Goal: Task Accomplishment & Management: Manage account settings

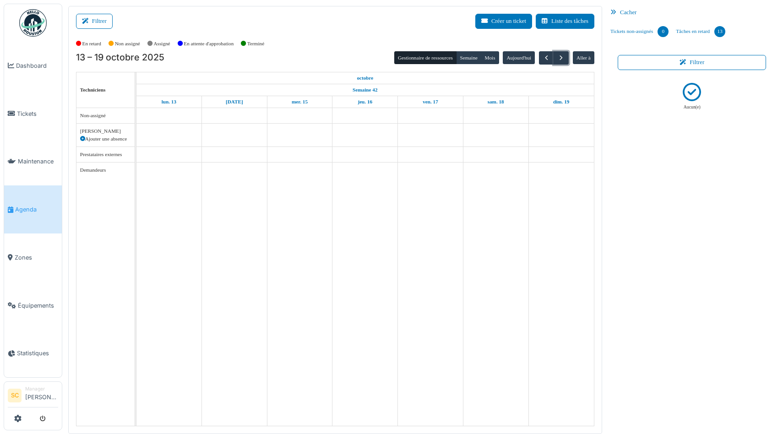
click at [294, 235] on td at bounding box center [299, 267] width 65 height 318
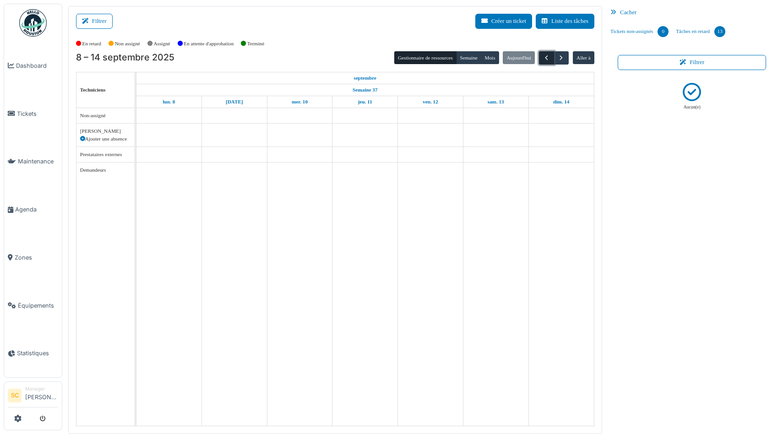
click at [543, 56] on span "button" at bounding box center [546, 58] width 8 height 8
click at [33, 211] on link "Agenda" at bounding box center [33, 209] width 58 height 48
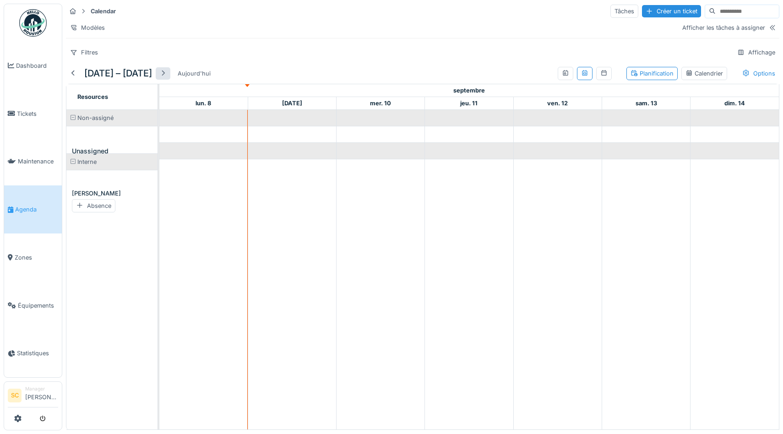
click at [167, 70] on div at bounding box center [162, 73] width 7 height 9
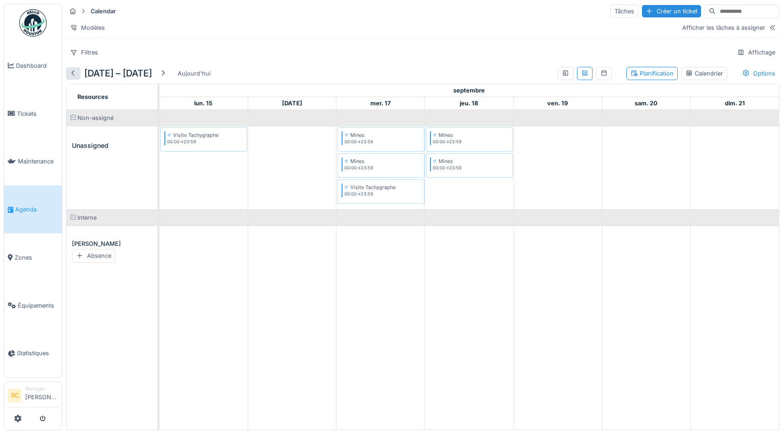
click at [70, 71] on div at bounding box center [73, 73] width 7 height 9
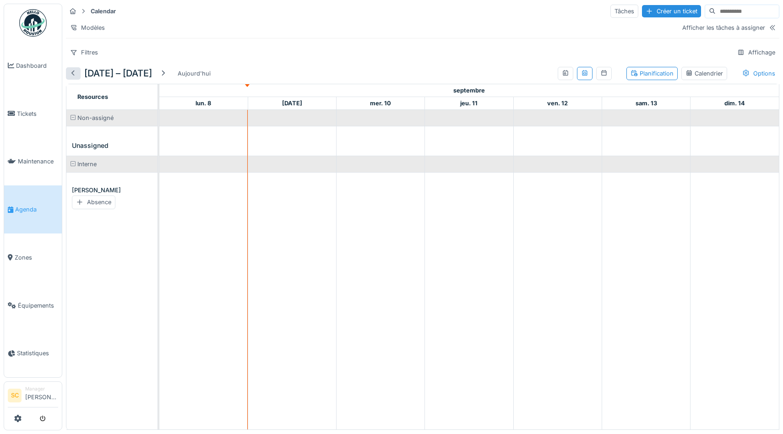
click at [70, 71] on div at bounding box center [73, 73] width 7 height 9
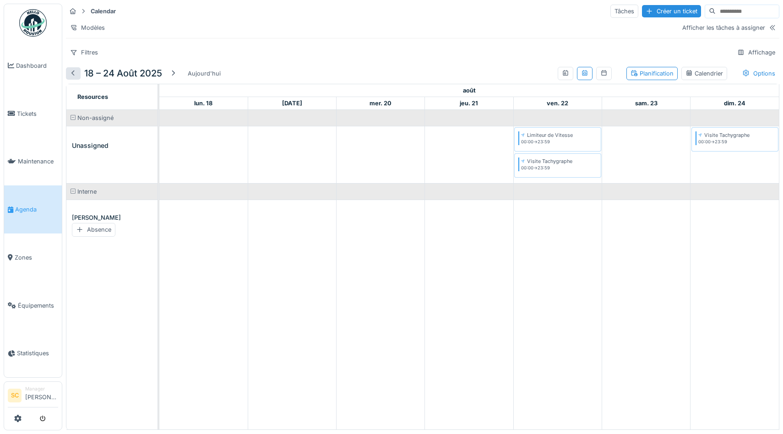
click at [70, 71] on div at bounding box center [73, 73] width 7 height 9
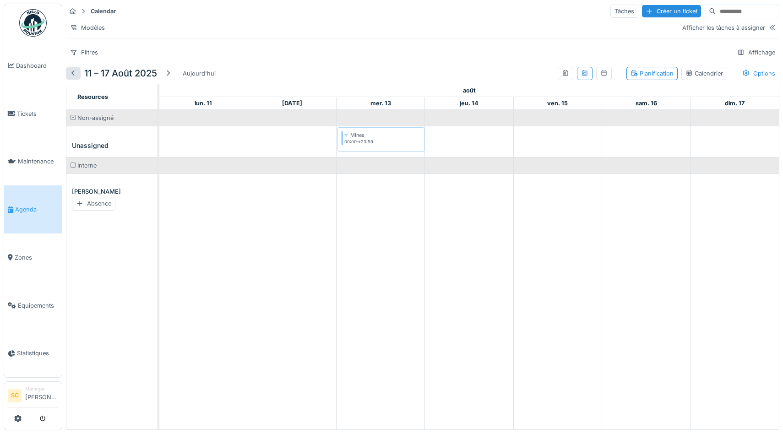
click at [70, 71] on div at bounding box center [73, 73] width 7 height 9
click at [173, 78] on div at bounding box center [169, 73] width 15 height 12
click at [751, 70] on div "Options" at bounding box center [758, 73] width 41 height 13
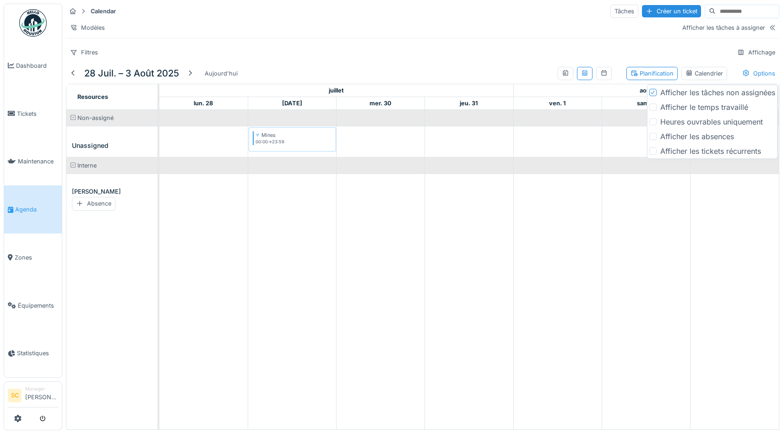
click at [719, 93] on div "Afficher les tâches non assignées" at bounding box center [717, 92] width 115 height 11
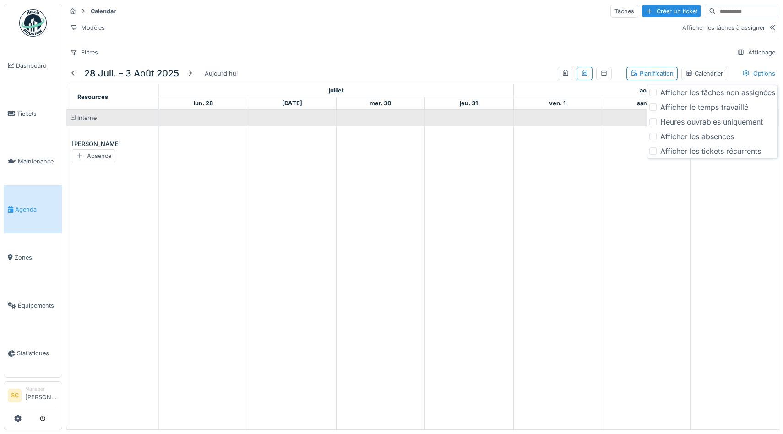
click at [719, 93] on div "Afficher les tâches non assignées" at bounding box center [717, 92] width 115 height 11
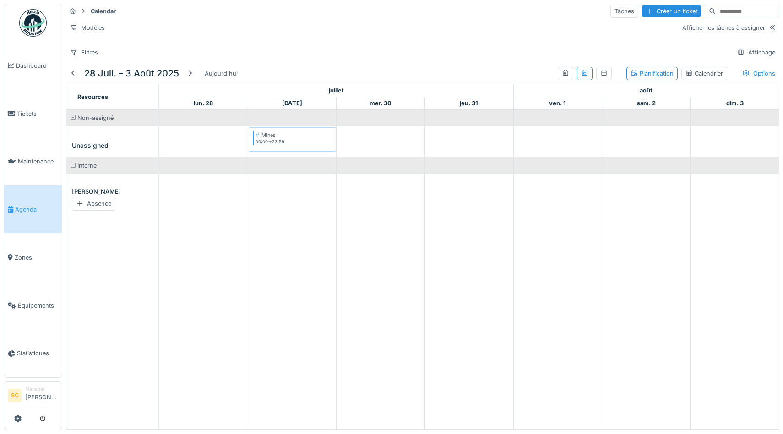
click at [476, 54] on div "Filtres Affichage" at bounding box center [422, 52] width 713 height 13
click at [214, 72] on div "Aujourd'hui" at bounding box center [221, 73] width 40 height 12
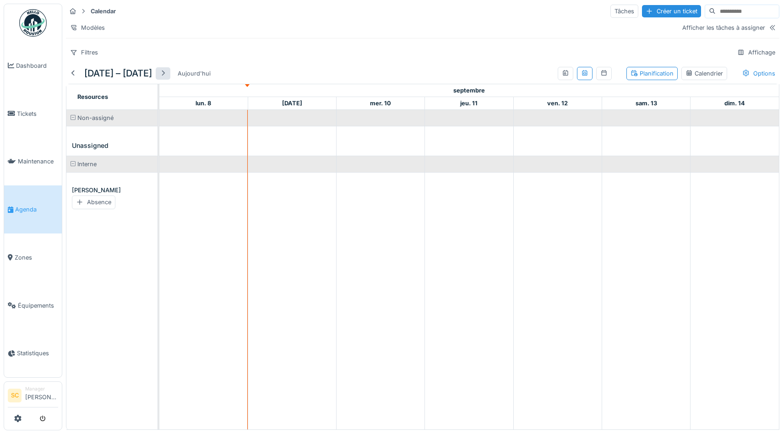
click at [167, 74] on div at bounding box center [162, 73] width 7 height 9
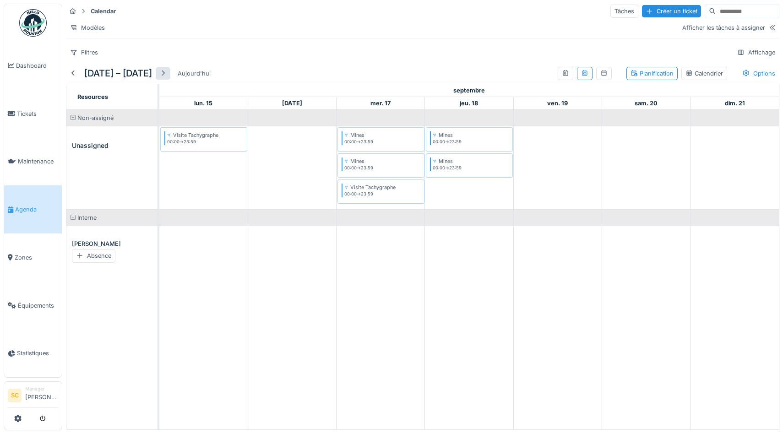
click at [167, 74] on div at bounding box center [162, 73] width 7 height 9
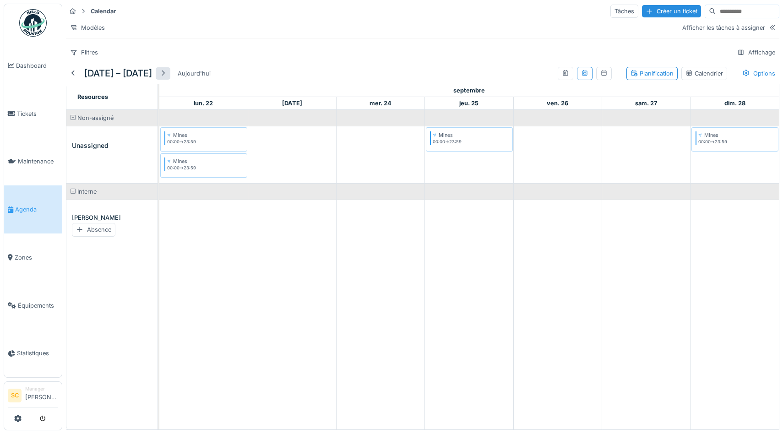
click at [170, 74] on div at bounding box center [163, 73] width 15 height 12
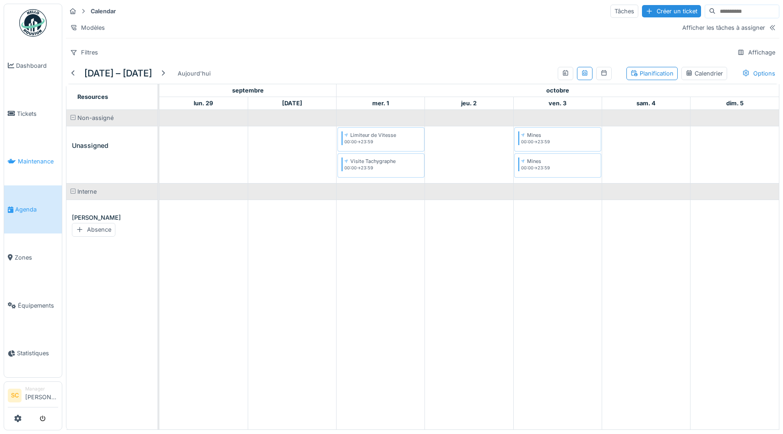
click at [39, 157] on span "Maintenance" at bounding box center [38, 161] width 40 height 9
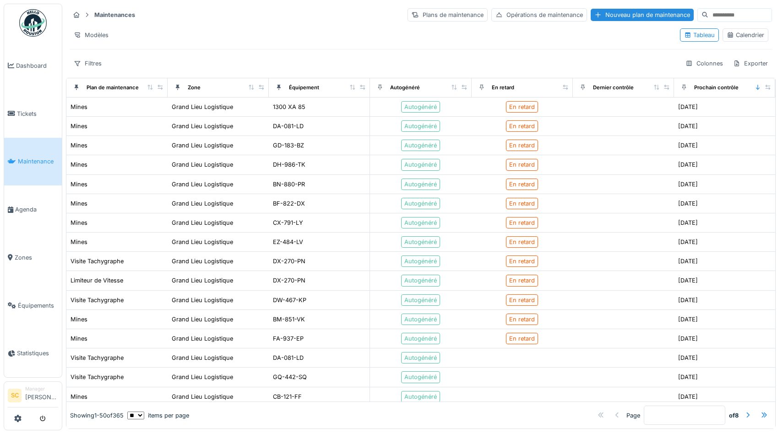
click at [746, 38] on div "Calendrier" at bounding box center [745, 35] width 38 height 9
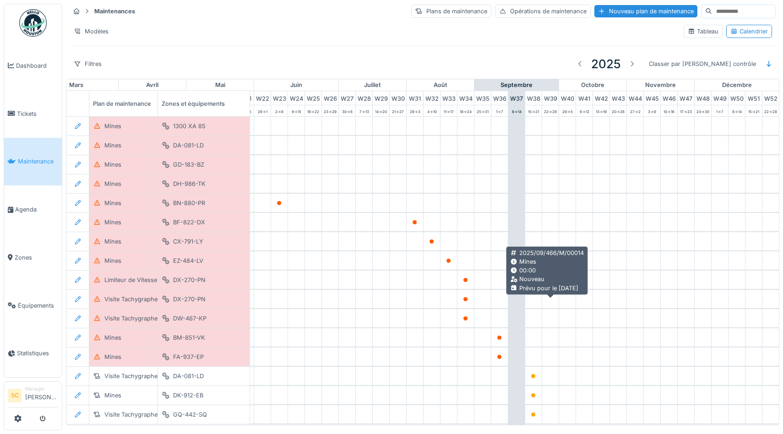
scroll to position [0, 375]
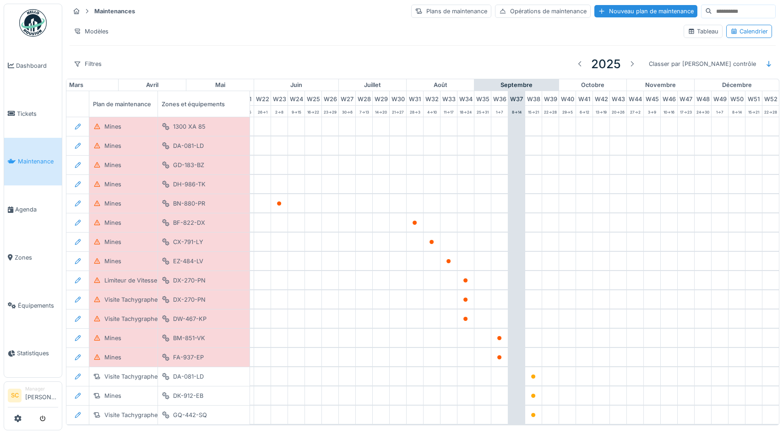
click at [291, 41] on div "Modèles Tableau Calendrier" at bounding box center [423, 31] width 706 height 21
click at [35, 391] on li "Manager Samuel Clemot" at bounding box center [41, 395] width 33 height 20
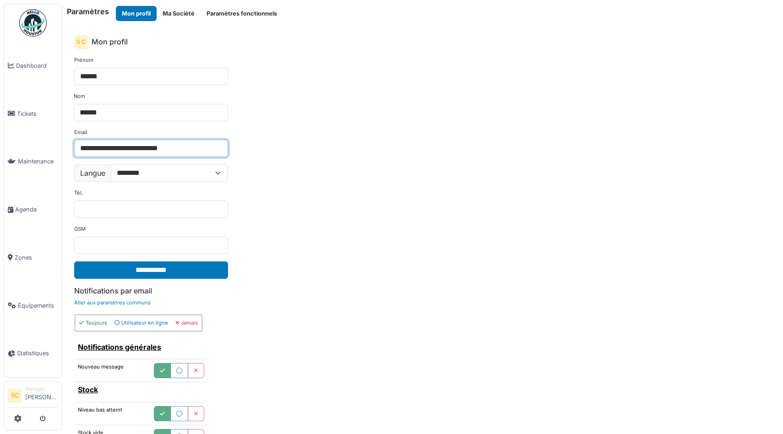
click at [194, 147] on input "**********" at bounding box center [151, 148] width 154 height 17
click at [302, 142] on div "**********" at bounding box center [422, 249] width 711 height 401
click at [183, 15] on button "Ma Société" at bounding box center [179, 13] width 44 height 15
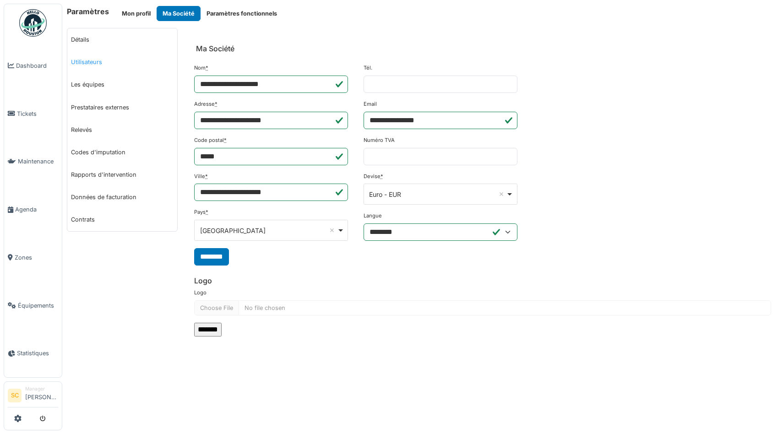
click at [97, 65] on link "Utilisateurs" at bounding box center [122, 62] width 110 height 22
select select "***"
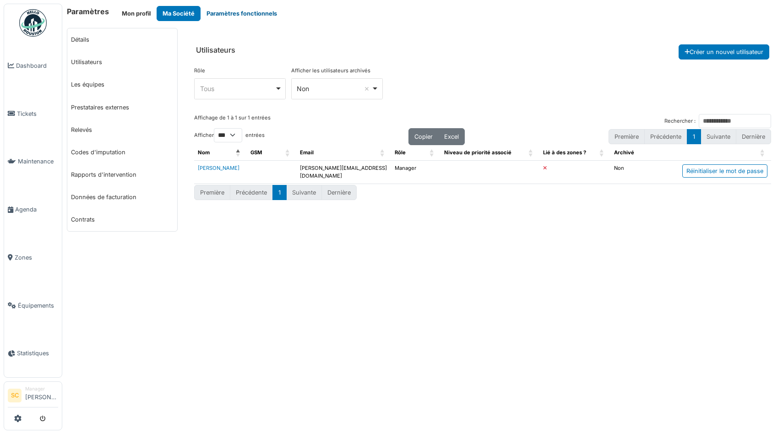
click at [232, 17] on button "Paramètres fonctionnels" at bounding box center [241, 13] width 82 height 15
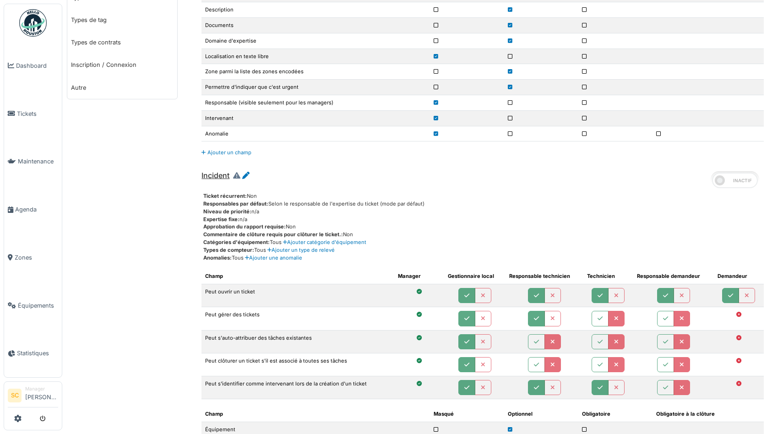
scroll to position [366, 0]
click at [77, 92] on link "Autre" at bounding box center [122, 88] width 110 height 22
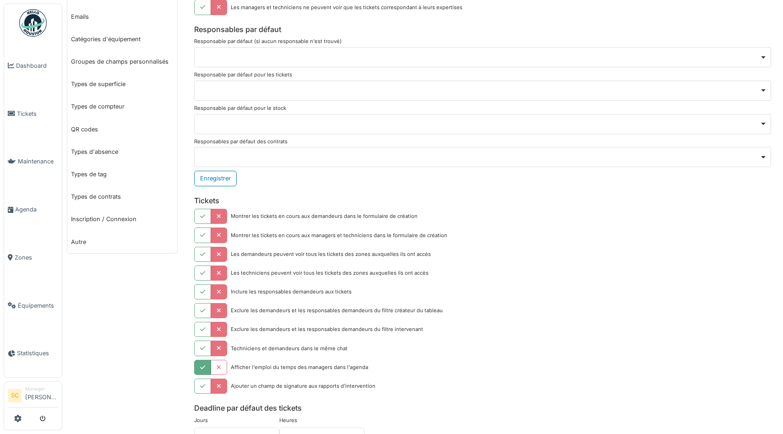
scroll to position [226, 0]
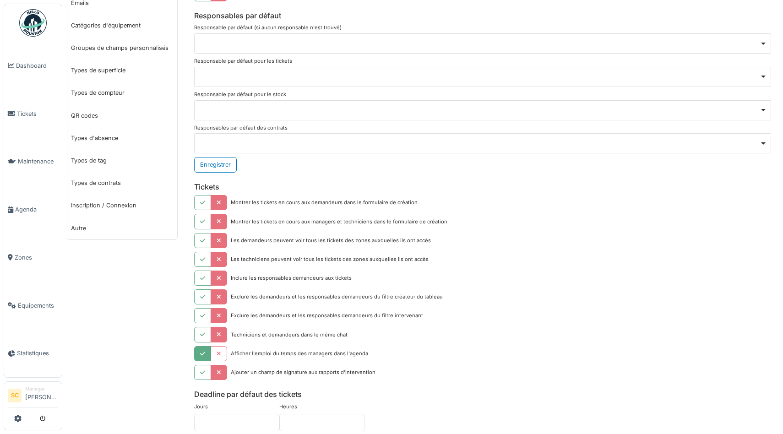
click at [327, 45] on div "Remove item" at bounding box center [482, 43] width 577 height 20
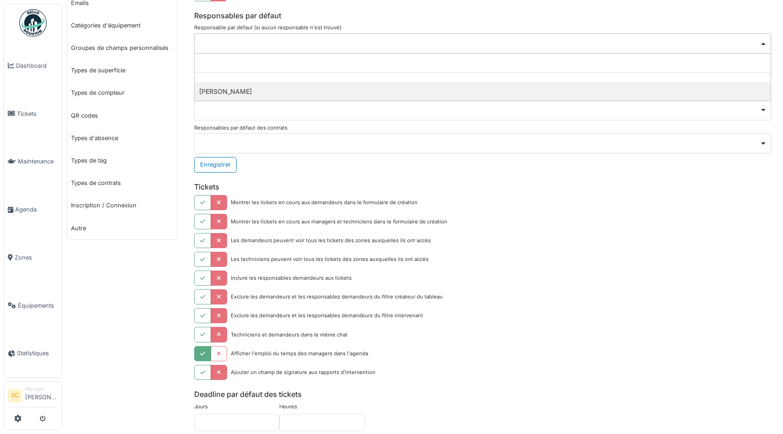
select select "*****"
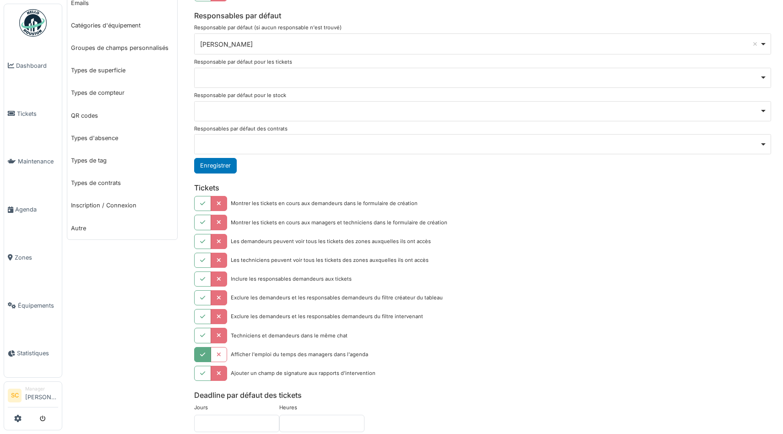
click at [226, 169] on button "Enregistrer" at bounding box center [215, 165] width 43 height 15
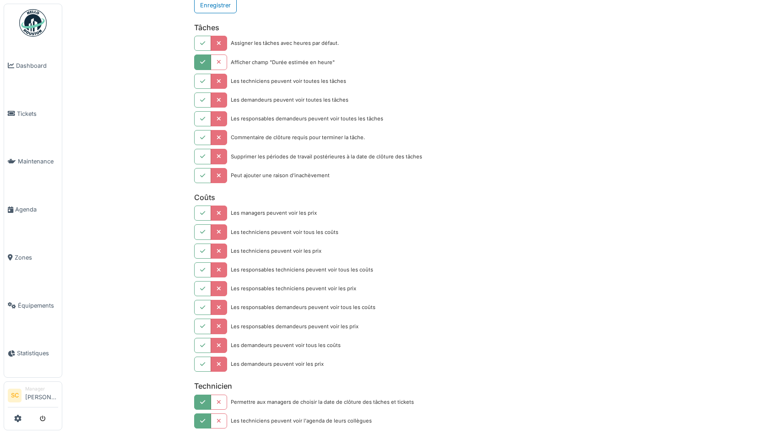
scroll to position [680, 0]
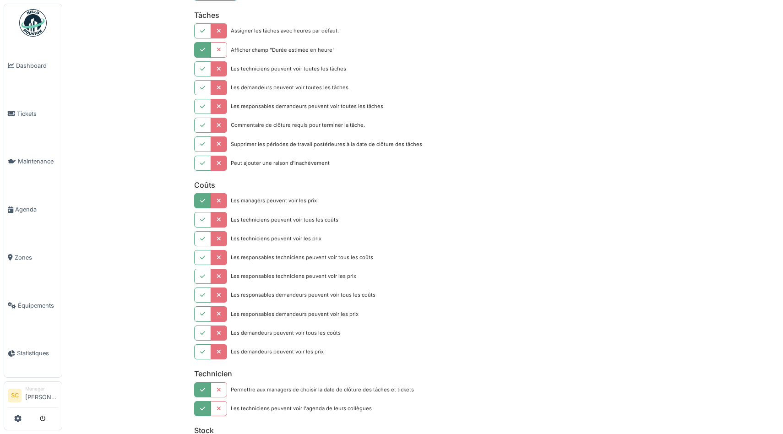
click at [205, 198] on button "button" at bounding box center [202, 200] width 17 height 15
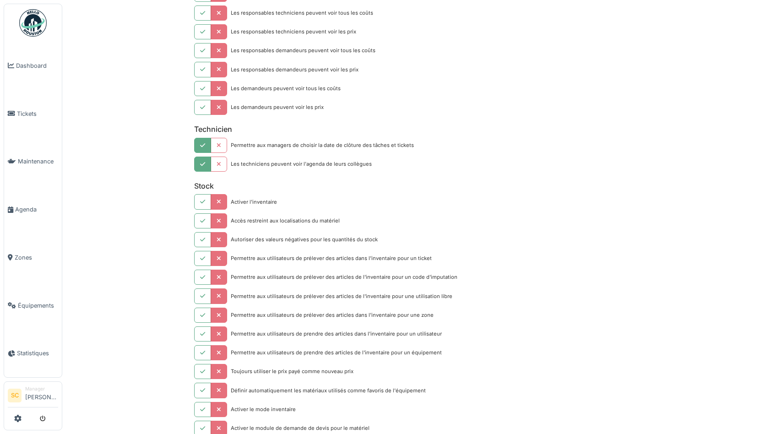
scroll to position [925, 0]
click at [198, 203] on button "button" at bounding box center [202, 200] width 17 height 15
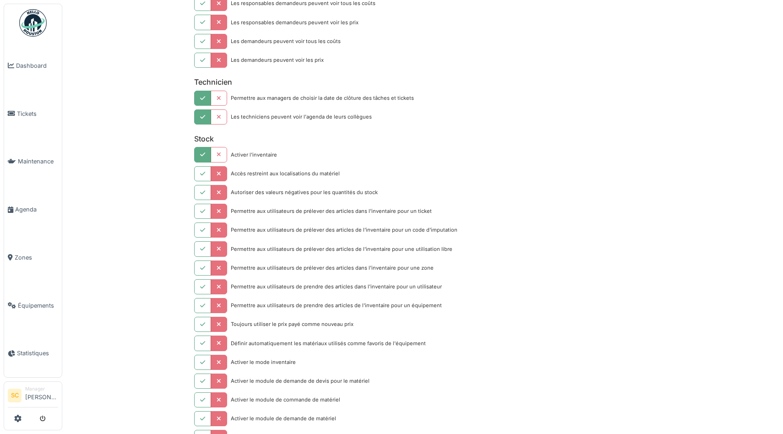
scroll to position [1001, 0]
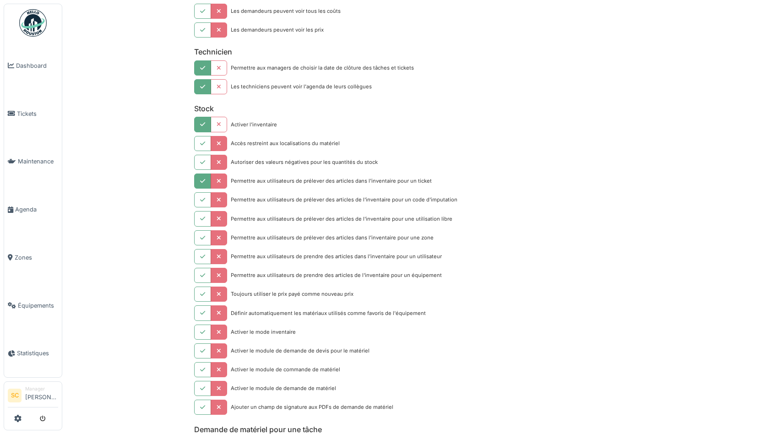
click at [201, 184] on button "button" at bounding box center [202, 180] width 17 height 15
click at [201, 222] on button "button" at bounding box center [202, 218] width 17 height 15
click at [201, 259] on icon "button" at bounding box center [202, 257] width 5 height 6
click at [201, 276] on icon "button" at bounding box center [202, 276] width 5 height 6
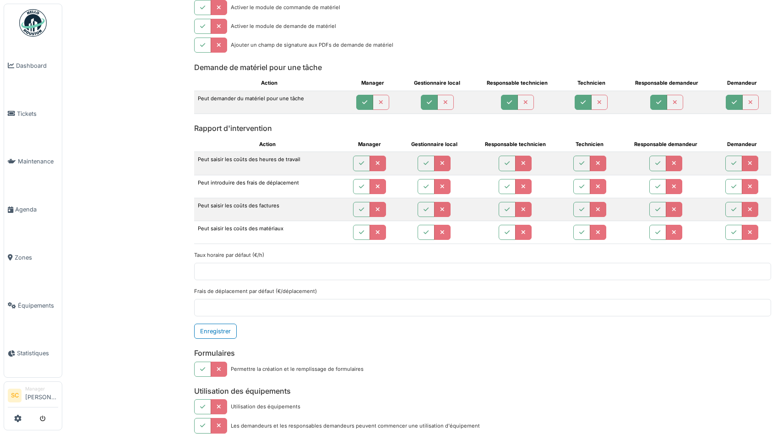
scroll to position [1396, 0]
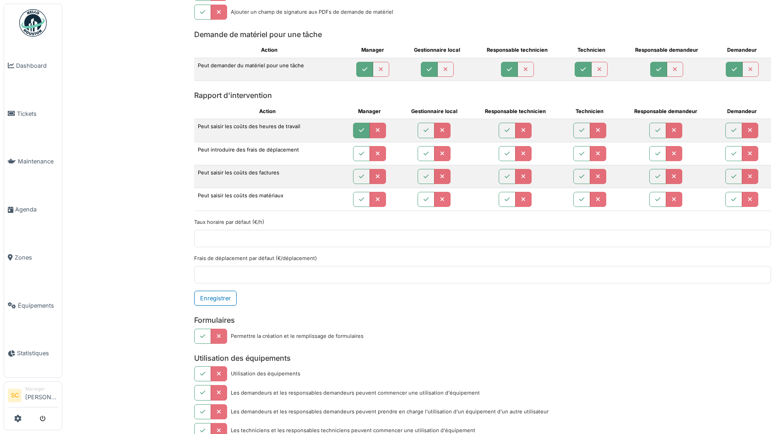
click at [359, 130] on button "button" at bounding box center [361, 130] width 17 height 15
click at [360, 151] on icon "button" at bounding box center [361, 154] width 5 height 6
click at [362, 178] on icon "button" at bounding box center [361, 177] width 5 height 6
click at [363, 198] on icon "button" at bounding box center [361, 200] width 5 height 6
click at [579, 129] on icon "button" at bounding box center [581, 131] width 5 height 6
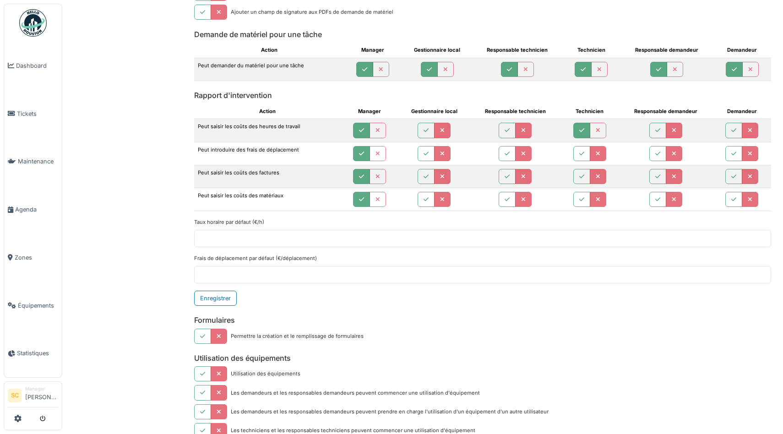
click at [579, 142] on td at bounding box center [589, 153] width 59 height 23
click at [579, 147] on button "button" at bounding box center [581, 153] width 17 height 15
click at [584, 176] on icon "button" at bounding box center [581, 177] width 5 height 6
click at [584, 199] on icon "button" at bounding box center [581, 200] width 5 height 6
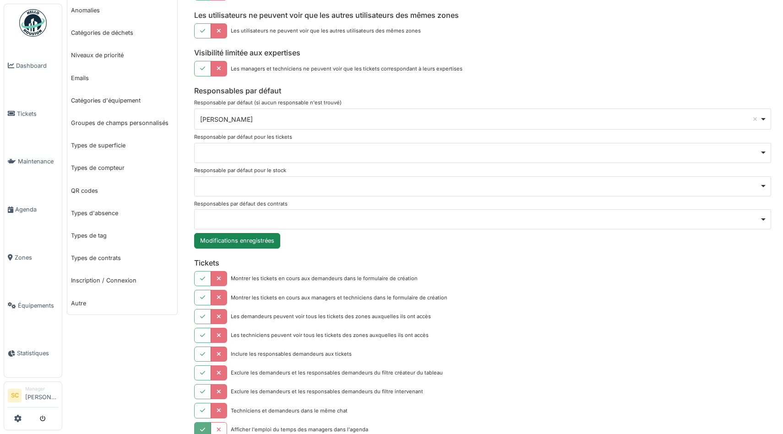
scroll to position [0, 0]
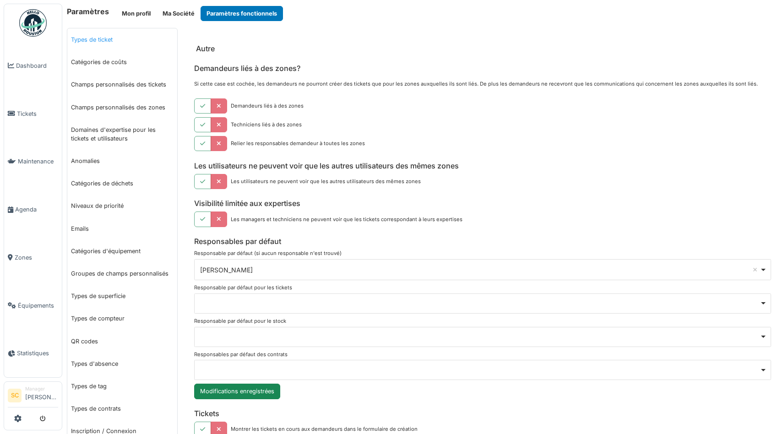
click at [107, 37] on link "Types de ticket" at bounding box center [122, 39] width 110 height 22
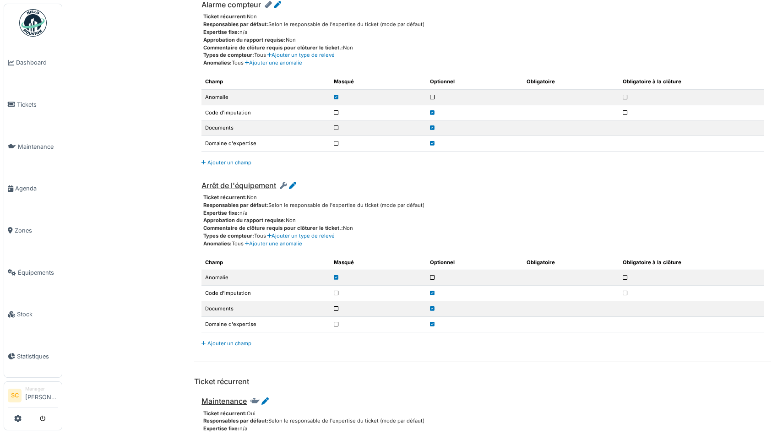
scroll to position [2672, 0]
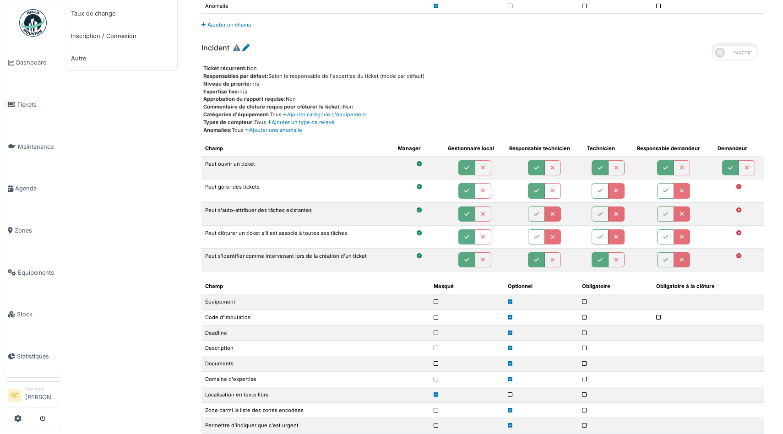
scroll to position [0, 0]
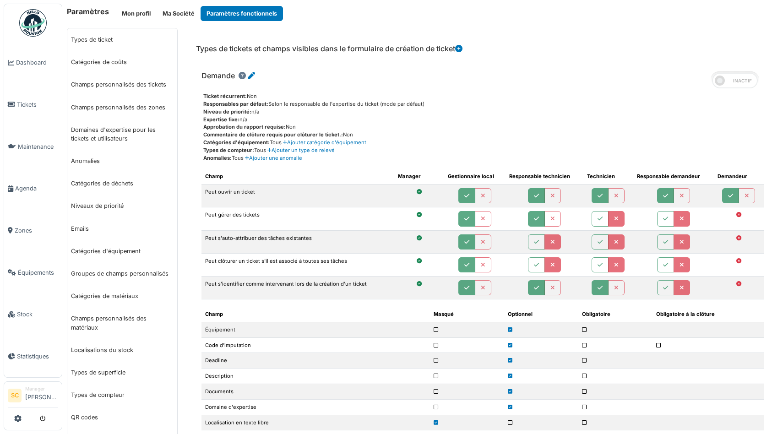
click at [27, 22] on img at bounding box center [32, 22] width 27 height 27
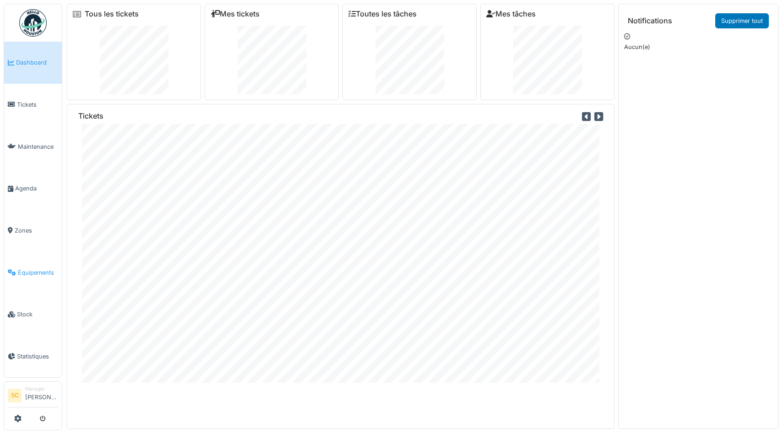
click at [29, 268] on span "Équipements" at bounding box center [38, 272] width 40 height 9
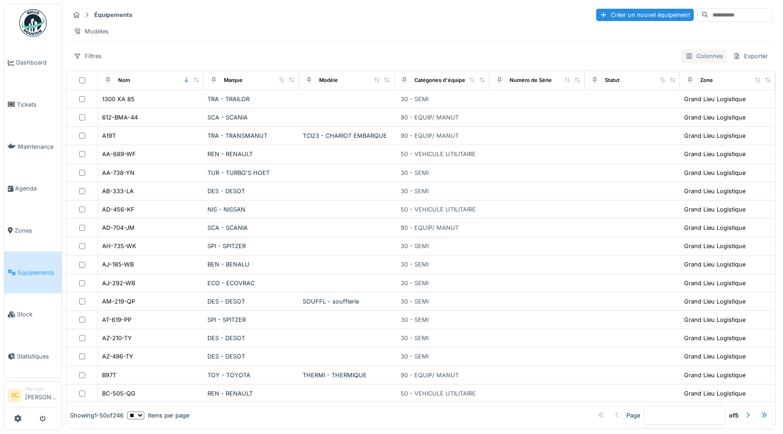
click at [706, 54] on div "Colonnes" at bounding box center [704, 55] width 46 height 13
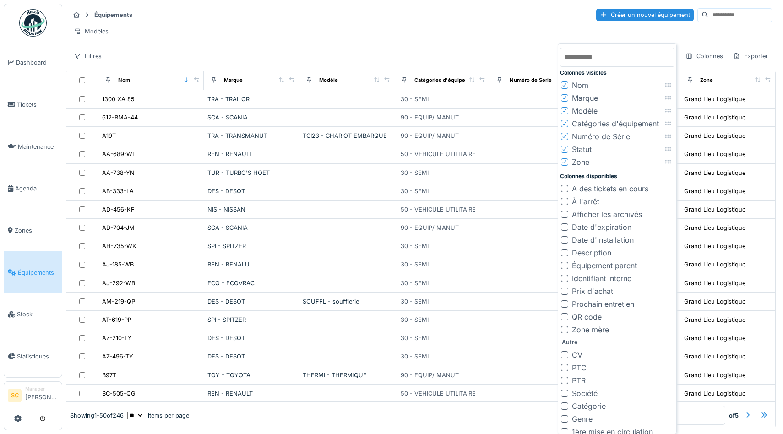
scroll to position [6, 0]
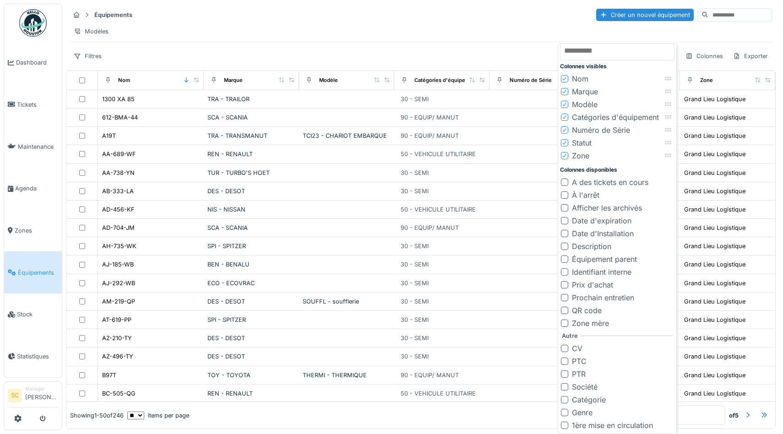
click at [576, 349] on div "CV" at bounding box center [577, 348] width 11 height 11
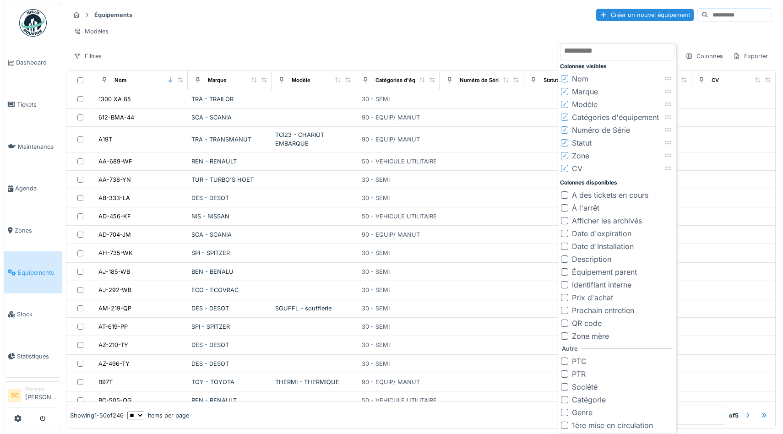
click at [581, 364] on div "PTC" at bounding box center [579, 361] width 15 height 11
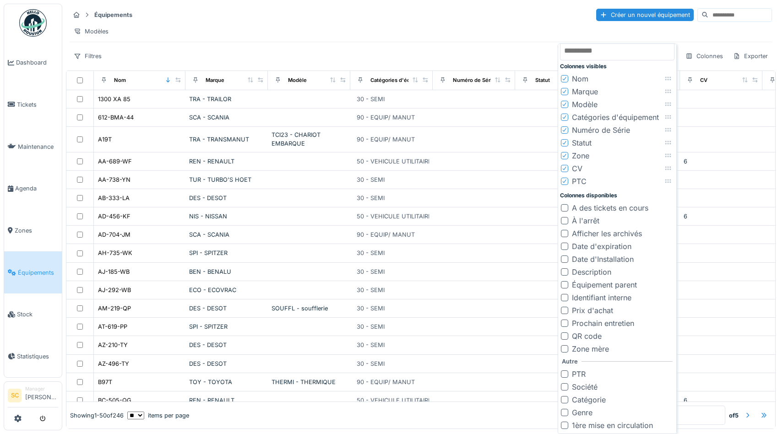
click at [583, 375] on div "PTR" at bounding box center [579, 373] width 14 height 11
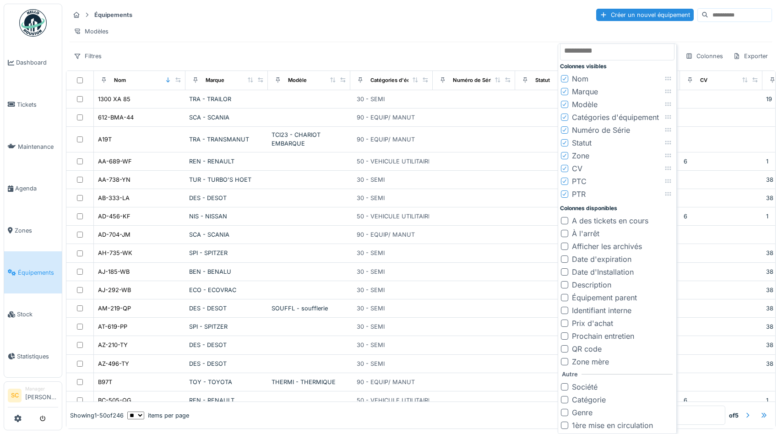
click at [588, 387] on div "Société" at bounding box center [585, 386] width 26 height 11
click at [601, 399] on div "Catégorie" at bounding box center [589, 399] width 34 height 11
click at [586, 410] on div "Genre" at bounding box center [582, 412] width 21 height 11
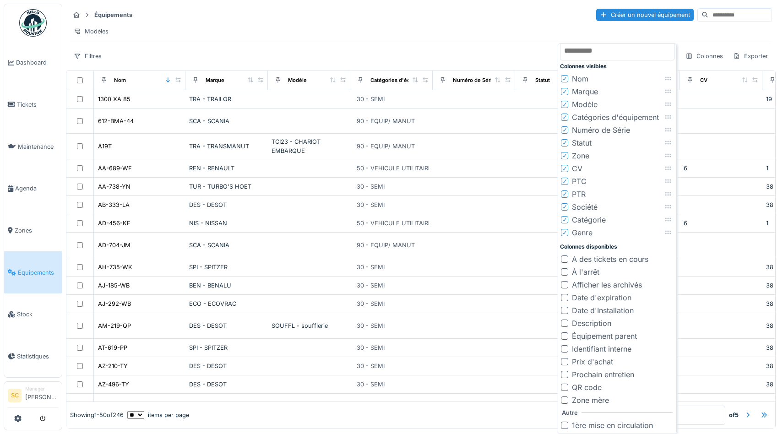
click at [591, 425] on div "1ère mise en circulation" at bounding box center [612, 425] width 81 height 11
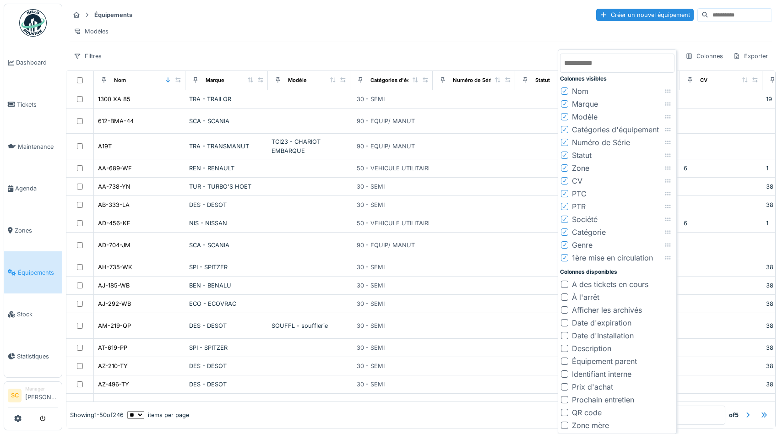
click at [564, 156] on icon at bounding box center [564, 155] width 5 height 5
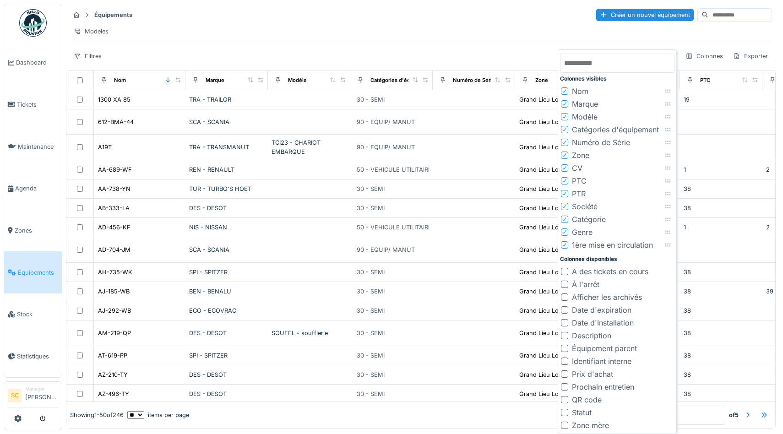
click at [565, 142] on icon at bounding box center [564, 143] width 4 height 4
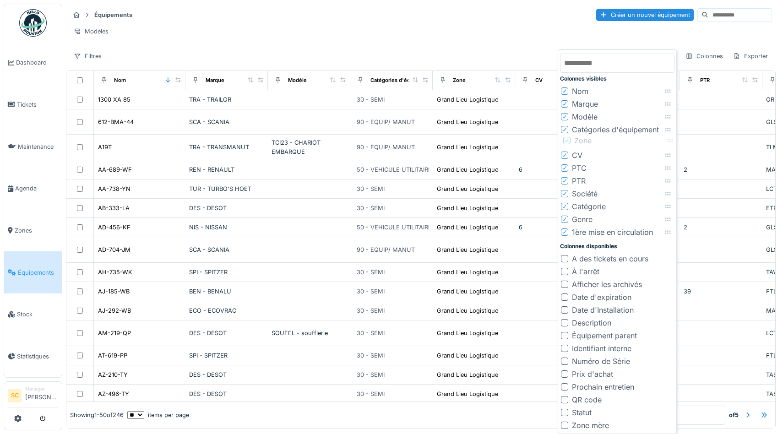
click at [671, 140] on icon at bounding box center [669, 141] width 7 height 6
click at [566, 142] on icon at bounding box center [564, 142] width 5 height 5
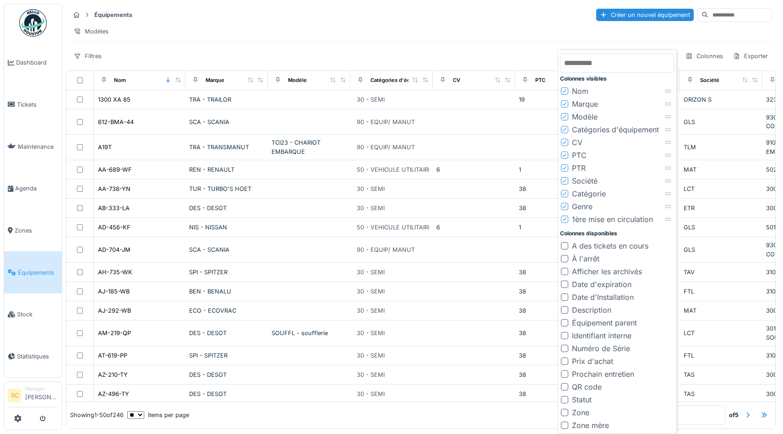
click at [539, 32] on div "Modèles" at bounding box center [421, 31] width 702 height 13
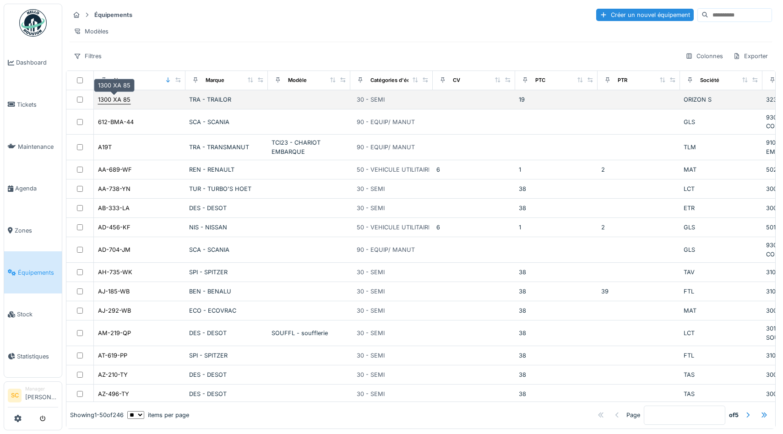
click at [106, 99] on div "1300 XA 85" at bounding box center [114, 99] width 32 height 9
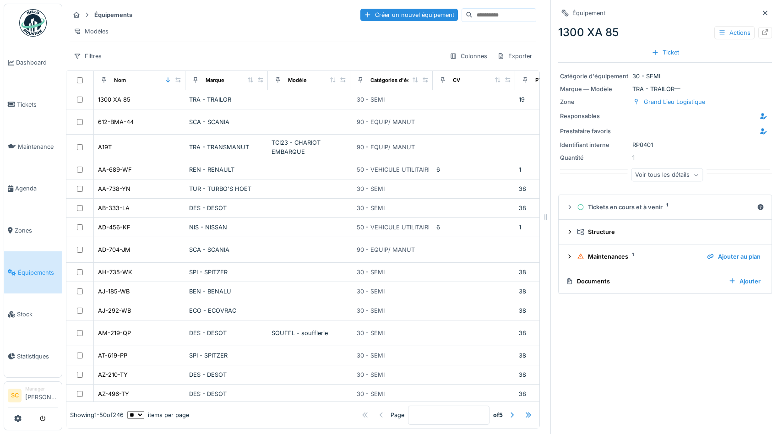
click at [672, 174] on div "Voir tous les détails" at bounding box center [667, 174] width 72 height 13
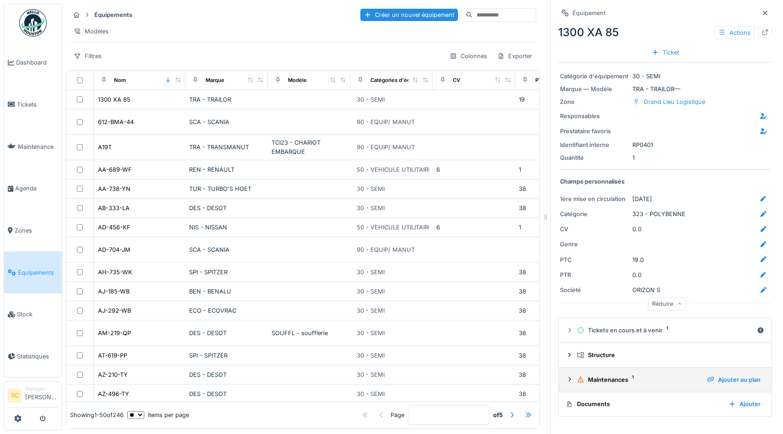
click at [600, 383] on div "Maintenances 1" at bounding box center [638, 379] width 123 height 9
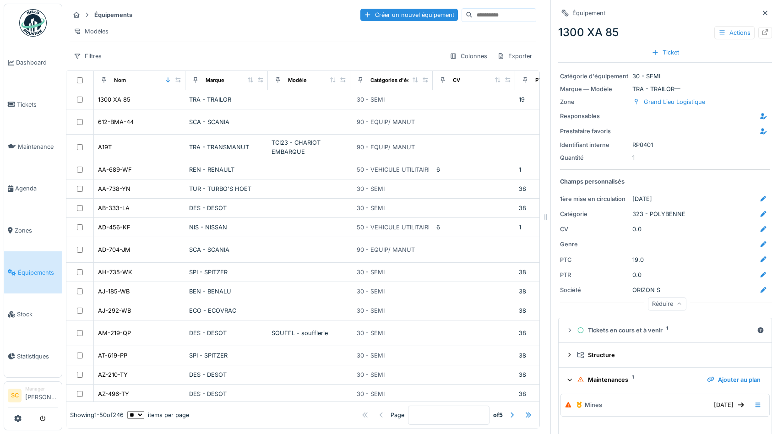
scroll to position [24, 0]
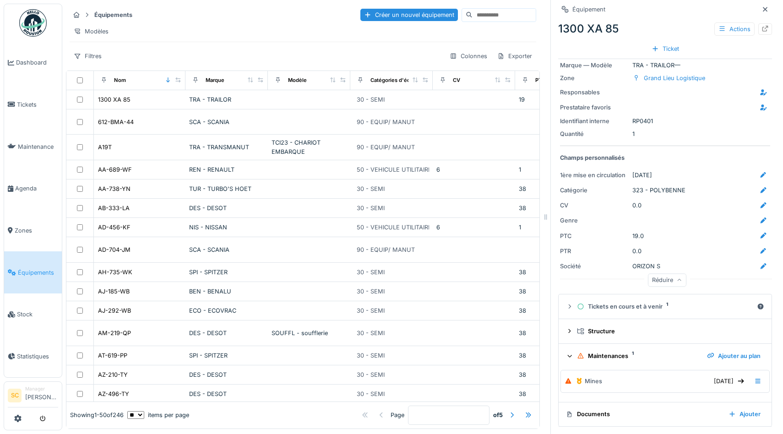
click at [593, 356] on div "Maintenances 1" at bounding box center [638, 356] width 123 height 9
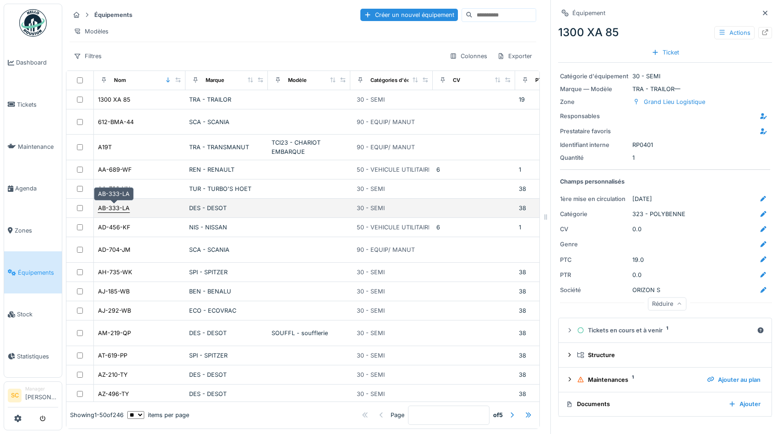
click at [114, 211] on div "AB-333-LA" at bounding box center [114, 208] width 32 height 9
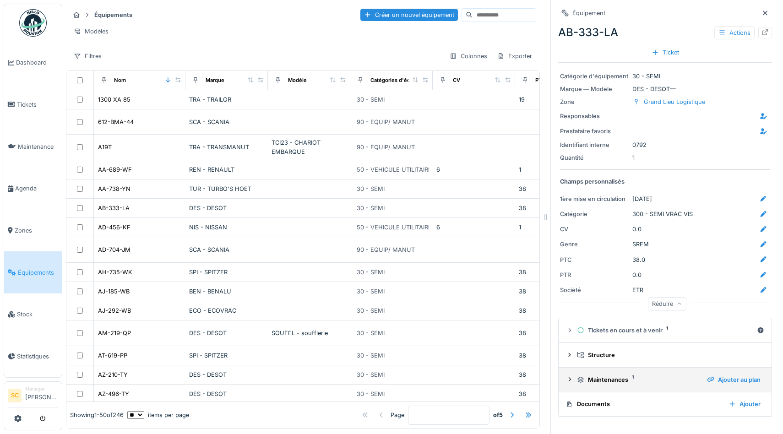
click at [601, 376] on div "Maintenances 1" at bounding box center [638, 379] width 123 height 9
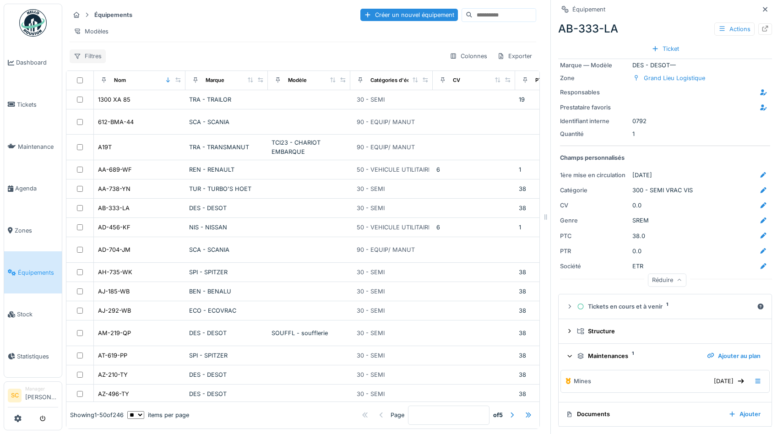
click at [81, 52] on div "Filtres" at bounding box center [88, 55] width 36 height 13
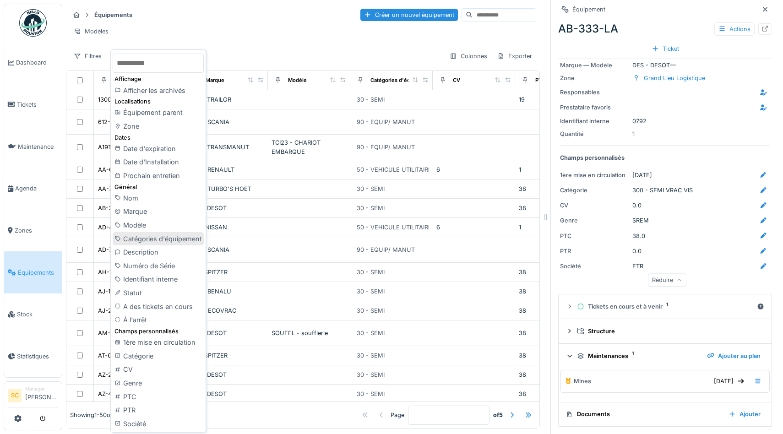
click at [135, 240] on div "Catégories d'équipement" at bounding box center [158, 239] width 91 height 14
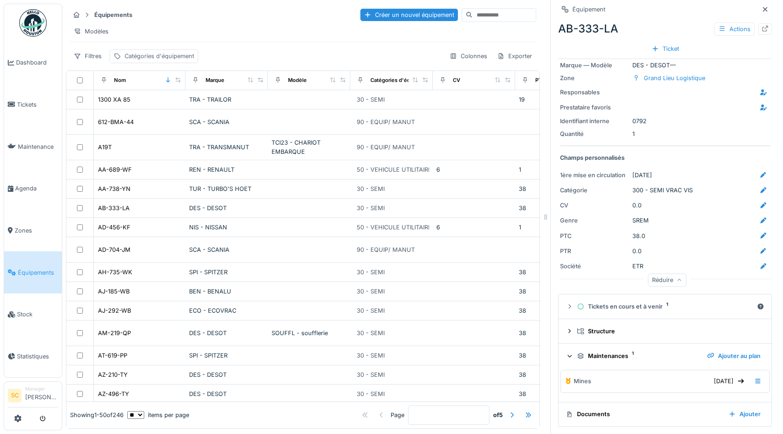
click at [131, 59] on div "Catégories d'équipement" at bounding box center [159, 56] width 70 height 9
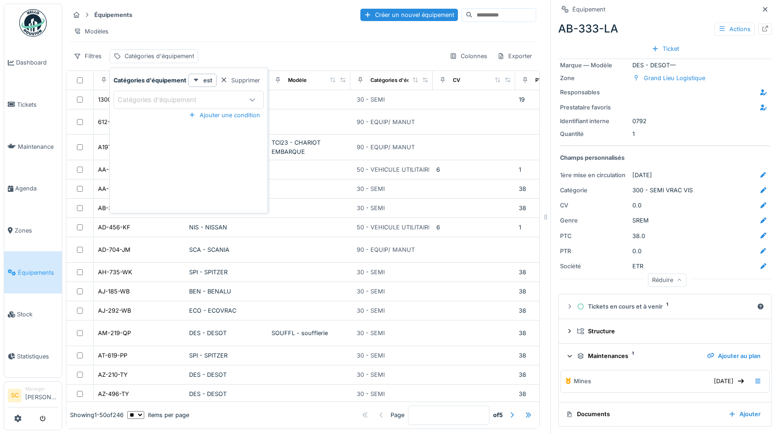
click at [170, 99] on div "Catégories d'équipement" at bounding box center [164, 100] width 92 height 10
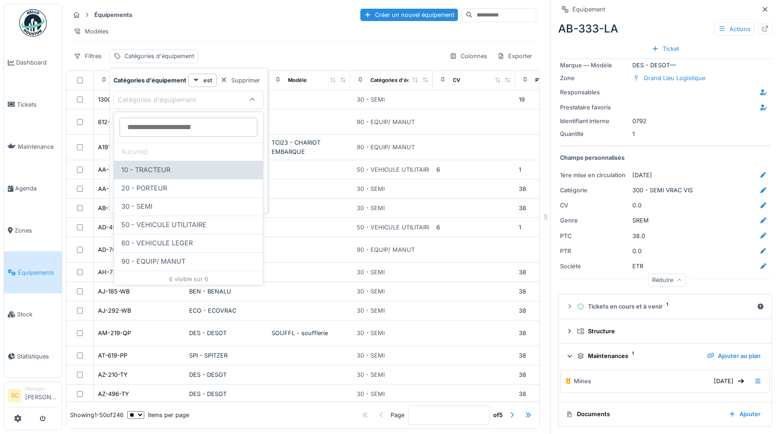
click at [161, 171] on span "10 - TRACTEUR" at bounding box center [145, 170] width 49 height 10
type input "****"
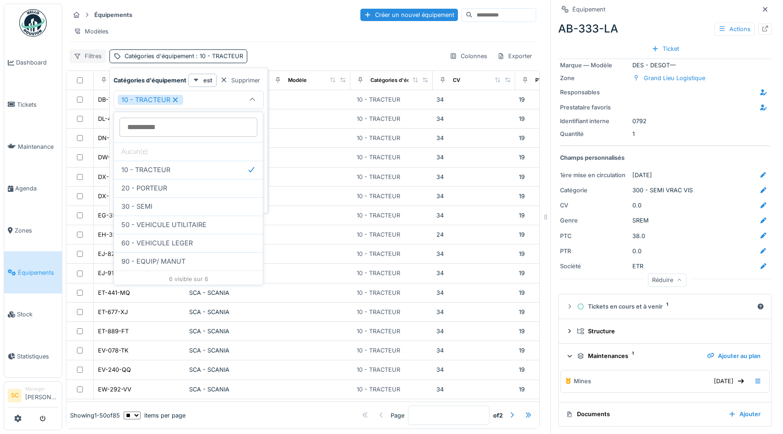
click at [87, 54] on div "Filtres" at bounding box center [88, 55] width 36 height 13
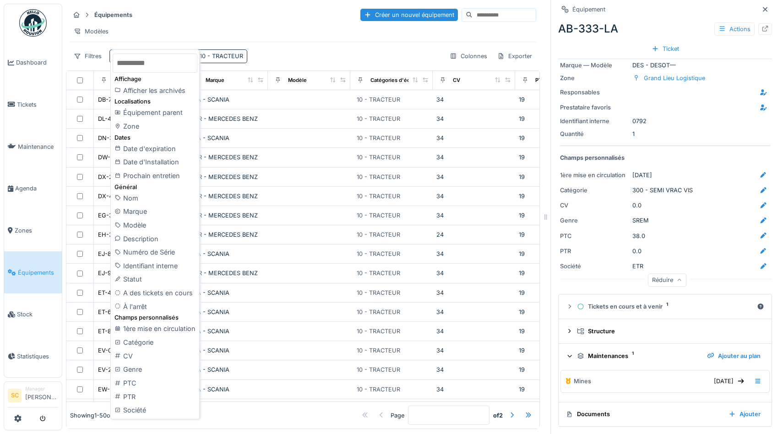
click at [341, 56] on div "Filtres Catégories d'équipement : 10 - TRACTEUR Colonnes Exporter" at bounding box center [303, 55] width 466 height 13
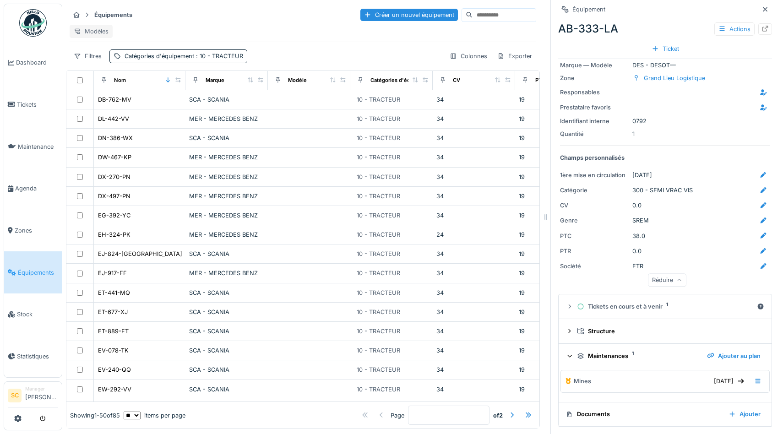
click at [92, 34] on div "Modèles" at bounding box center [91, 31] width 43 height 13
click at [91, 53] on div "Nouvelle vue" at bounding box center [110, 52] width 76 height 14
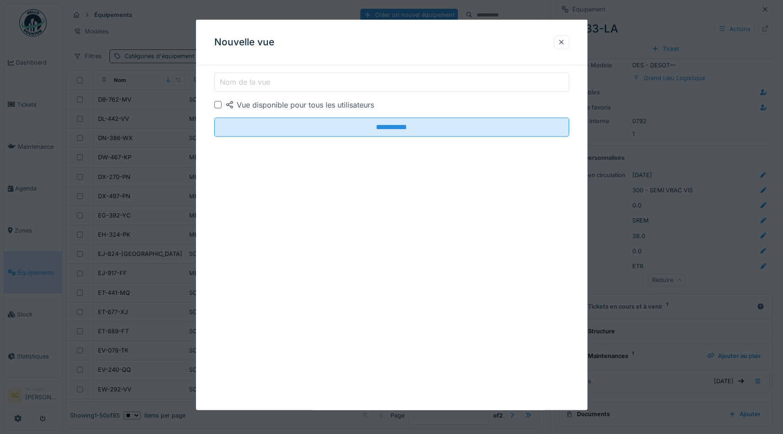
click at [239, 81] on label "Nom de la vue" at bounding box center [245, 81] width 54 height 11
click at [239, 81] on input "Nom de la vue" at bounding box center [391, 82] width 355 height 19
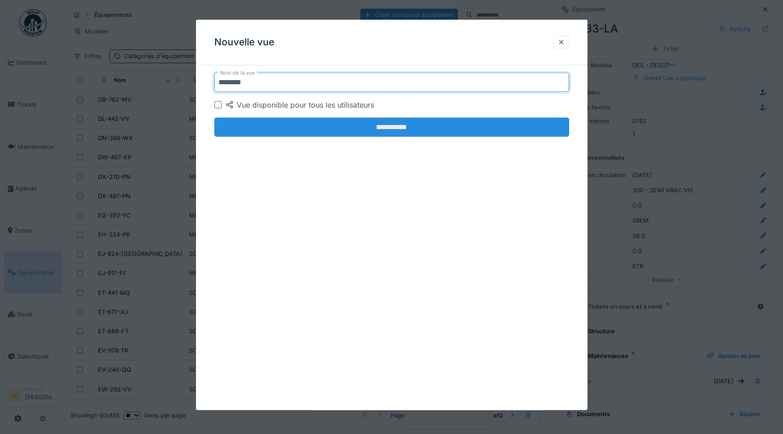
type input "********"
click at [313, 131] on input "**********" at bounding box center [391, 127] width 355 height 19
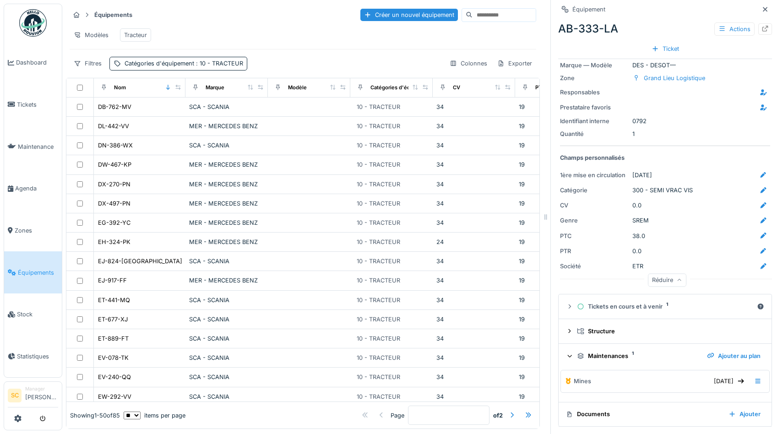
click at [133, 33] on div "Tracteur" at bounding box center [135, 35] width 23 height 9
click at [176, 64] on div "Catégories d'équipement : 10 - TRACTEUR" at bounding box center [183, 63] width 119 height 9
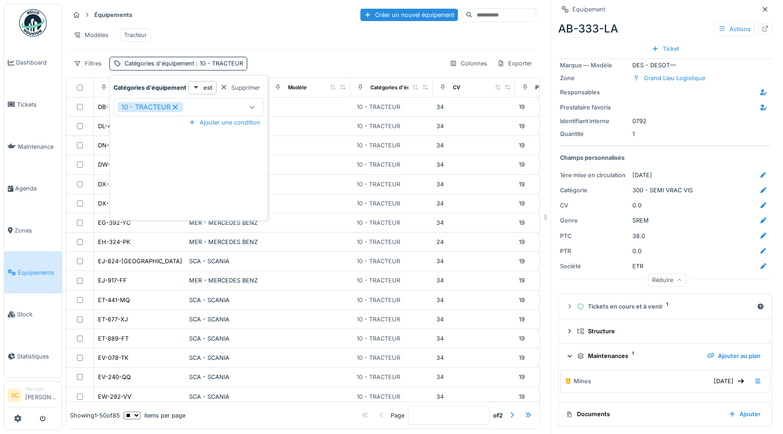
click at [175, 106] on icon at bounding box center [175, 106] width 5 height 5
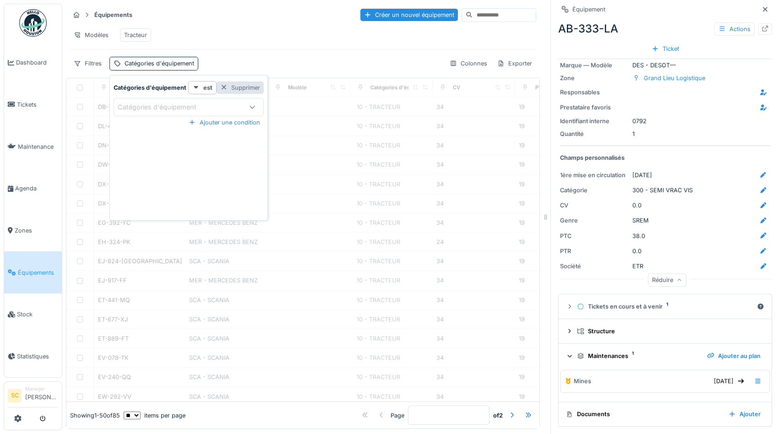
click at [240, 90] on div "Supprimer" at bounding box center [239, 87] width 47 height 12
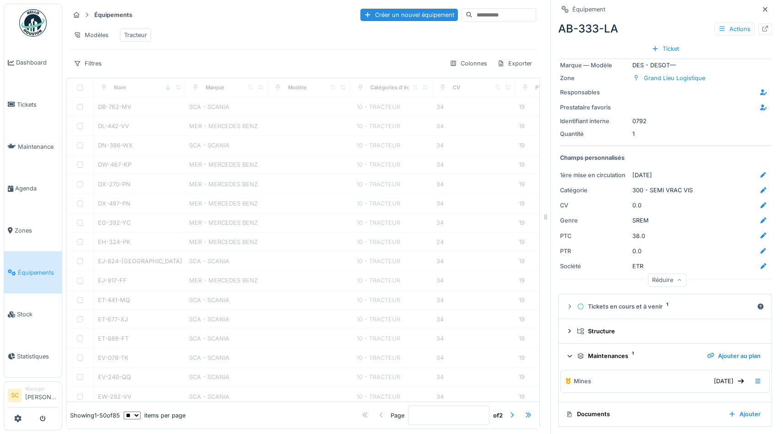
click at [227, 45] on div "Modèles Tracteur" at bounding box center [303, 35] width 466 height 21
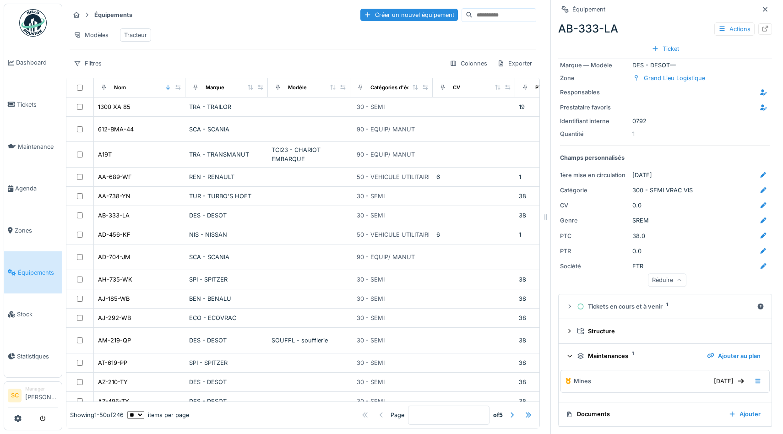
click at [138, 32] on div "Tracteur" at bounding box center [135, 35] width 23 height 9
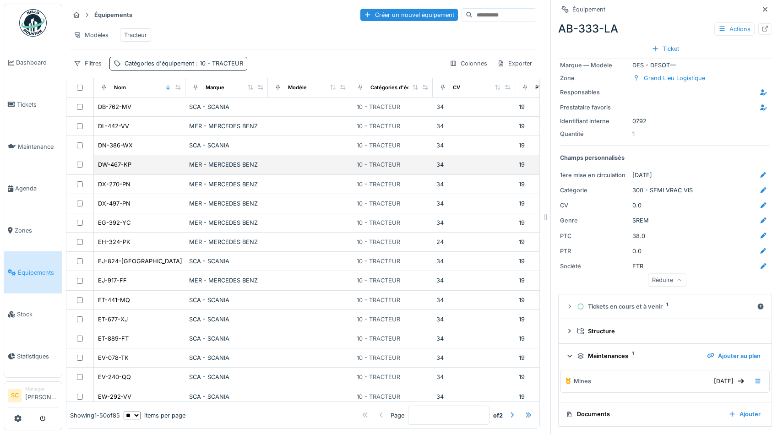
click at [334, 167] on td at bounding box center [309, 164] width 82 height 19
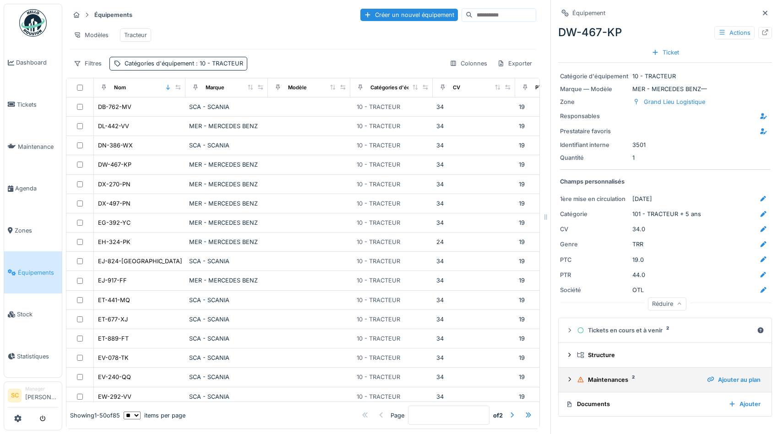
click at [602, 379] on div "Maintenances 2" at bounding box center [638, 379] width 123 height 9
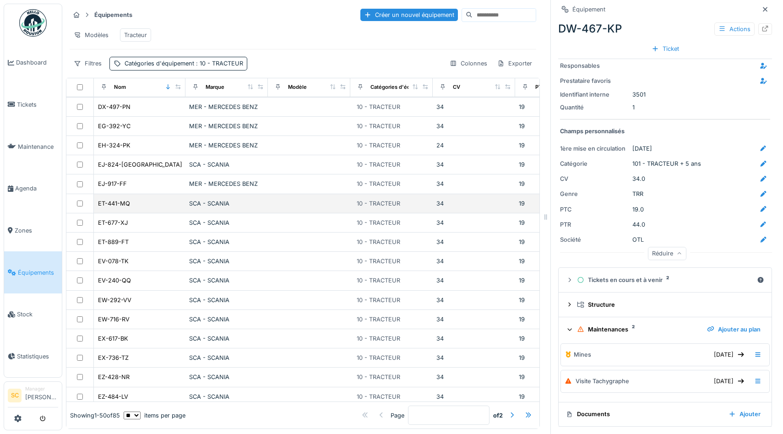
scroll to position [170, 0]
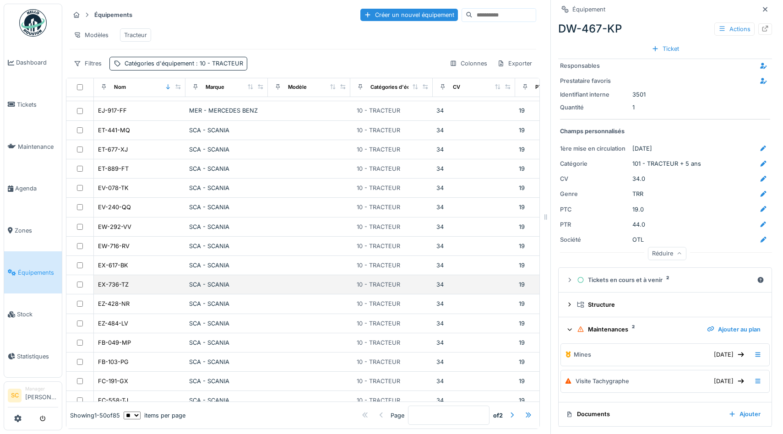
click at [211, 276] on td "SCA - SCANIA" at bounding box center [226, 284] width 82 height 19
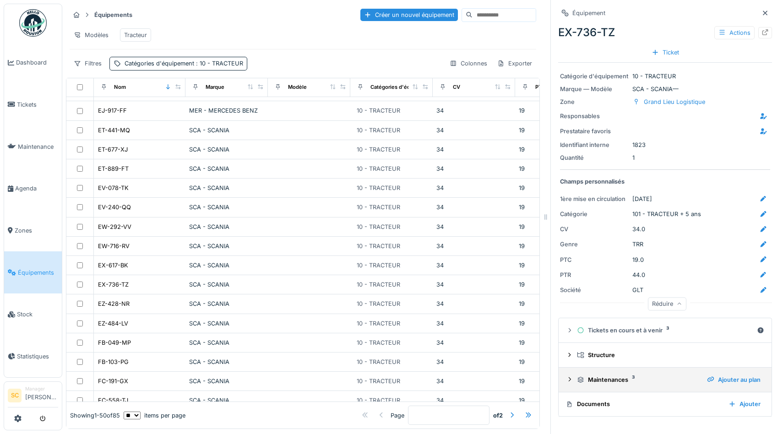
click at [610, 374] on div "Maintenances 3 Ajouter au plan" at bounding box center [665, 379] width 198 height 12
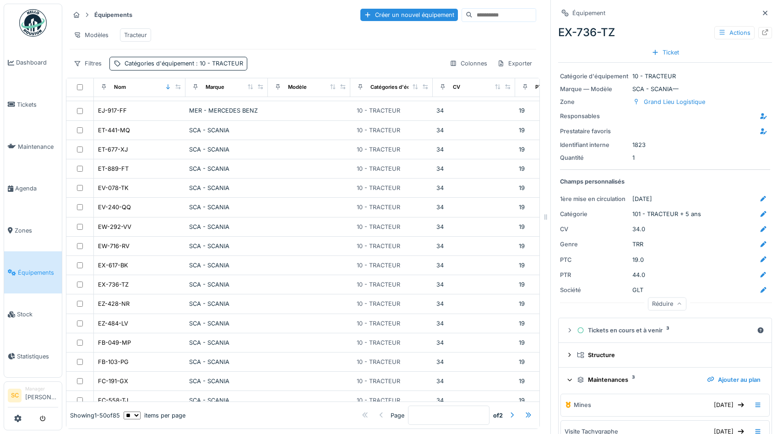
scroll to position [77, 0]
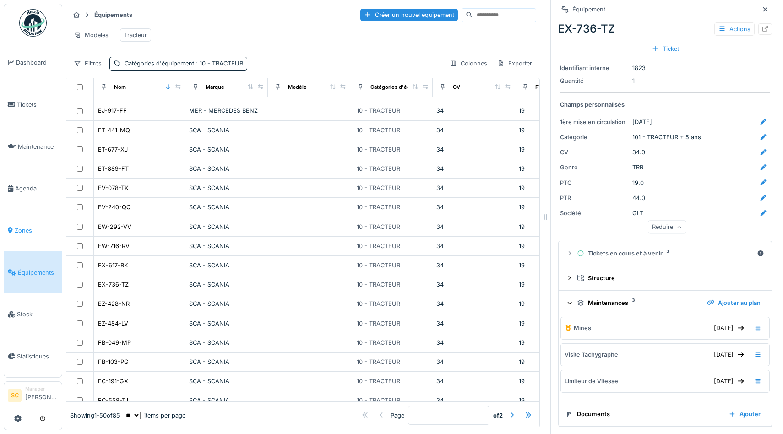
click at [31, 226] on span "Zones" at bounding box center [36, 230] width 43 height 9
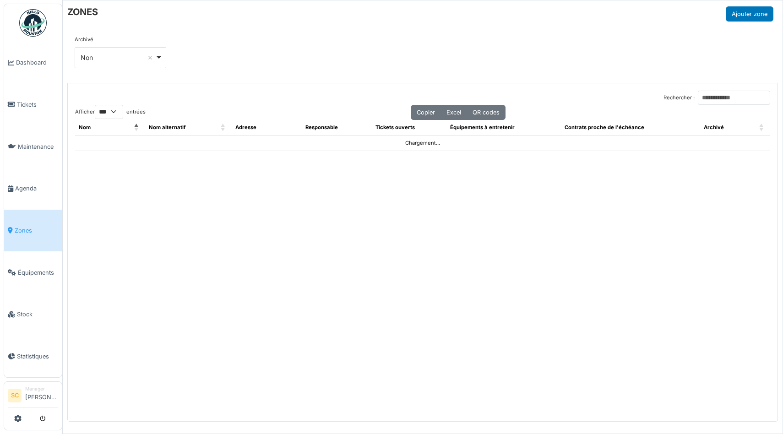
select select "***"
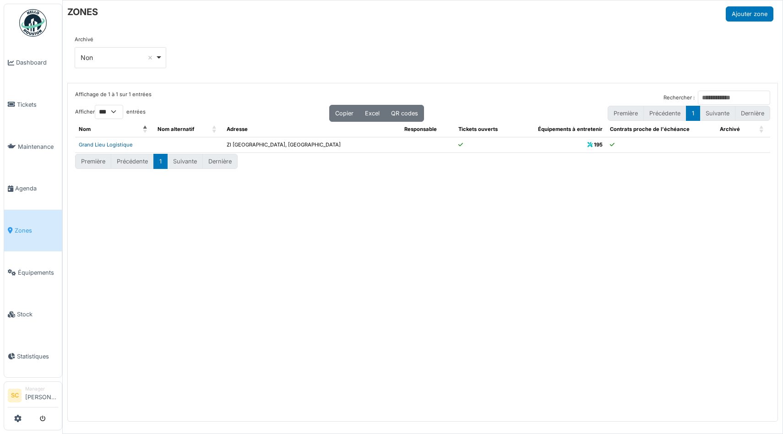
click at [94, 143] on link "Grand Lieu Logistique" at bounding box center [106, 144] width 54 height 6
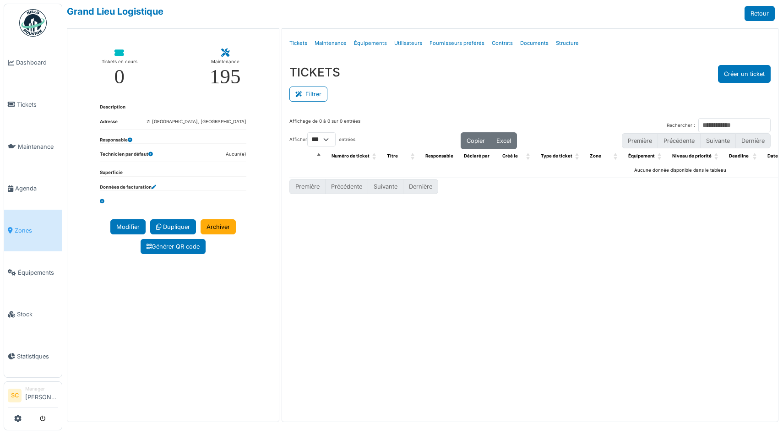
select select "***"
click at [366, 45] on link "Équipements" at bounding box center [370, 43] width 40 height 22
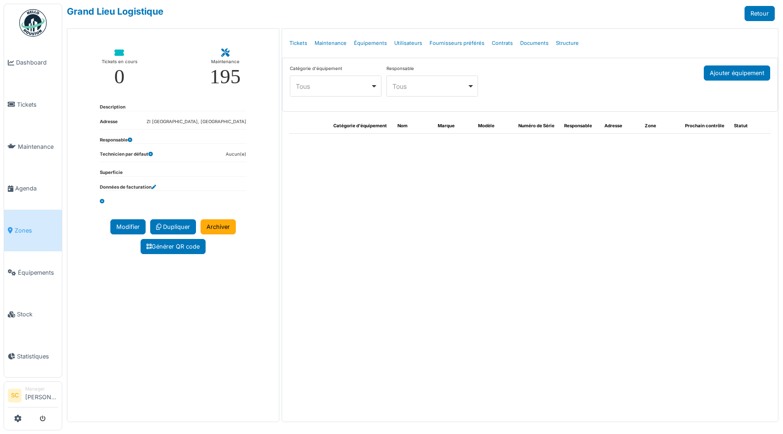
select select "***"
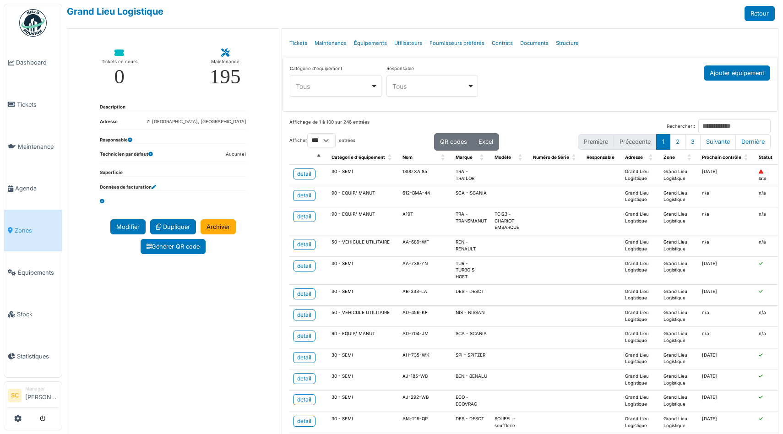
click at [17, 226] on span "Zones" at bounding box center [36, 230] width 43 height 9
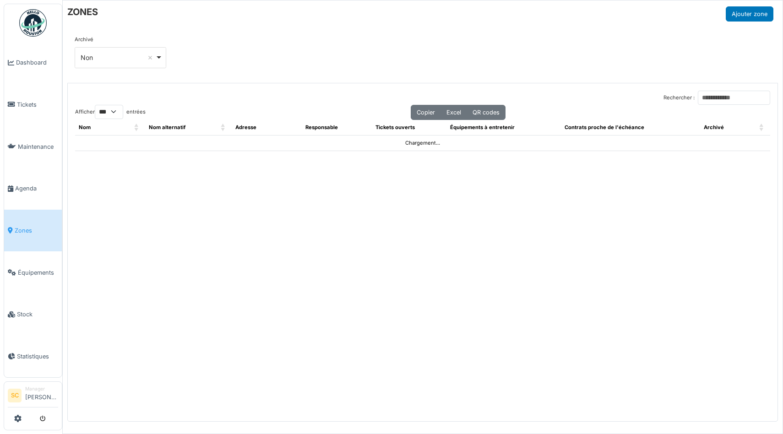
select select "***"
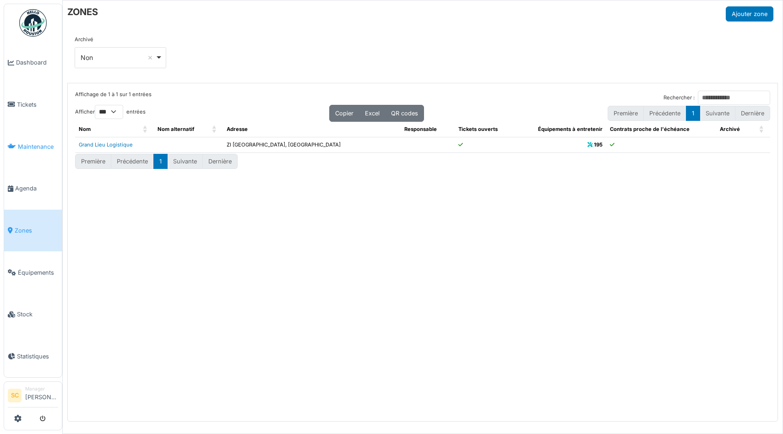
click at [35, 142] on span "Maintenance" at bounding box center [38, 146] width 40 height 9
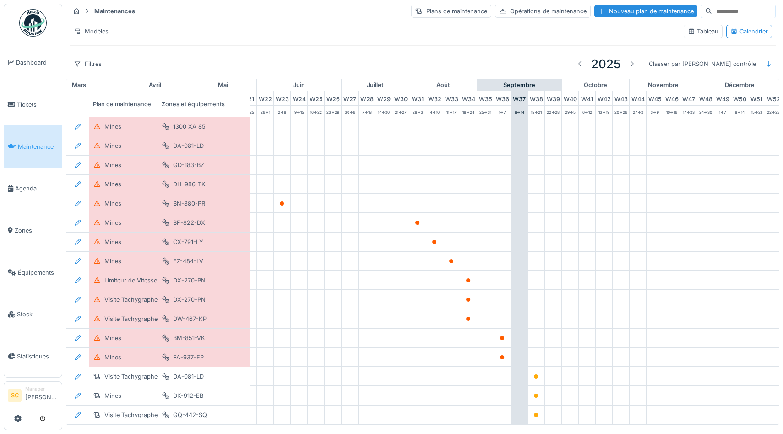
scroll to position [0, 375]
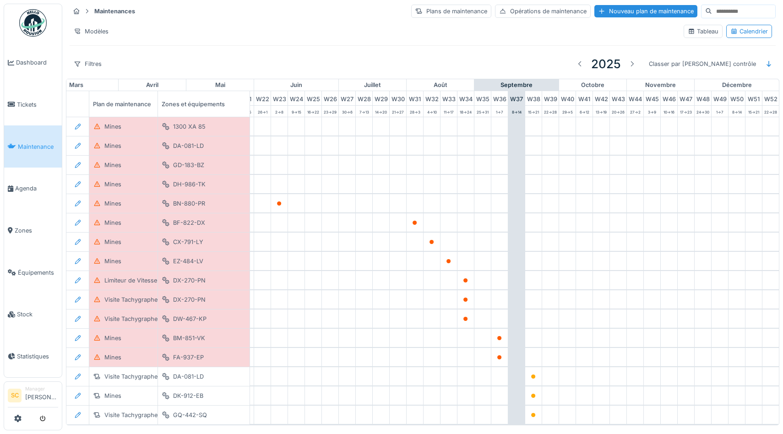
click at [706, 32] on div "Tableau" at bounding box center [702, 31] width 31 height 9
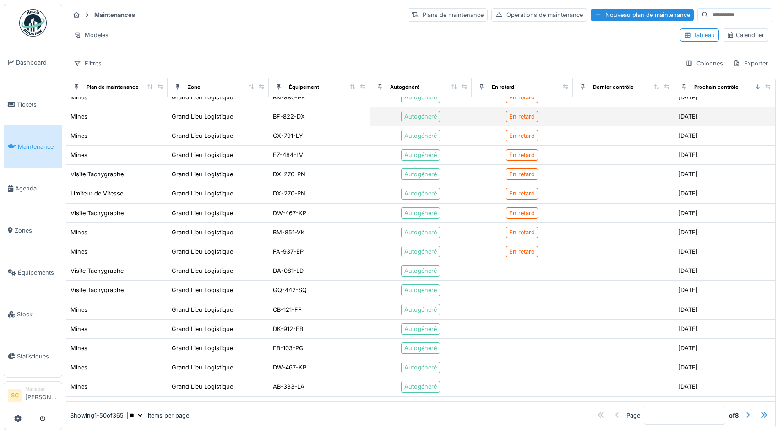
scroll to position [88, 0]
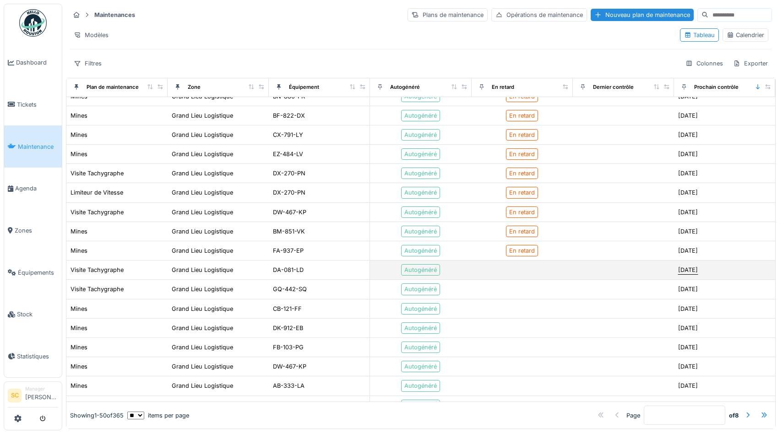
click at [683, 270] on div "15/09/2025" at bounding box center [688, 269] width 20 height 9
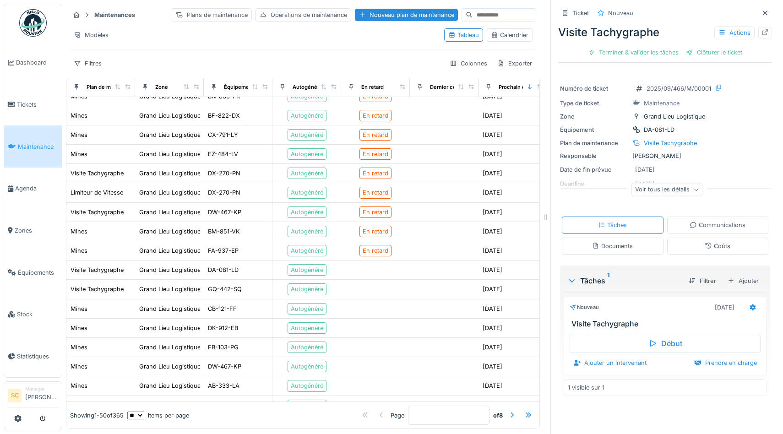
click at [689, 189] on div "Voir tous les détails" at bounding box center [667, 189] width 72 height 13
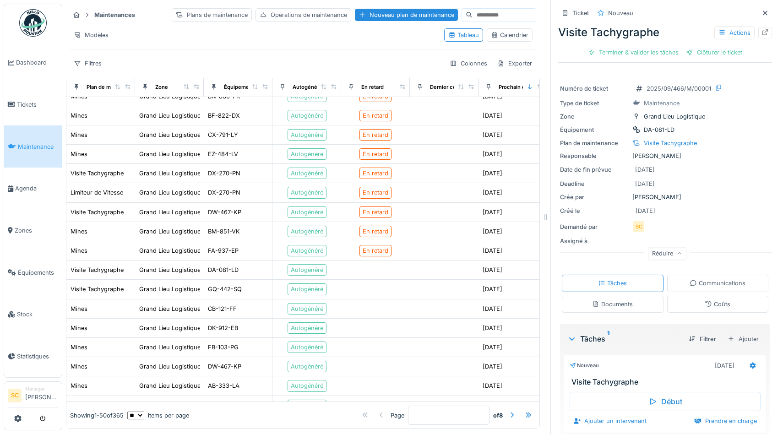
scroll to position [31, 0]
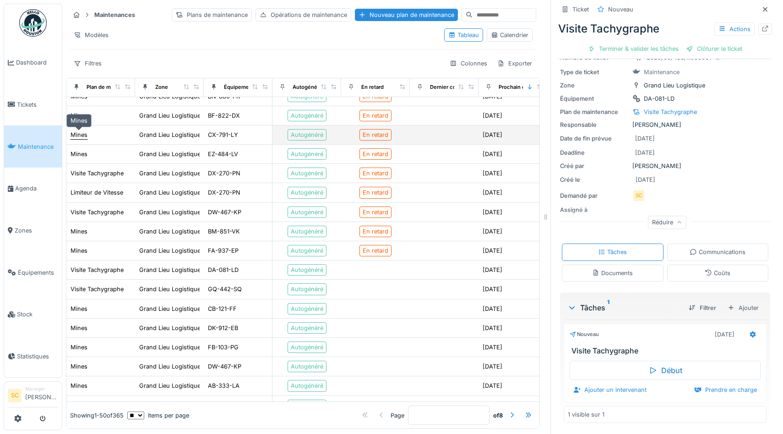
click at [76, 135] on div "Mines" at bounding box center [78, 134] width 17 height 9
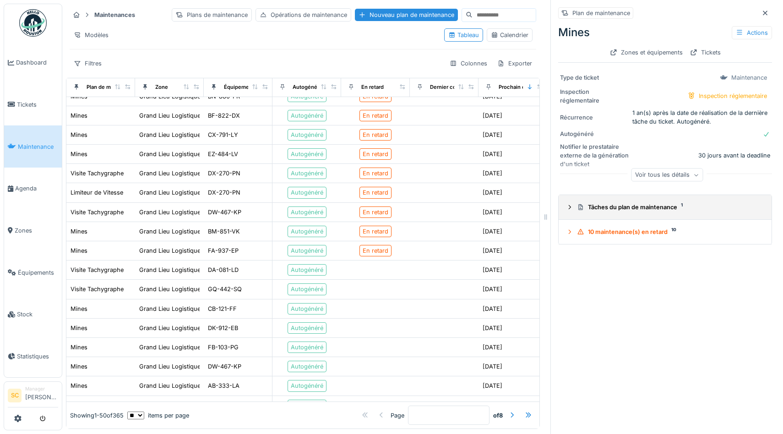
click at [610, 207] on div "Tâches du plan de maintenance 1" at bounding box center [669, 207] width 184 height 9
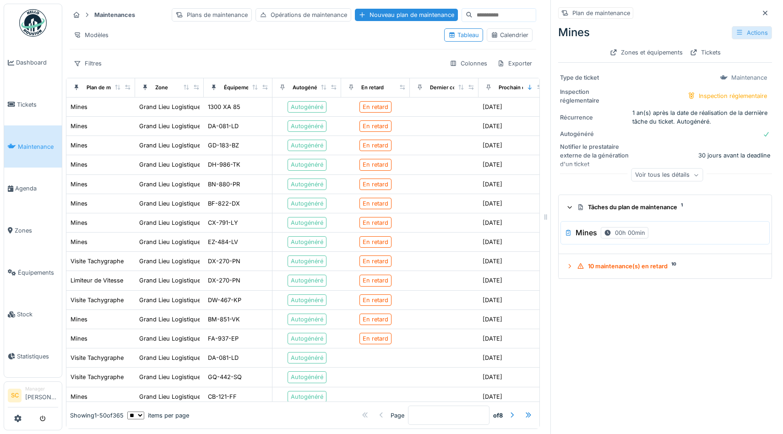
click at [747, 33] on div "Actions" at bounding box center [751, 32] width 40 height 13
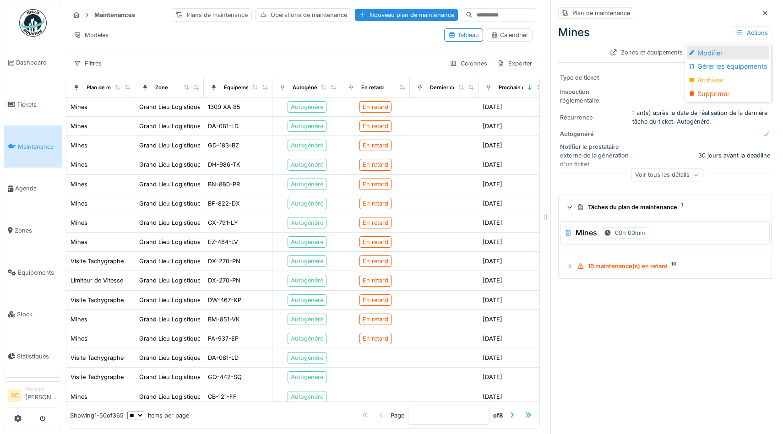
click at [706, 52] on div "Modifier" at bounding box center [728, 53] width 82 height 14
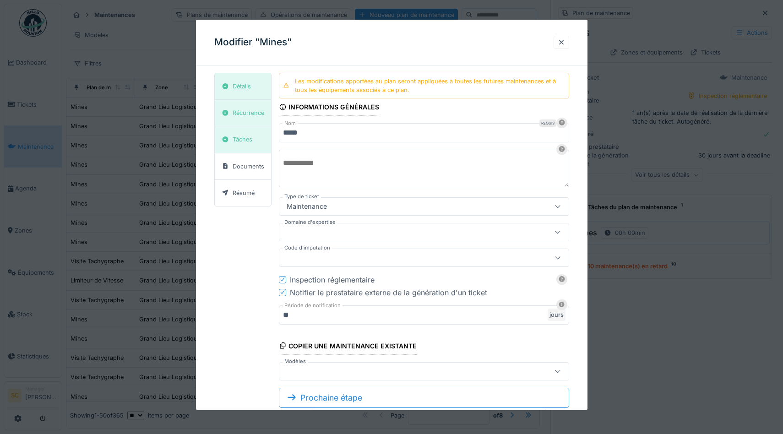
scroll to position [23, 0]
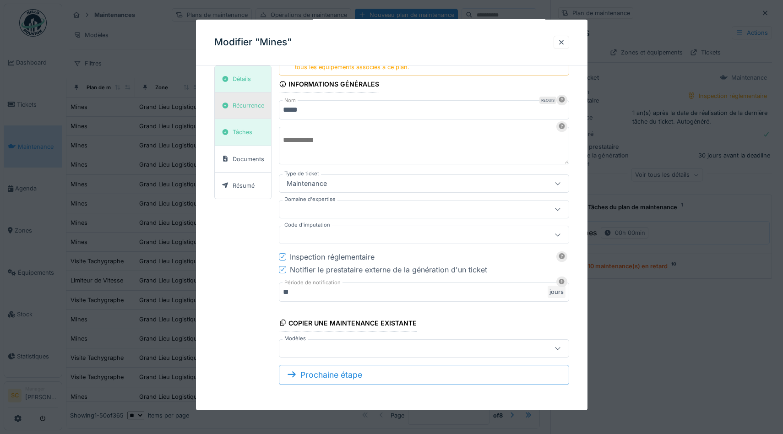
click at [242, 106] on div "Récurrence" at bounding box center [249, 105] width 32 height 9
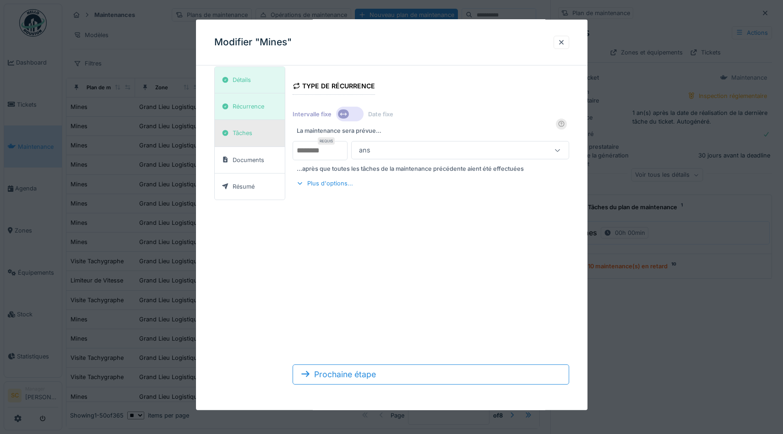
click at [236, 135] on div "Tâches" at bounding box center [243, 133] width 20 height 9
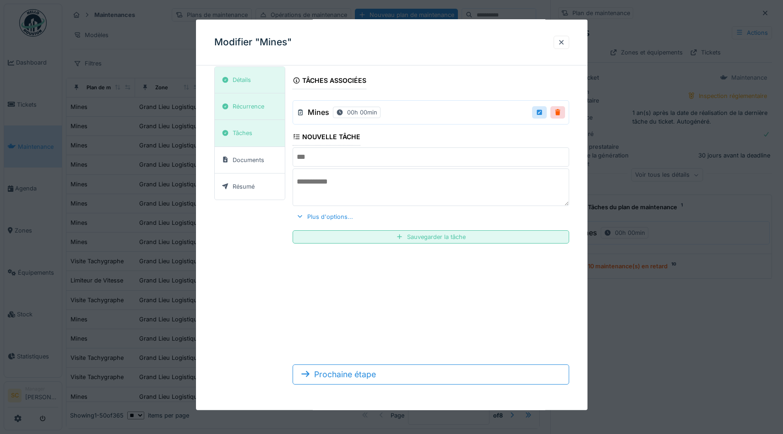
click at [327, 156] on input "text" at bounding box center [430, 156] width 276 height 19
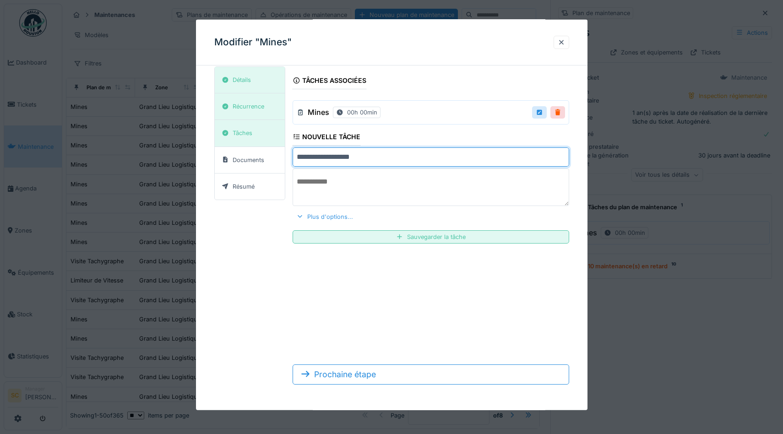
type input "**********"
click at [320, 214] on div "Plus d'options..." at bounding box center [324, 216] width 64 height 12
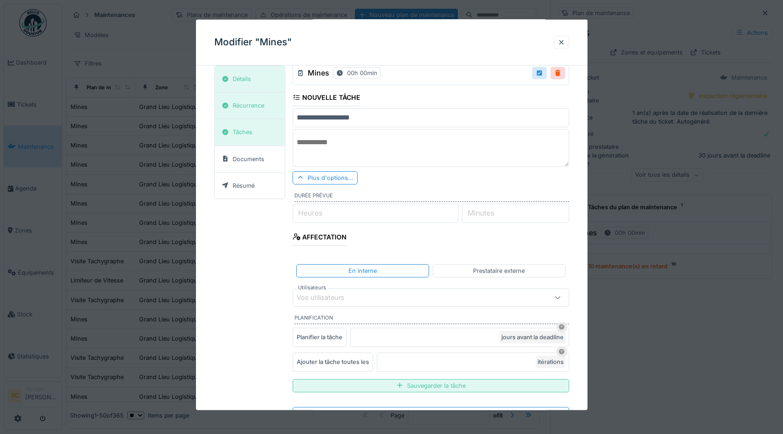
scroll to position [88, 0]
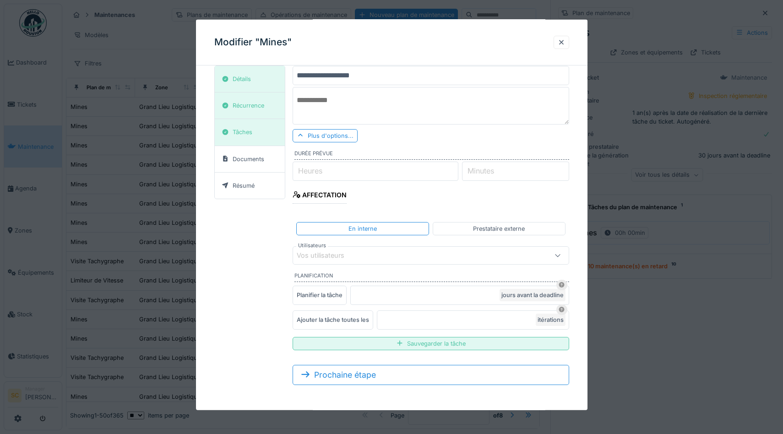
click at [315, 170] on label "Heures" at bounding box center [310, 170] width 28 height 11
click at [315, 170] on input "Heures" at bounding box center [375, 170] width 166 height 19
type input "*"
click at [342, 252] on div "Vos utilisateurs" at bounding box center [327, 255] width 60 height 10
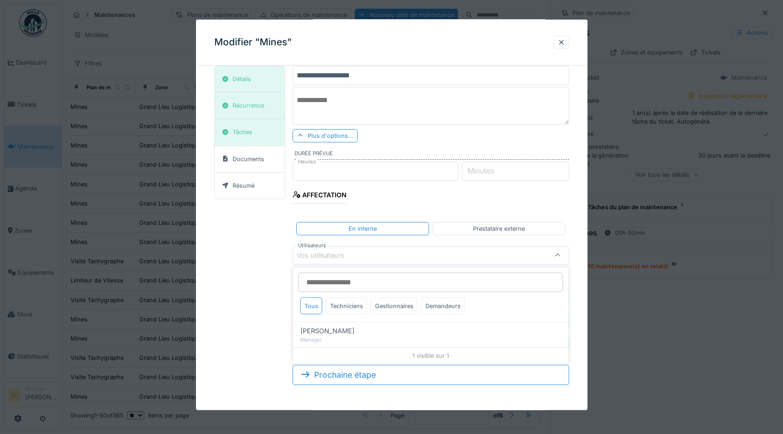
click at [372, 206] on div "**********" at bounding box center [430, 171] width 276 height 373
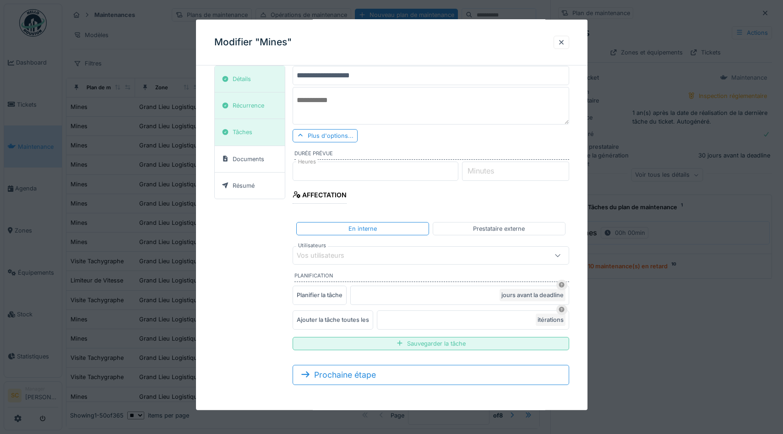
click at [407, 294] on input "*" at bounding box center [459, 294] width 219 height 19
type input "*"
click at [431, 318] on input "*" at bounding box center [473, 319] width 192 height 19
click at [414, 342] on div "Sauvegarder la tâche" at bounding box center [430, 342] width 276 height 13
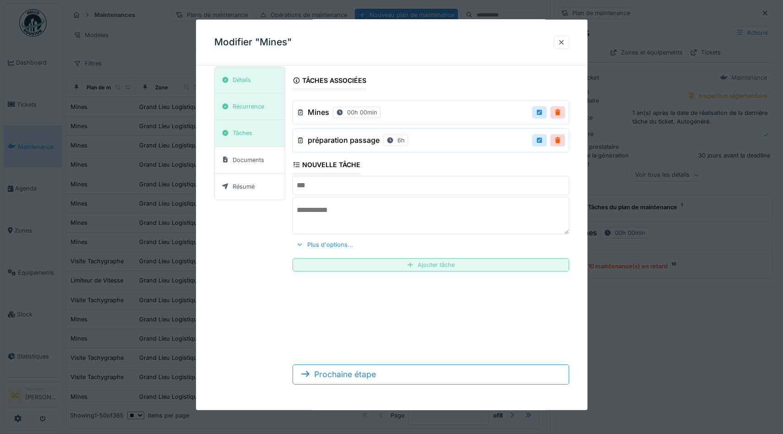
scroll to position [6, 0]
click at [562, 42] on div at bounding box center [560, 42] width 7 height 9
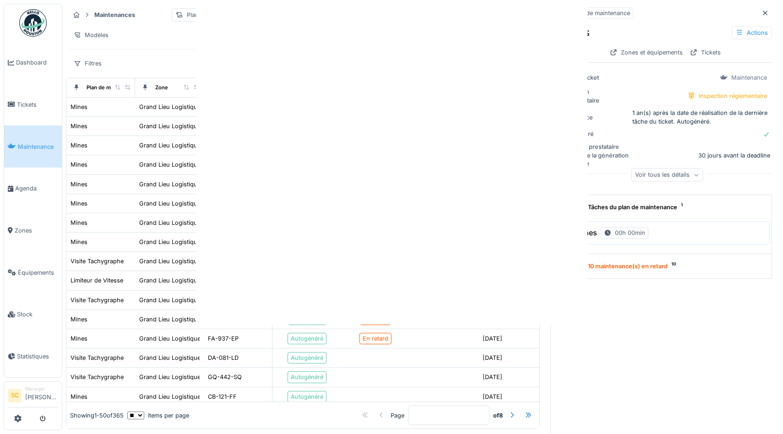
scroll to position [0, 0]
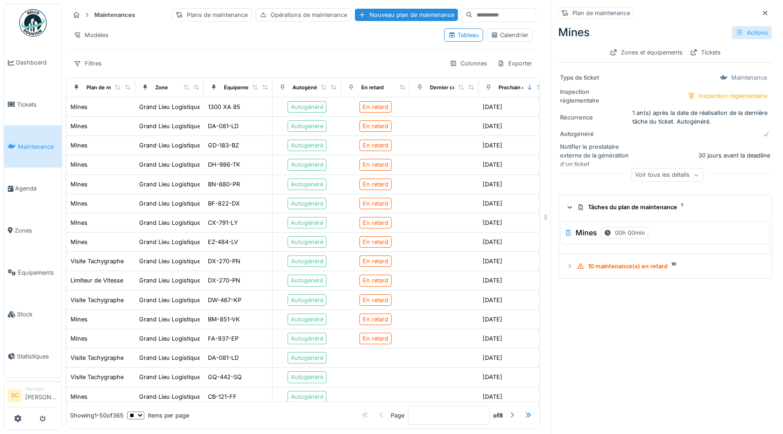
click at [751, 32] on div "Actions" at bounding box center [751, 32] width 40 height 13
click at [683, 377] on div "Plan de maintenance Mines Actions Zones et équipements Tickets Type de ticket M…" at bounding box center [664, 217] width 229 height 434
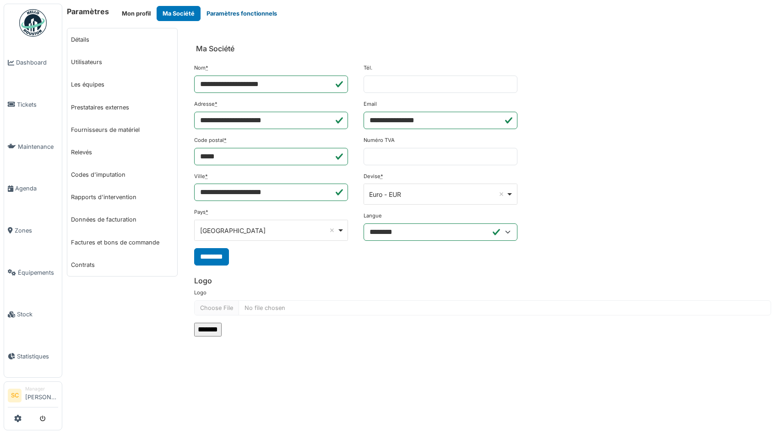
click at [238, 9] on button "Paramètres fonctionnels" at bounding box center [241, 13] width 82 height 15
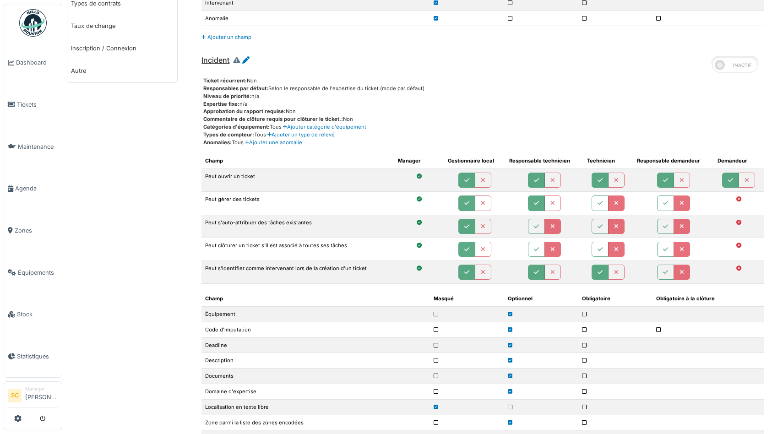
scroll to position [384, 0]
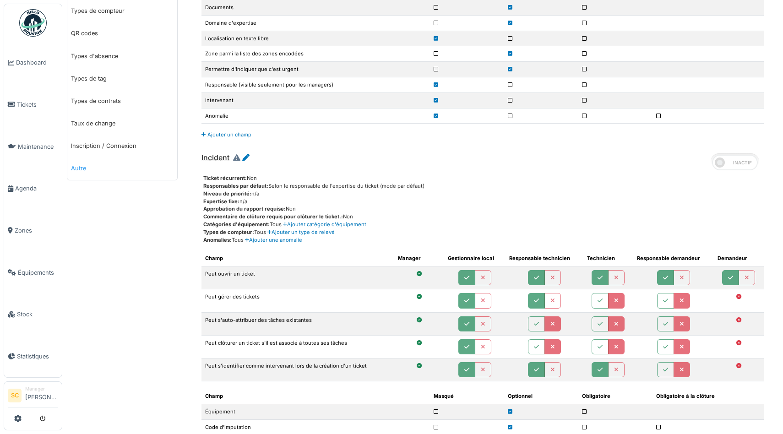
click at [81, 167] on link "Autre" at bounding box center [122, 168] width 110 height 22
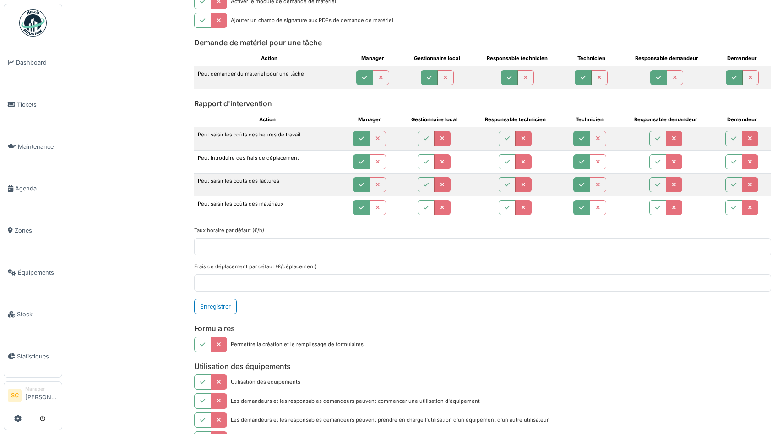
scroll to position [1481, 0]
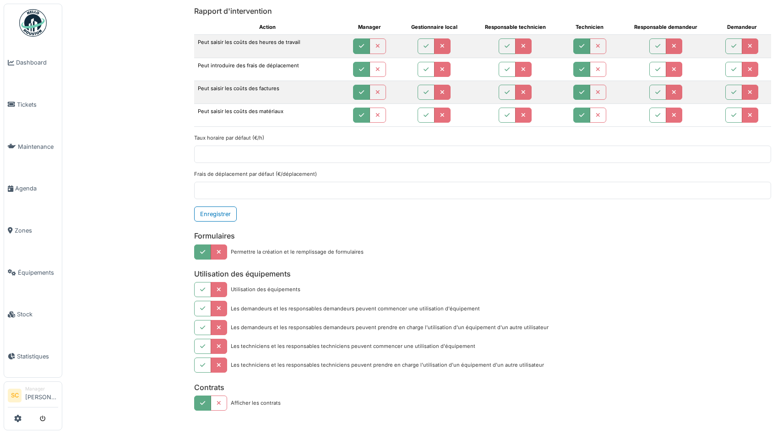
click at [200, 251] on icon "button" at bounding box center [202, 252] width 5 height 6
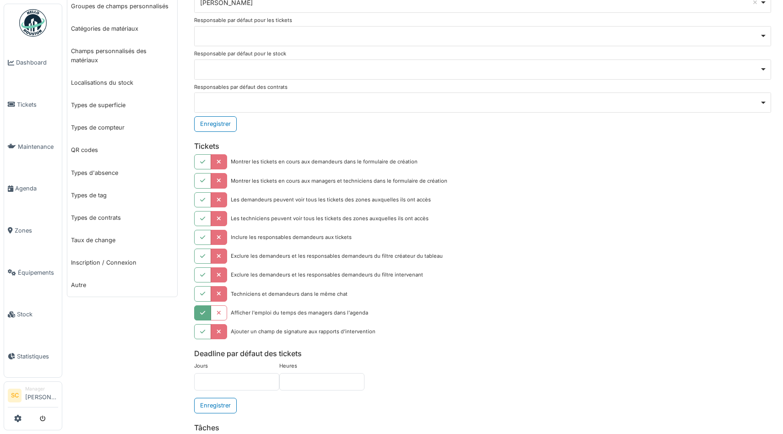
scroll to position [0, 0]
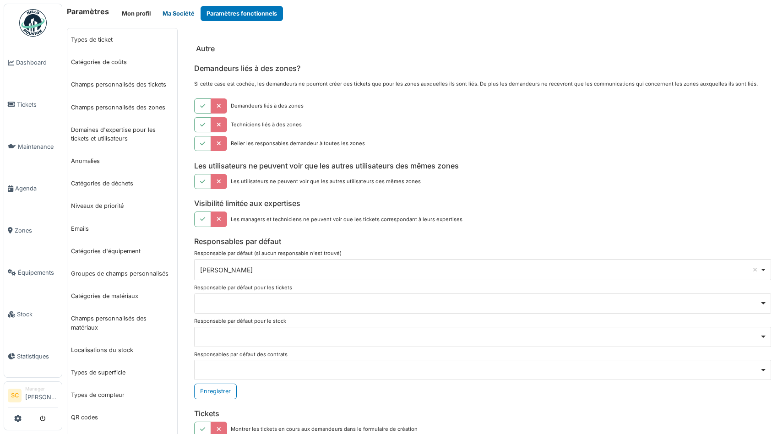
click at [183, 13] on button "Ma Société" at bounding box center [179, 13] width 44 height 15
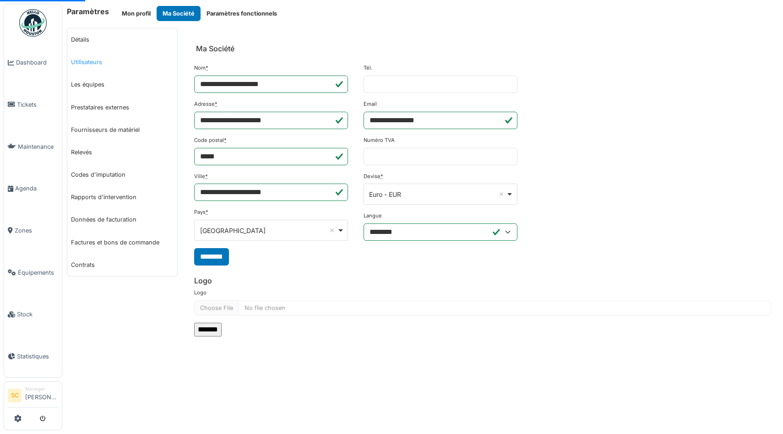
click at [96, 59] on link "Utilisateurs" at bounding box center [122, 62] width 110 height 22
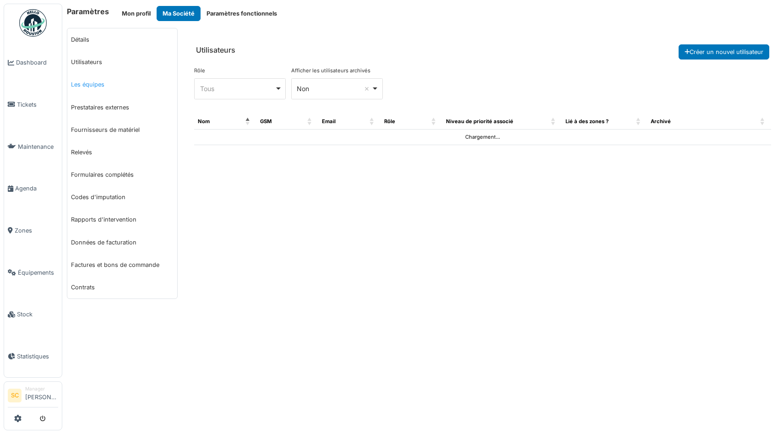
select select "***"
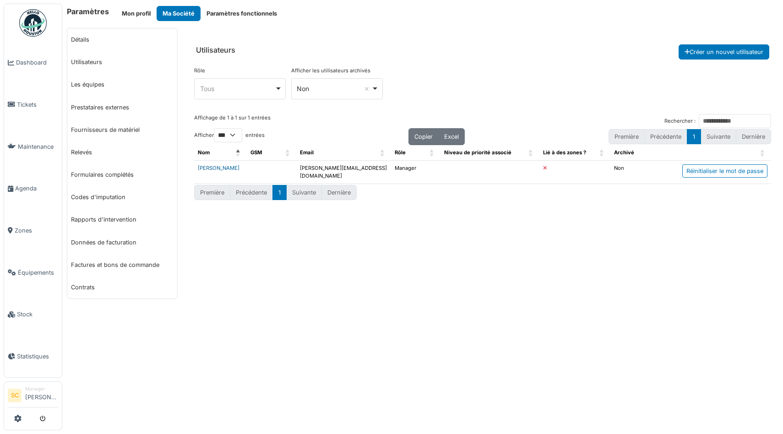
click at [211, 168] on link "[PERSON_NAME]" at bounding box center [219, 168] width 42 height 6
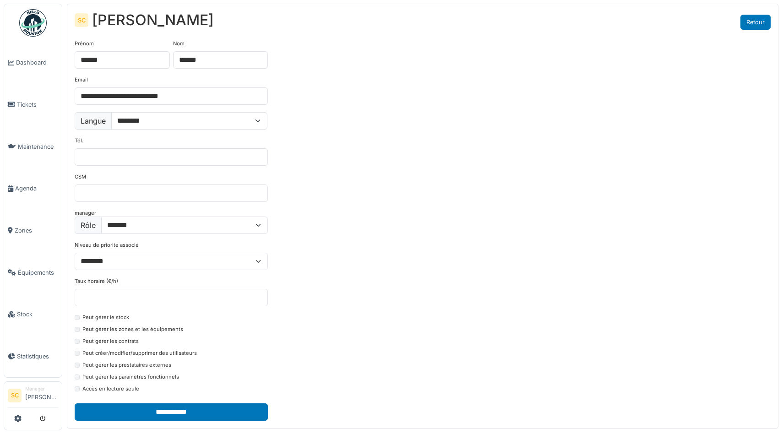
click at [745, 21] on link "Retour" at bounding box center [755, 22] width 30 height 15
select select "***"
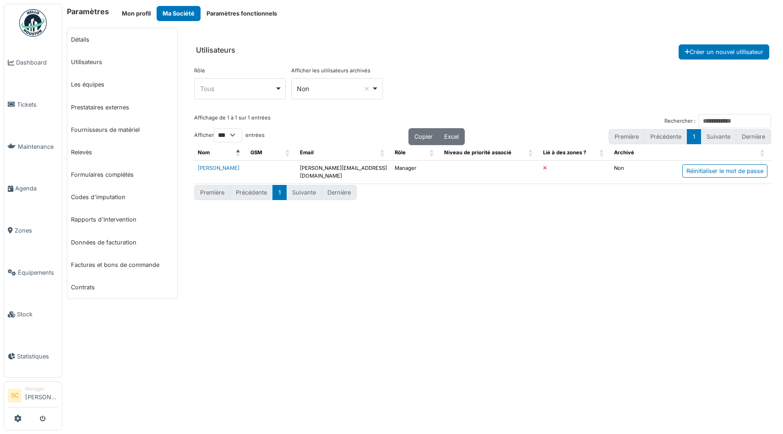
select select "***"
click at [251, 14] on button "Paramètres fonctionnels" at bounding box center [241, 13] width 82 height 15
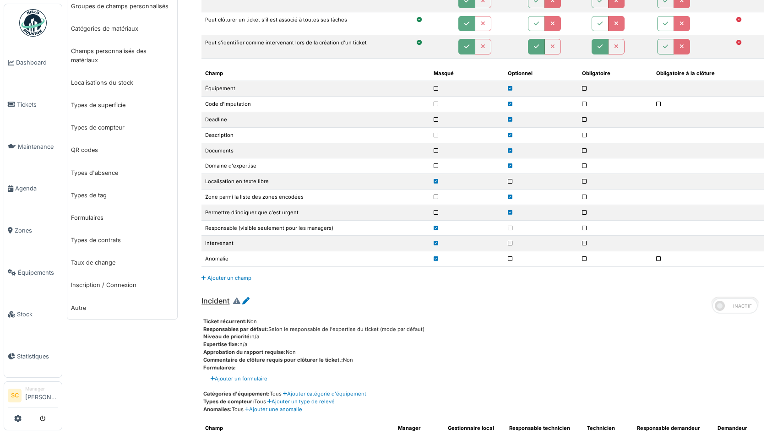
scroll to position [269, 0]
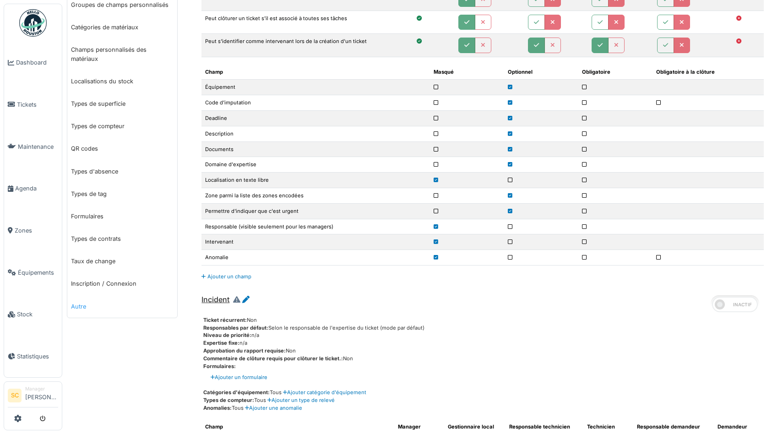
click at [82, 308] on link "Autre" at bounding box center [122, 306] width 110 height 22
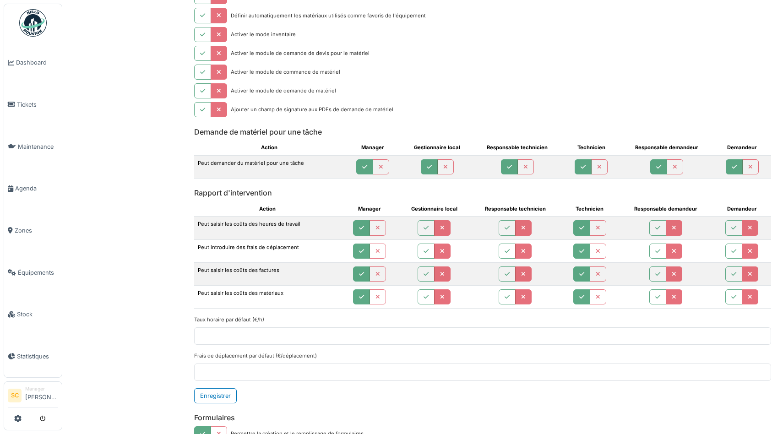
scroll to position [1303, 0]
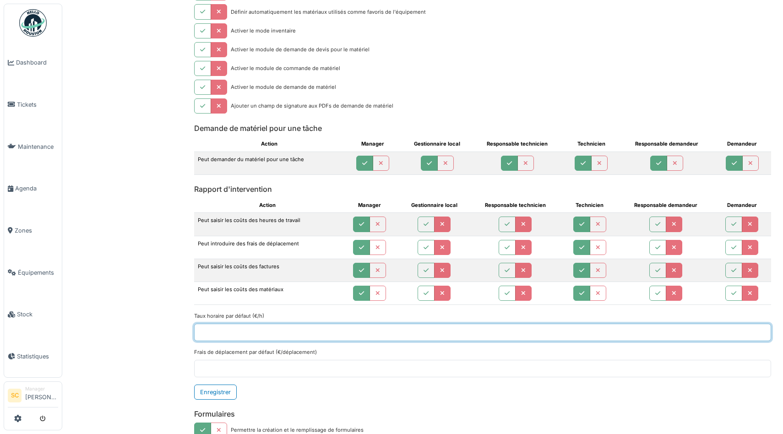
drag, startPoint x: 233, startPoint y: 332, endPoint x: 190, endPoint y: 332, distance: 42.6
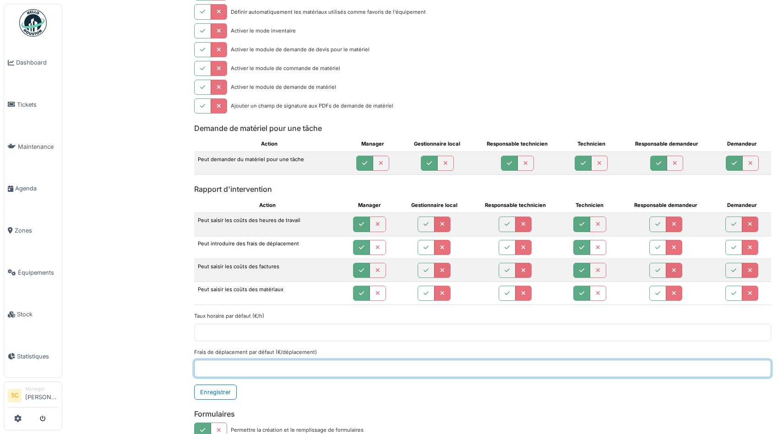
drag, startPoint x: 223, startPoint y: 364, endPoint x: 193, endPoint y: 364, distance: 30.2
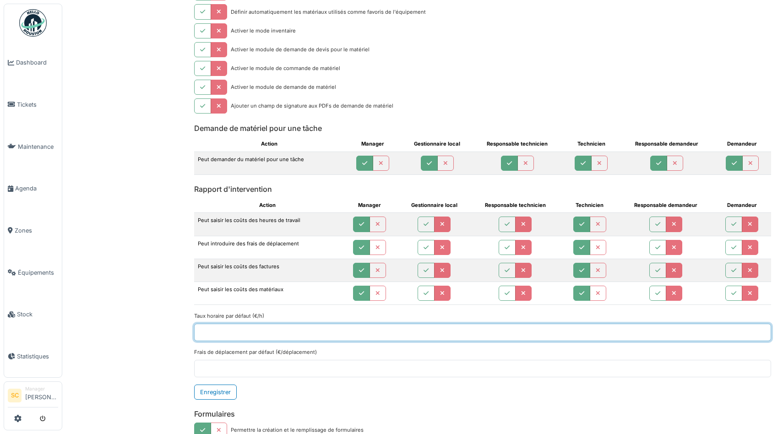
click at [233, 329] on input "***" at bounding box center [482, 332] width 577 height 17
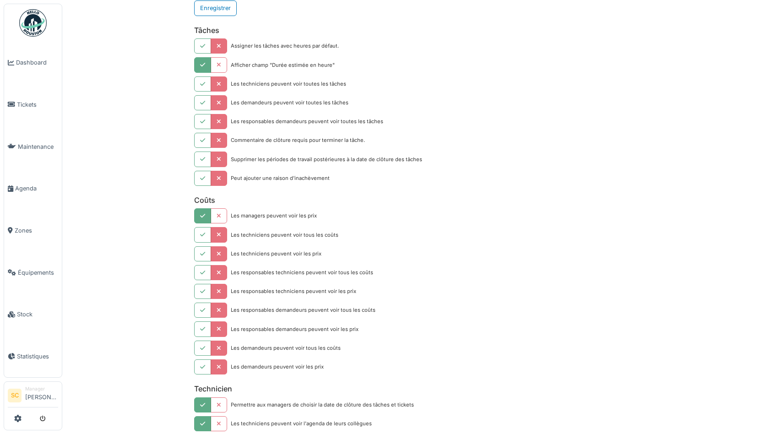
scroll to position [666, 0]
drag, startPoint x: 343, startPoint y: 232, endPoint x: 279, endPoint y: 231, distance: 63.6
click at [279, 231] on div "Les techniciens peuvent voir tous les coûts" at bounding box center [482, 232] width 577 height 15
click at [270, 233] on div "Les techniciens peuvent voir tous les coûts" at bounding box center [285, 233] width 108 height 8
click at [219, 214] on icon "button" at bounding box center [218, 214] width 5 height 6
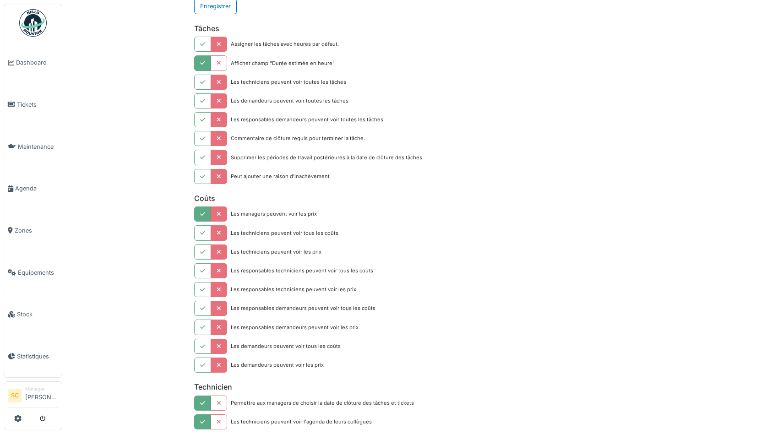
click at [202, 214] on icon "button" at bounding box center [202, 214] width 5 height 6
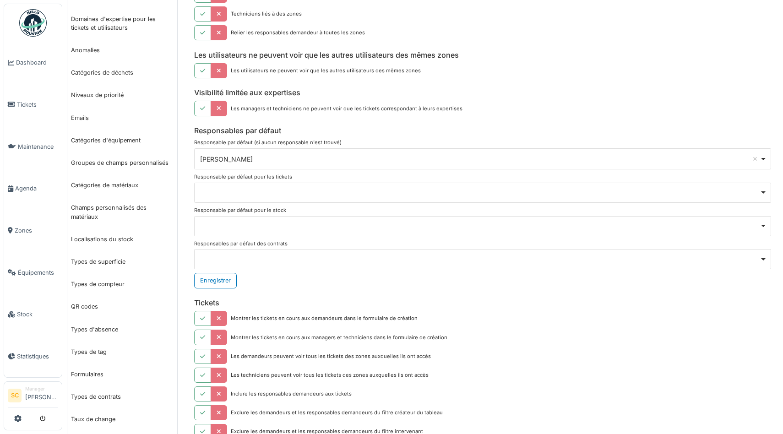
scroll to position [0, 0]
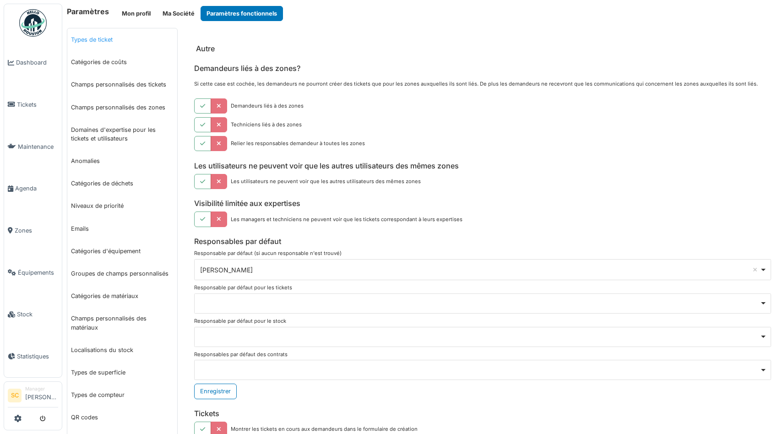
click at [88, 39] on link "Types de ticket" at bounding box center [122, 39] width 110 height 22
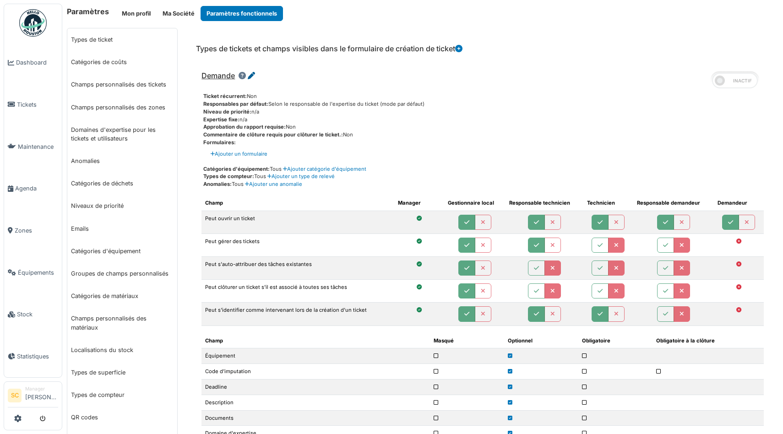
click at [251, 72] on icon at bounding box center [251, 75] width 7 height 7
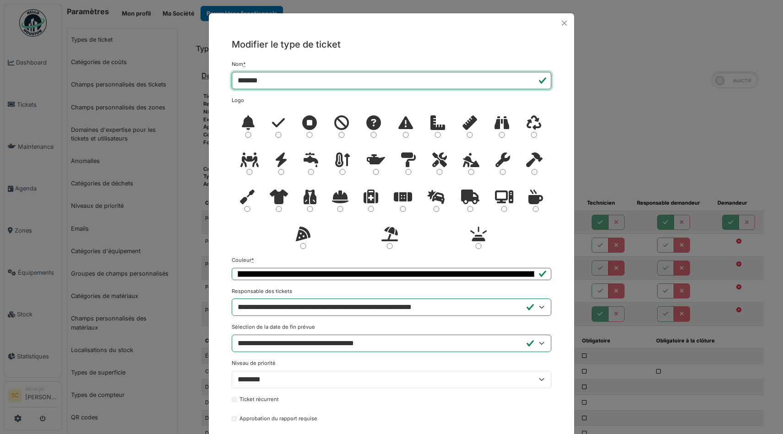
click at [279, 80] on input "*******" at bounding box center [391, 80] width 319 height 17
type input "**********"
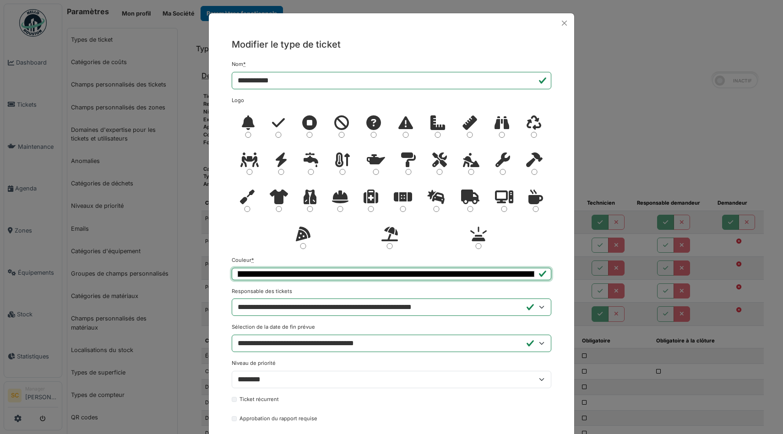
click at [464, 275] on input "*******" at bounding box center [391, 274] width 319 height 12
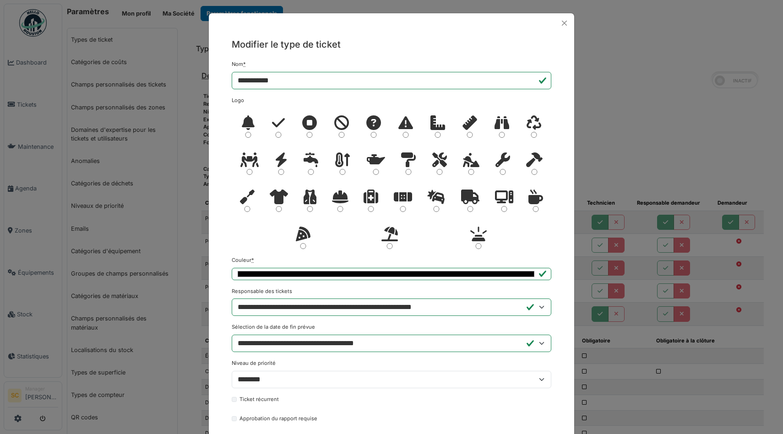
type input "*******"
click at [539, 235] on div at bounding box center [391, 182] width 319 height 148
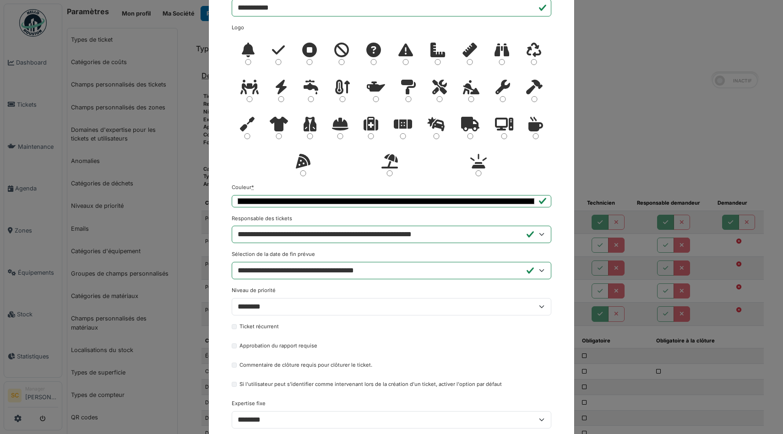
scroll to position [157, 0]
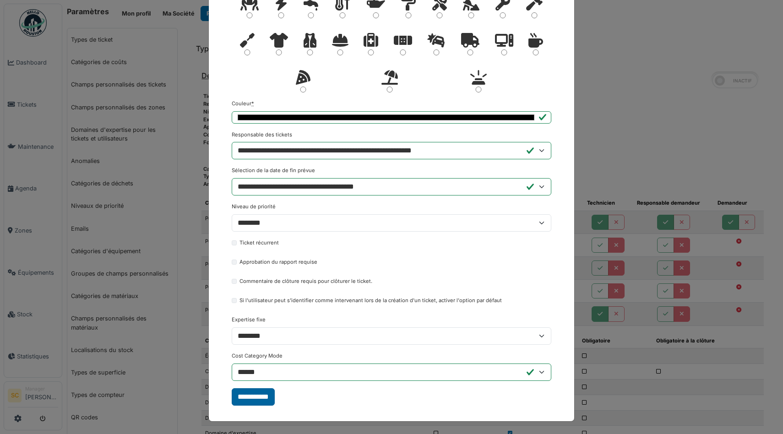
click at [250, 395] on input "**********" at bounding box center [253, 396] width 43 height 17
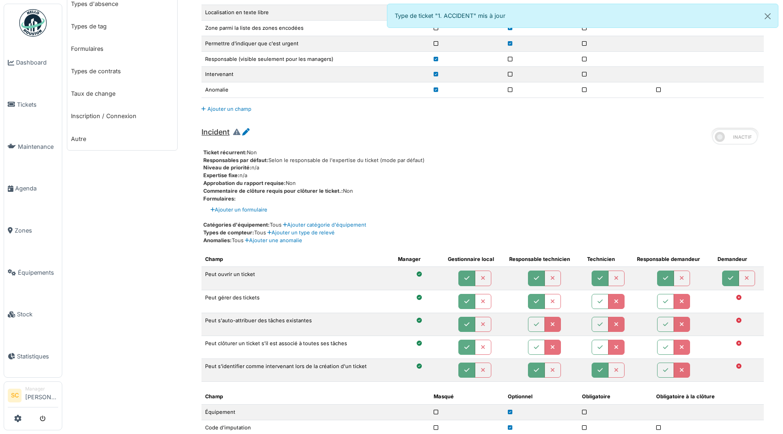
scroll to position [438, 0]
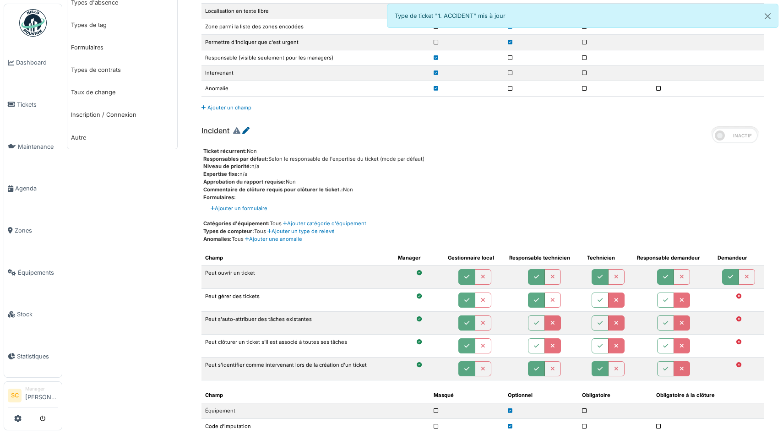
click at [249, 130] on icon at bounding box center [245, 130] width 7 height 7
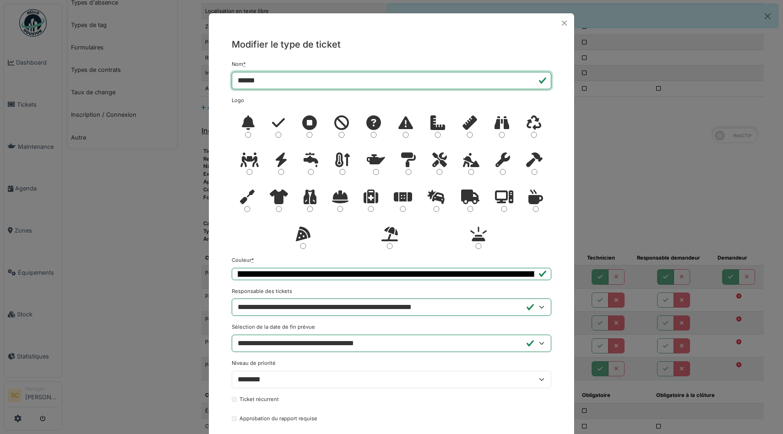
click at [275, 83] on input "******" at bounding box center [391, 80] width 319 height 17
type input "**********"
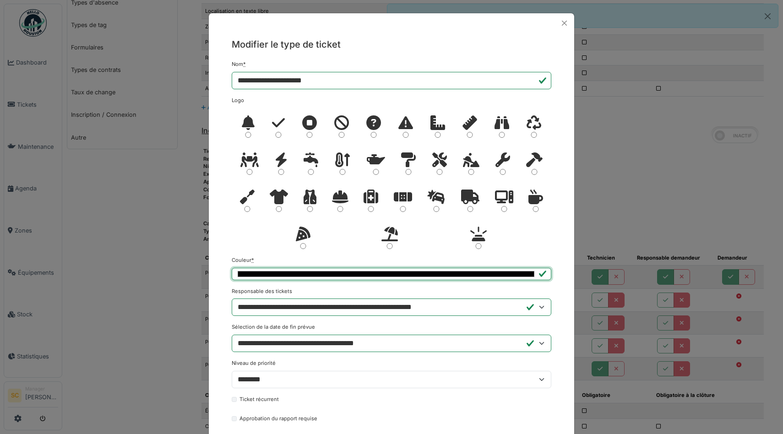
click at [436, 271] on input "*******" at bounding box center [391, 274] width 319 height 12
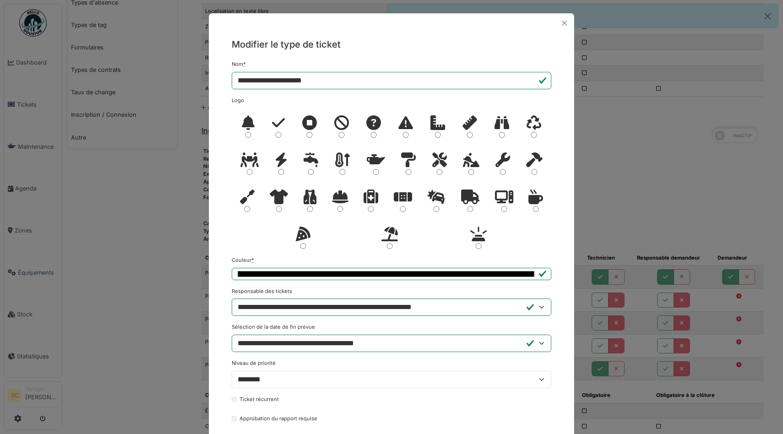
type input "*******"
click at [227, 231] on div "**********" at bounding box center [391, 299] width 365 height 533
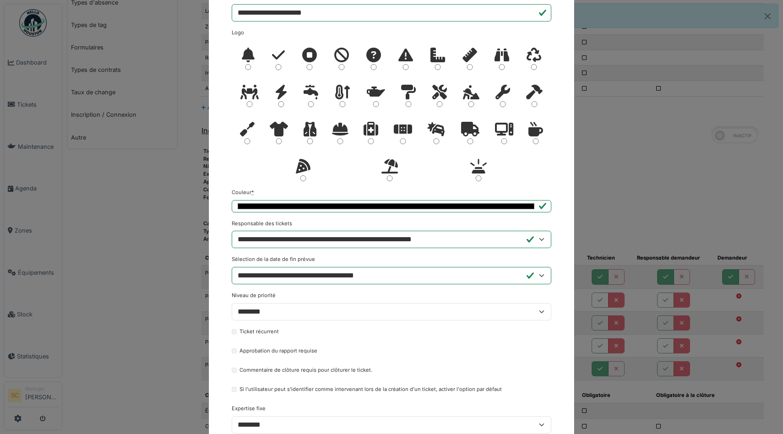
scroll to position [157, 0]
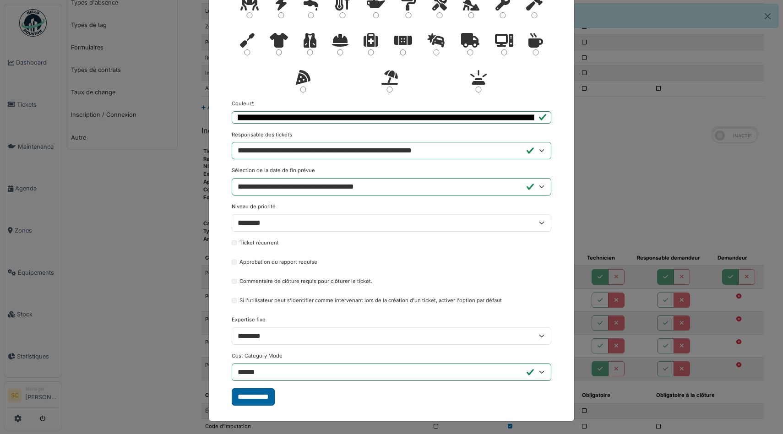
click at [254, 395] on input "**********" at bounding box center [253, 396] width 43 height 17
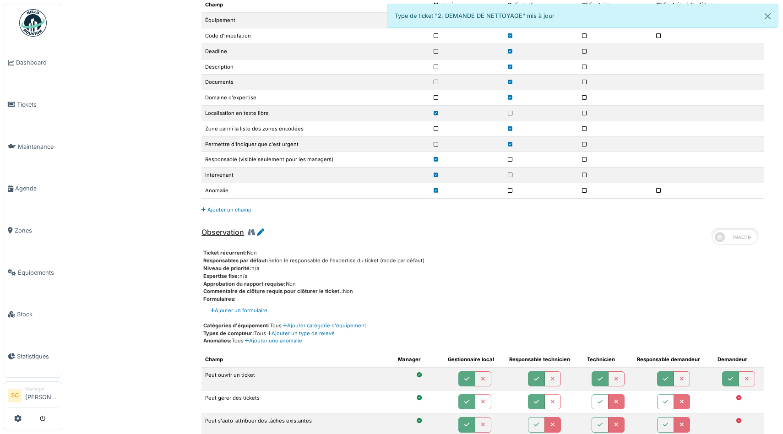
scroll to position [829, 0]
click at [260, 235] on icon at bounding box center [260, 230] width 7 height 7
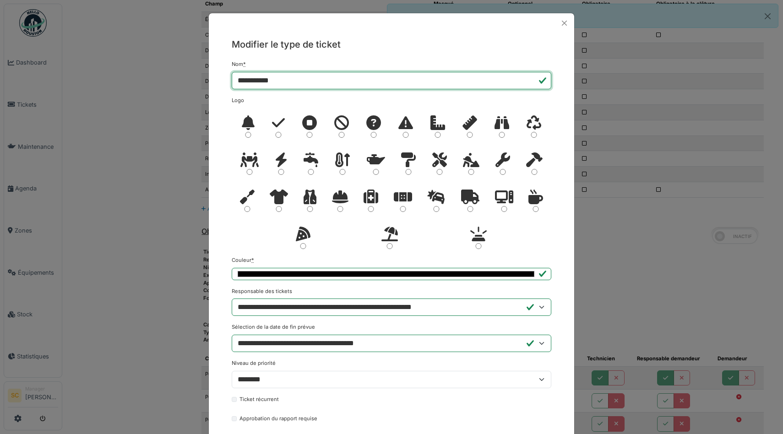
click at [295, 79] on input "**********" at bounding box center [391, 80] width 319 height 17
type input "**********"
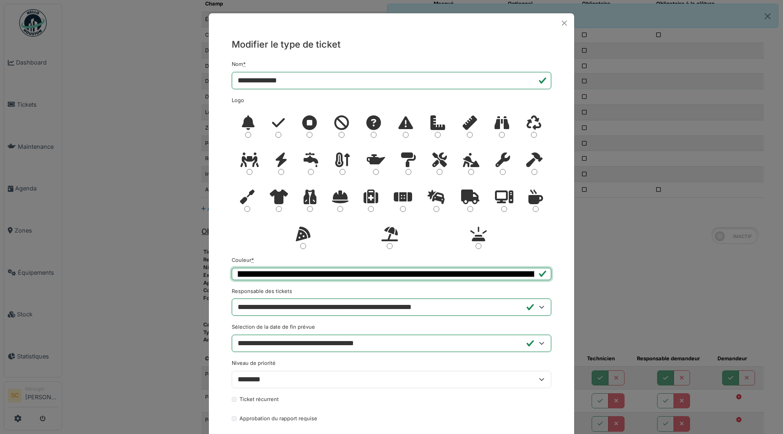
click at [308, 274] on input "*******" at bounding box center [391, 274] width 319 height 12
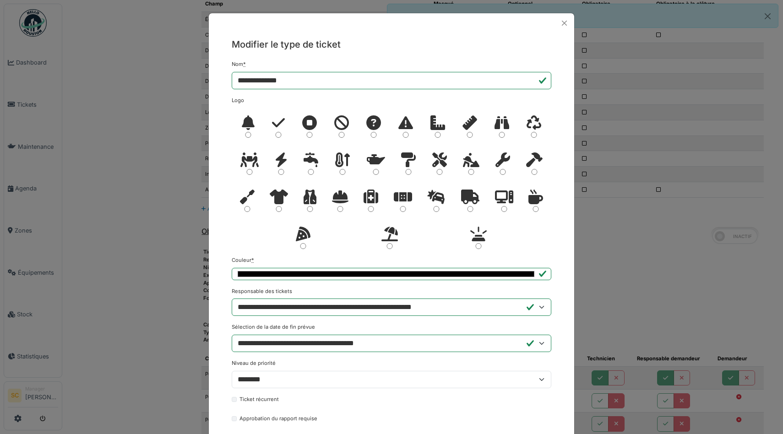
type input "*******"
click at [233, 231] on div at bounding box center [391, 182] width 319 height 148
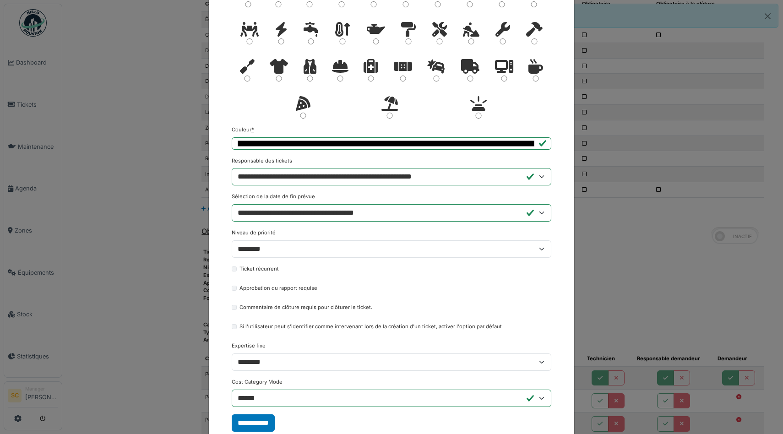
scroll to position [157, 0]
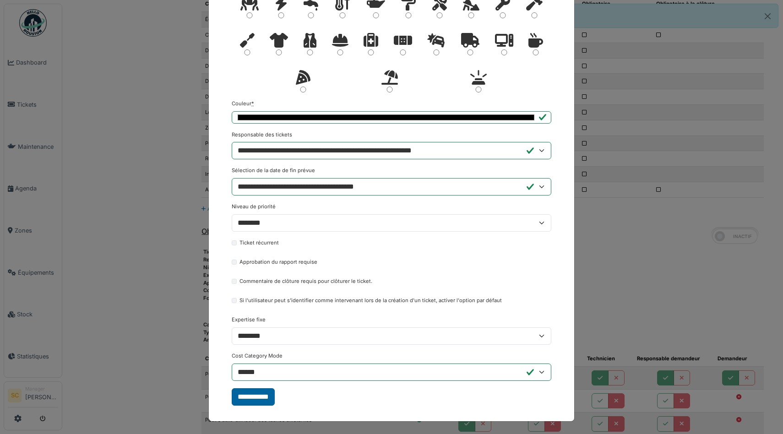
click at [249, 395] on input "**********" at bounding box center [253, 396] width 43 height 17
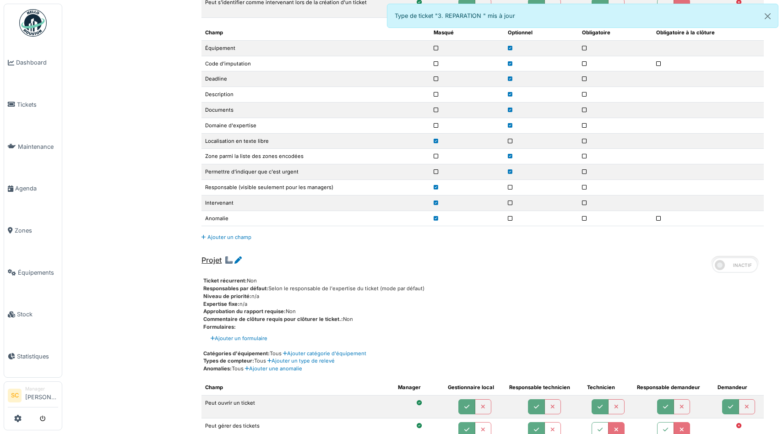
scroll to position [1402, 0]
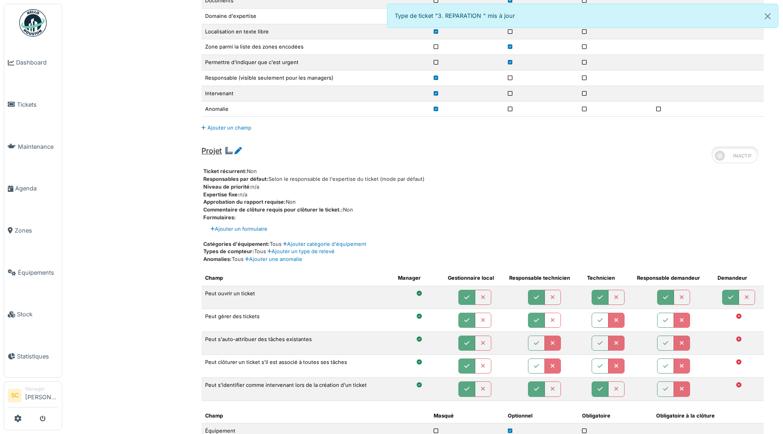
click at [735, 157] on span at bounding box center [735, 156] width 46 height 16
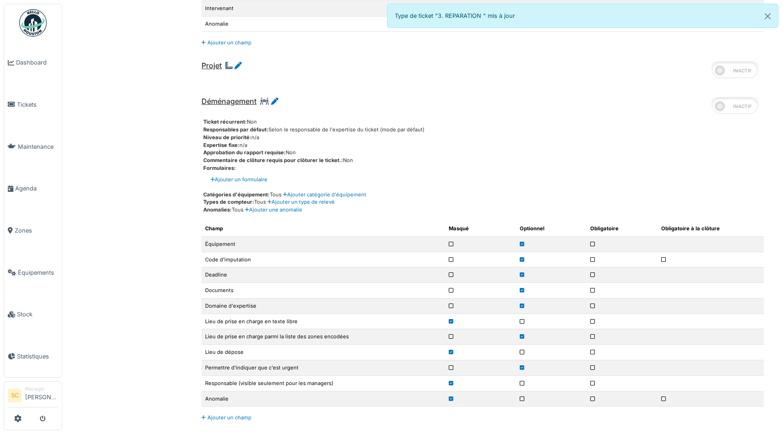
scroll to position [1504, 0]
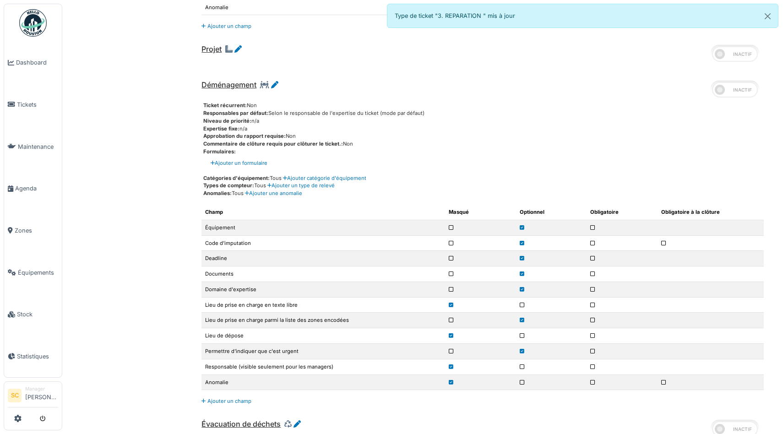
click at [719, 92] on span at bounding box center [735, 90] width 46 height 16
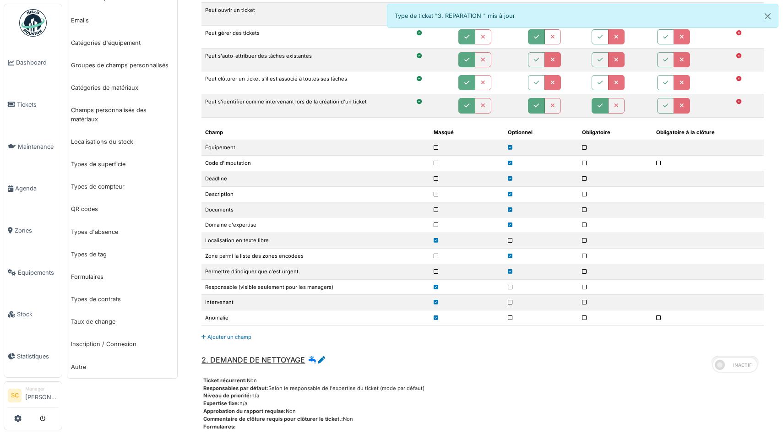
scroll to position [217, 0]
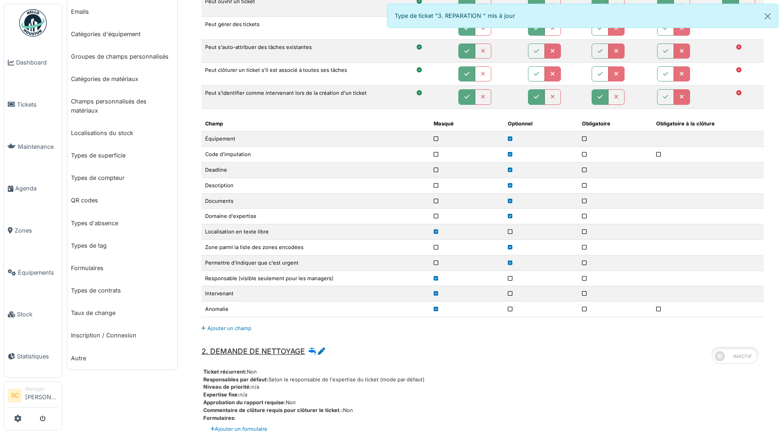
click at [438, 154] on icon at bounding box center [435, 154] width 5 height 5
click at [438, 170] on icon at bounding box center [435, 170] width 5 height 5
click at [584, 201] on icon at bounding box center [584, 201] width 5 height 5
click at [512, 201] on icon at bounding box center [510, 201] width 5 height 5
click at [438, 263] on icon at bounding box center [435, 262] width 5 height 5
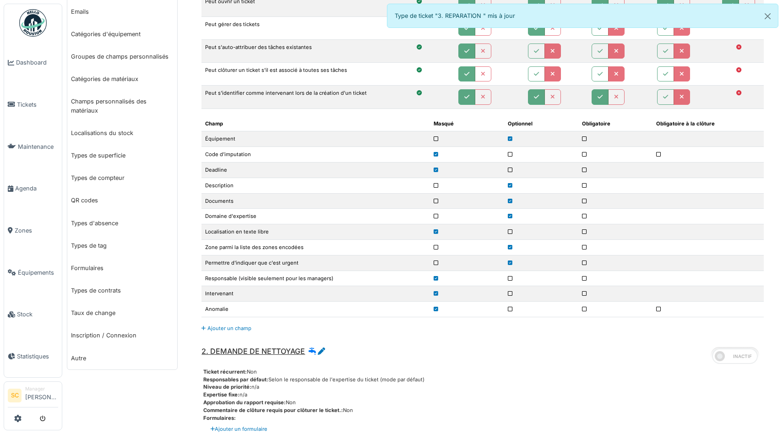
click at [438, 261] on icon at bounding box center [435, 262] width 5 height 5
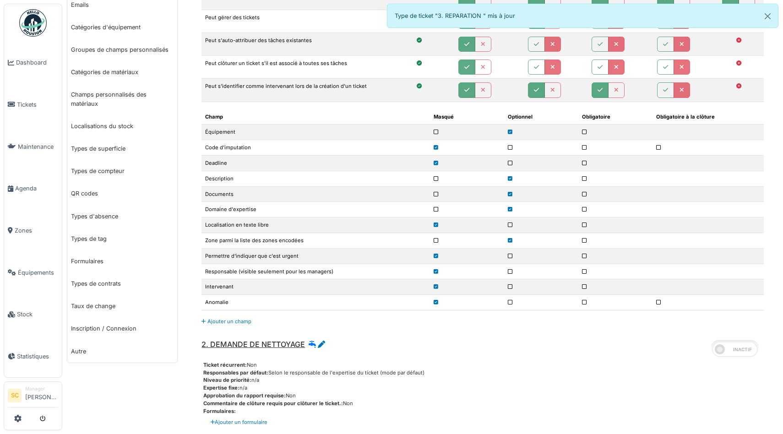
scroll to position [226, 0]
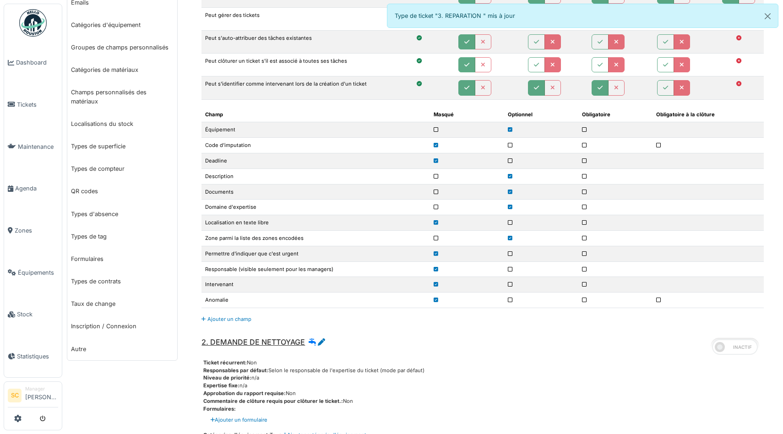
click at [584, 130] on icon at bounding box center [584, 129] width 5 height 5
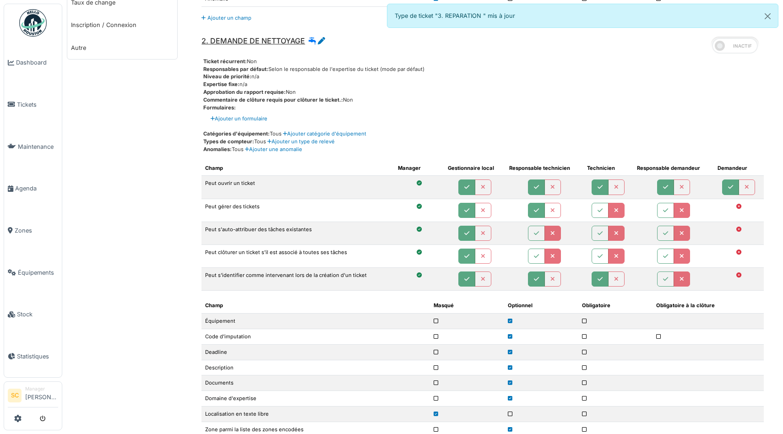
scroll to position [525, 0]
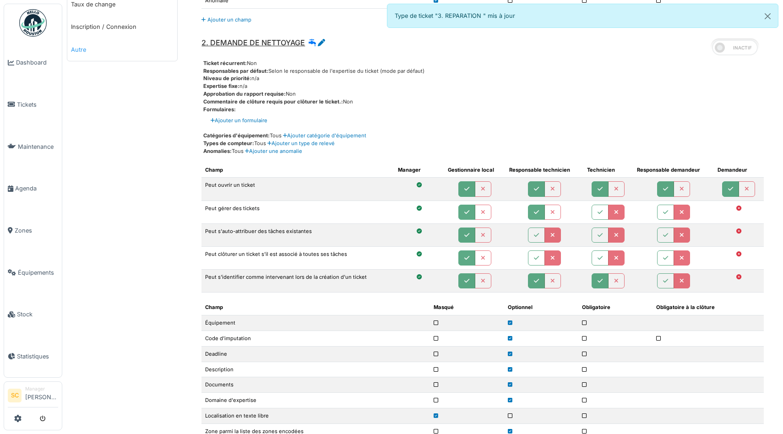
click at [78, 46] on link "Autre" at bounding box center [122, 49] width 110 height 22
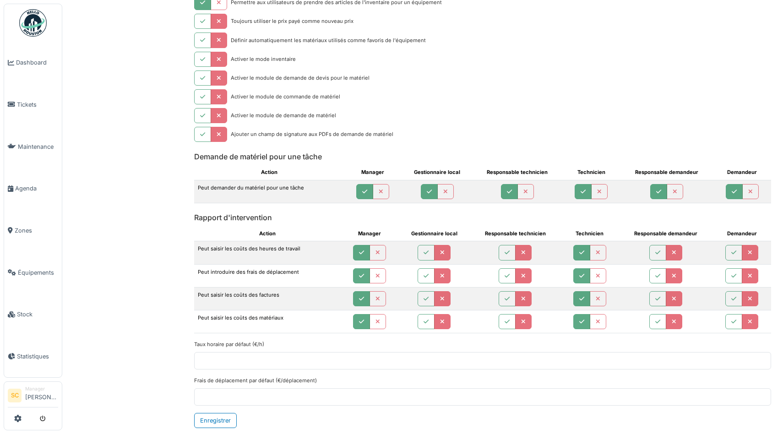
scroll to position [1481, 0]
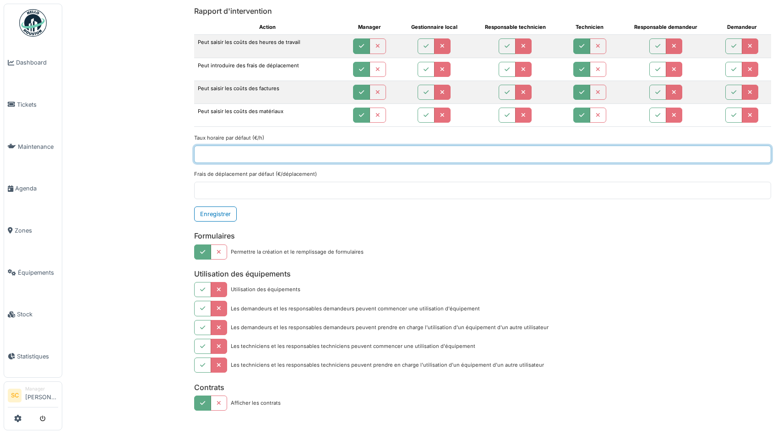
click at [239, 156] on input "***" at bounding box center [482, 154] width 577 height 17
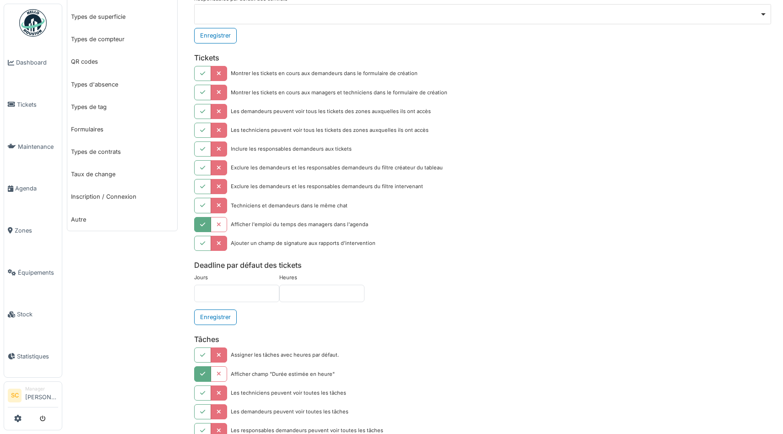
scroll to position [0, 0]
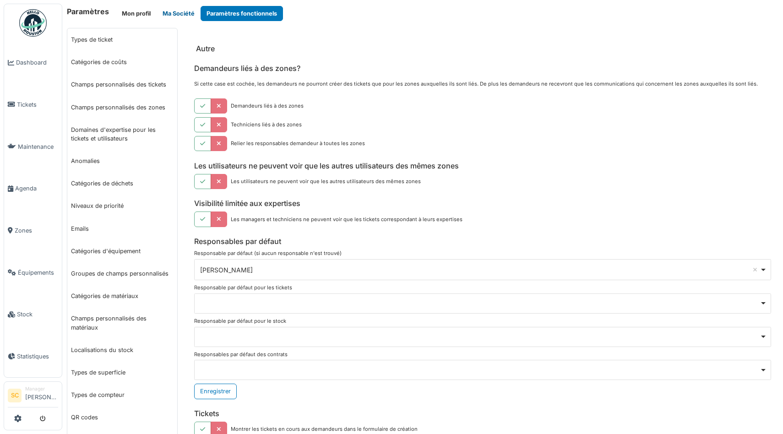
click at [181, 11] on button "Ma Société" at bounding box center [179, 13] width 44 height 15
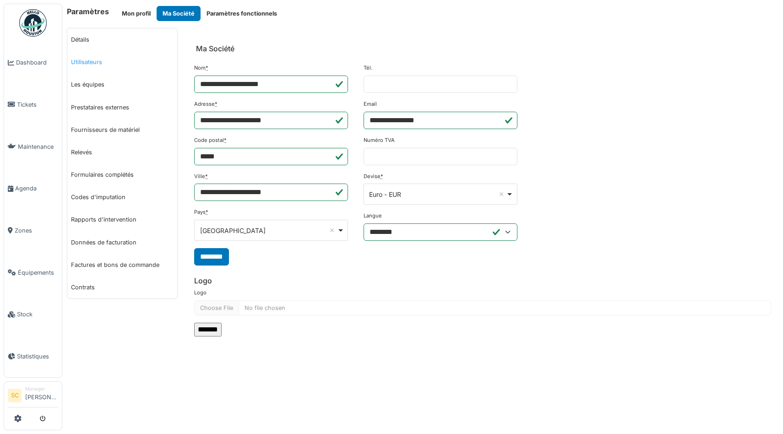
click at [91, 58] on link "Utilisateurs" at bounding box center [122, 62] width 110 height 22
select select "***"
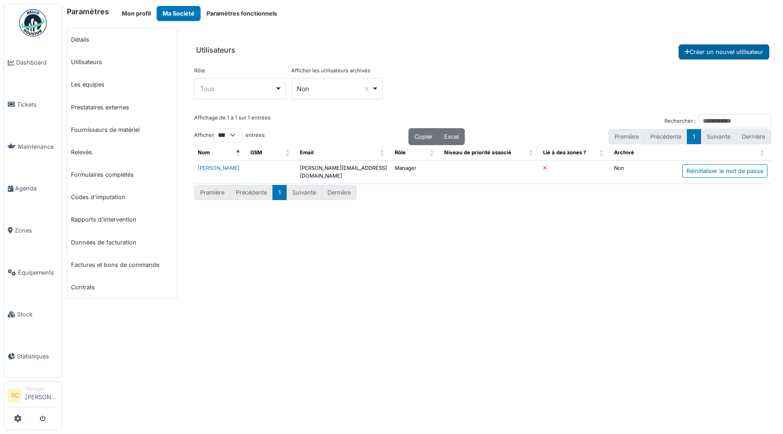
click at [715, 52] on button "Créer un nouvel utilisateur" at bounding box center [723, 51] width 91 height 15
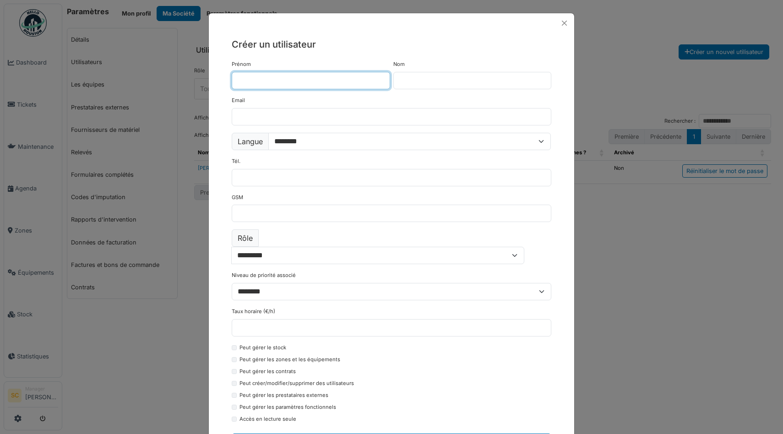
click at [331, 80] on input "Prénom" at bounding box center [311, 80] width 158 height 17
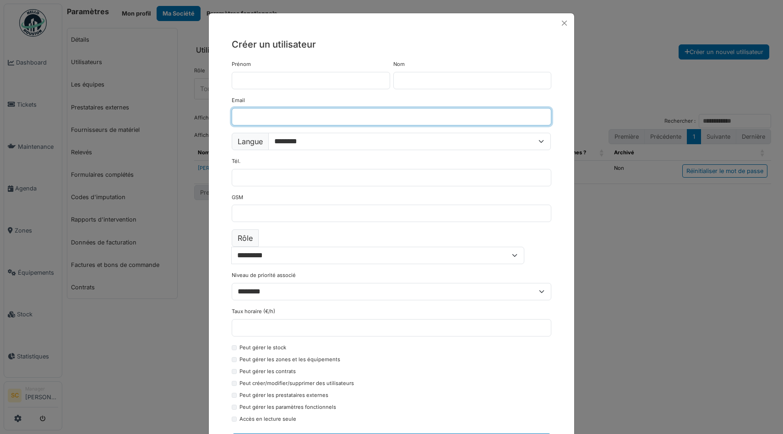
click at [341, 110] on input "Email" at bounding box center [391, 116] width 319 height 17
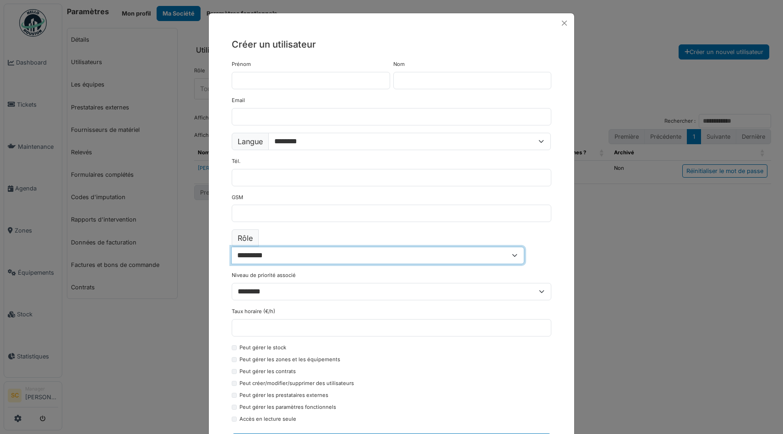
click at [328, 247] on select "**********" at bounding box center [377, 255] width 293 height 17
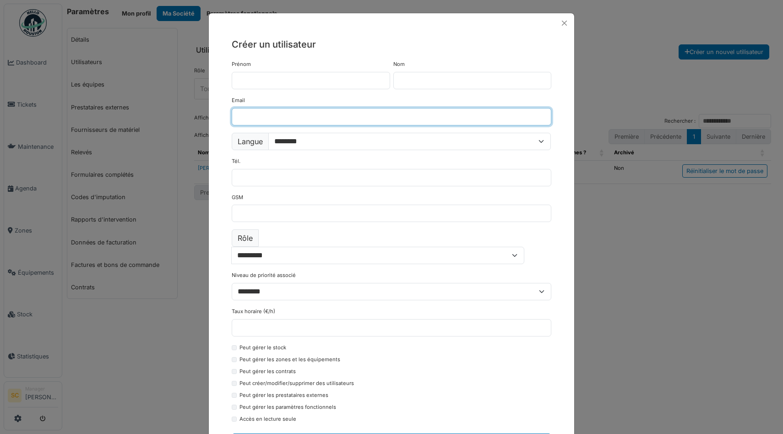
click at [276, 110] on input "Email" at bounding box center [391, 116] width 319 height 17
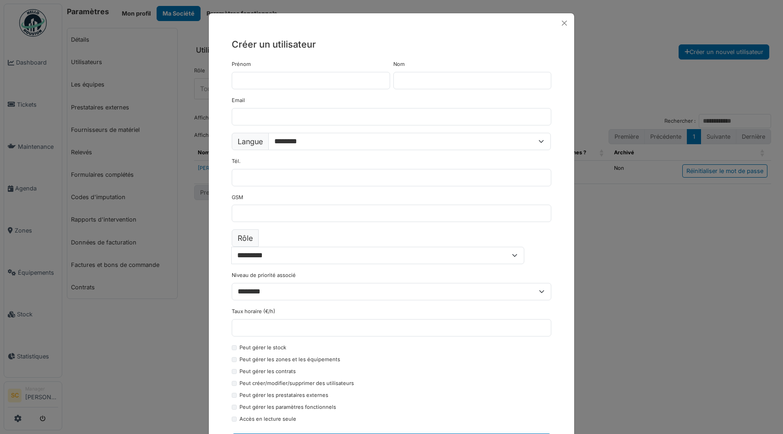
click at [183, 117] on div "**********" at bounding box center [391, 217] width 783 height 434
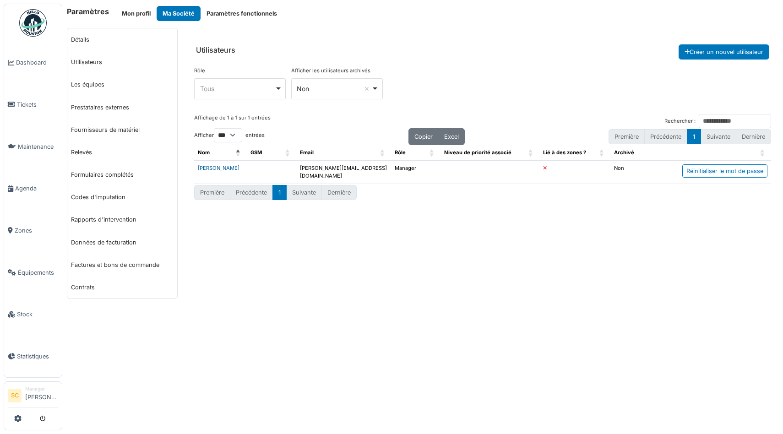
click at [221, 166] on link "[PERSON_NAME]" at bounding box center [219, 168] width 42 height 6
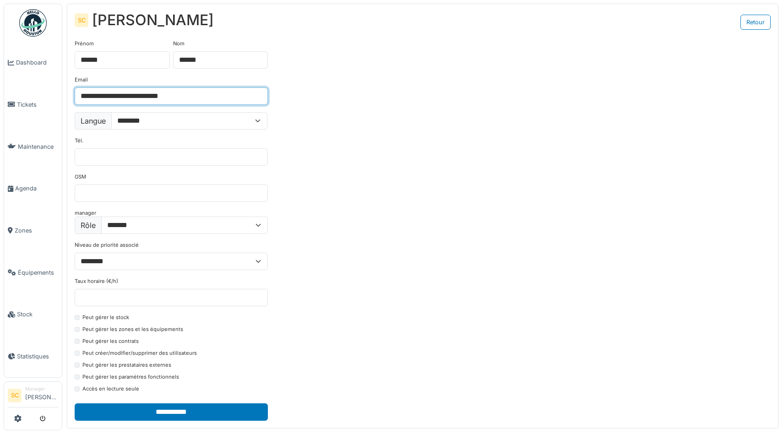
drag, startPoint x: 207, startPoint y: 97, endPoint x: 78, endPoint y: 95, distance: 129.1
click at [77, 95] on input "**********" at bounding box center [171, 95] width 193 height 17
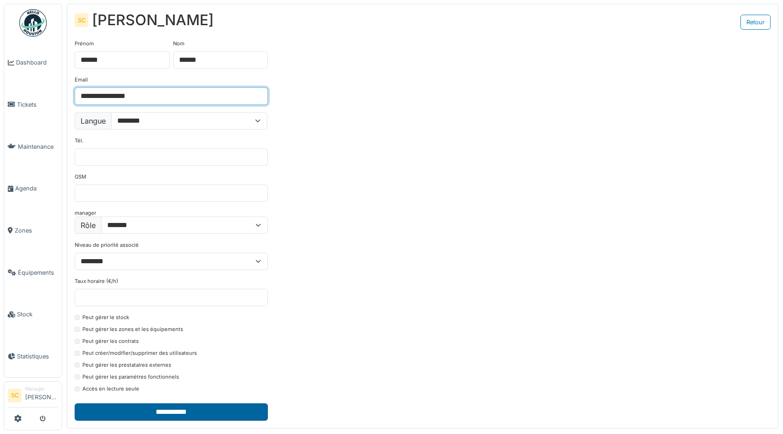
type input "**********"
click at [168, 410] on input "**********" at bounding box center [171, 411] width 193 height 17
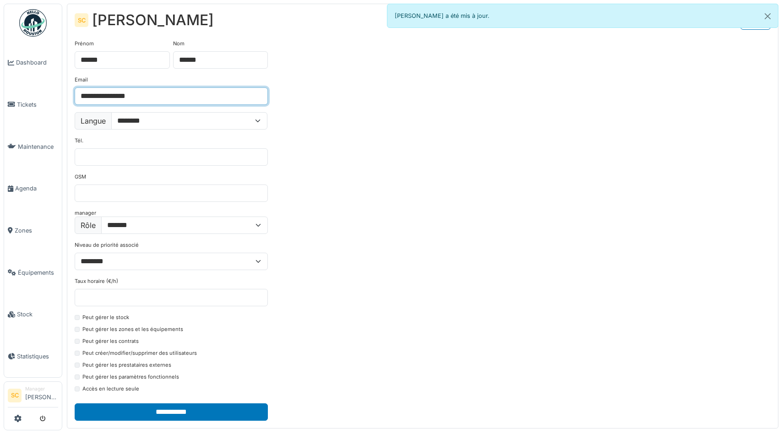
drag, startPoint x: 81, startPoint y: 96, endPoint x: 161, endPoint y: 94, distance: 80.6
click at [162, 94] on input "**********" at bounding box center [171, 95] width 193 height 17
click at [765, 16] on button "Close" at bounding box center [767, 16] width 21 height 24
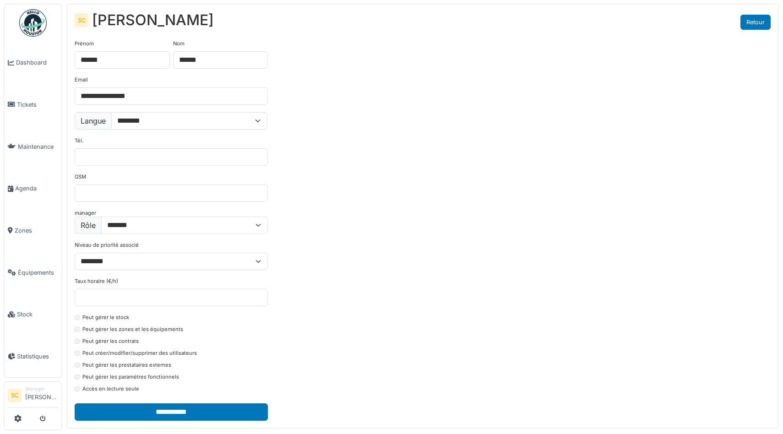
click at [753, 21] on link "Retour" at bounding box center [755, 22] width 30 height 15
select select "***"
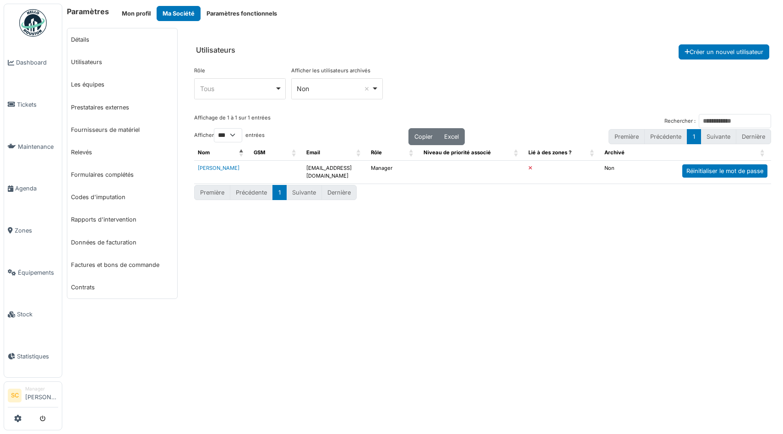
click at [725, 170] on div "Réinitialiser le mot de passe" at bounding box center [724, 170] width 85 height 13
click at [274, 265] on div "**********" at bounding box center [482, 167] width 600 height 278
click at [25, 269] on span "Équipements" at bounding box center [38, 272] width 40 height 9
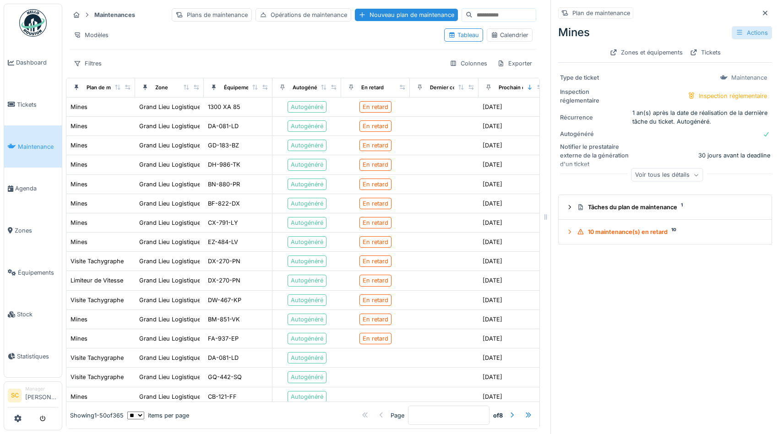
click at [748, 32] on div "Actions" at bounding box center [751, 32] width 40 height 13
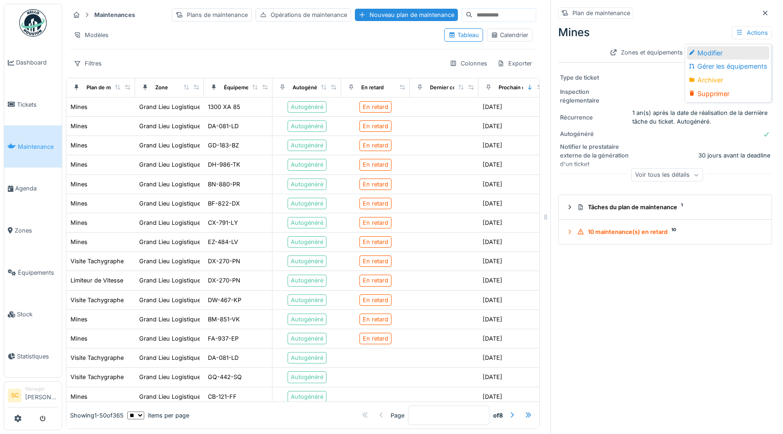
click at [704, 52] on div "Modifier" at bounding box center [728, 53] width 82 height 14
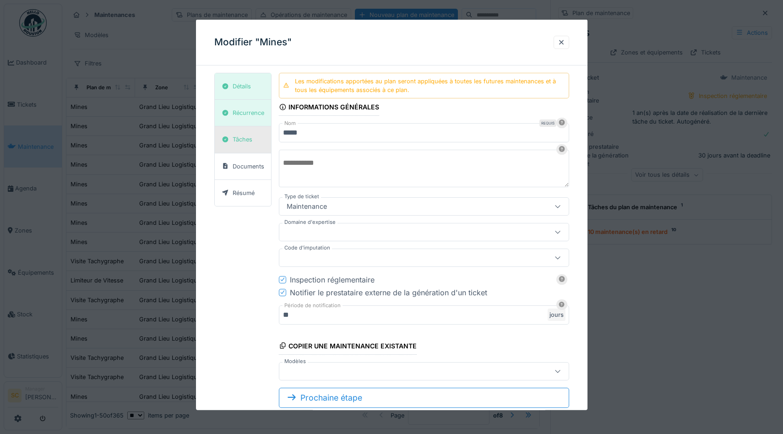
click at [244, 139] on div "Tâches" at bounding box center [243, 139] width 20 height 9
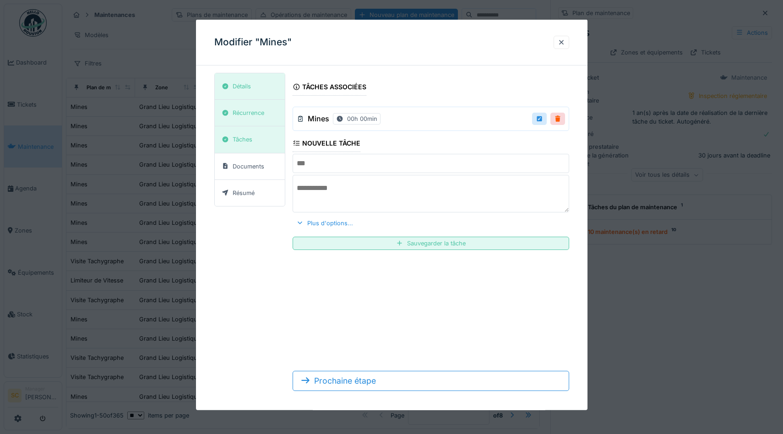
click at [327, 165] on input "text" at bounding box center [430, 163] width 276 height 19
click at [337, 221] on div "Plus d'options..." at bounding box center [324, 222] width 64 height 12
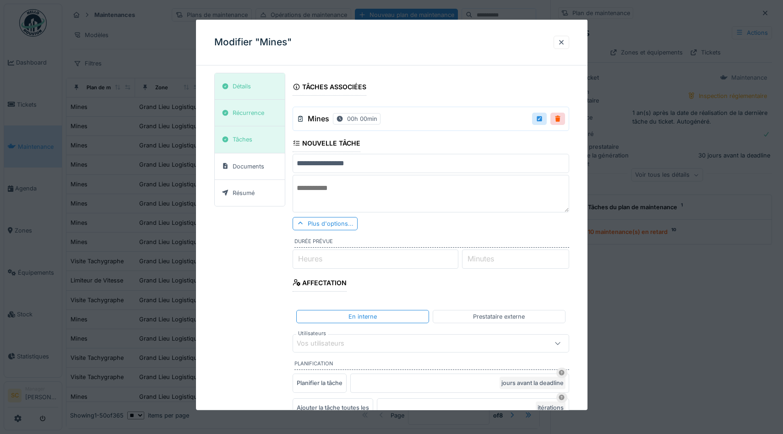
click at [357, 254] on input "Heures" at bounding box center [375, 258] width 166 height 19
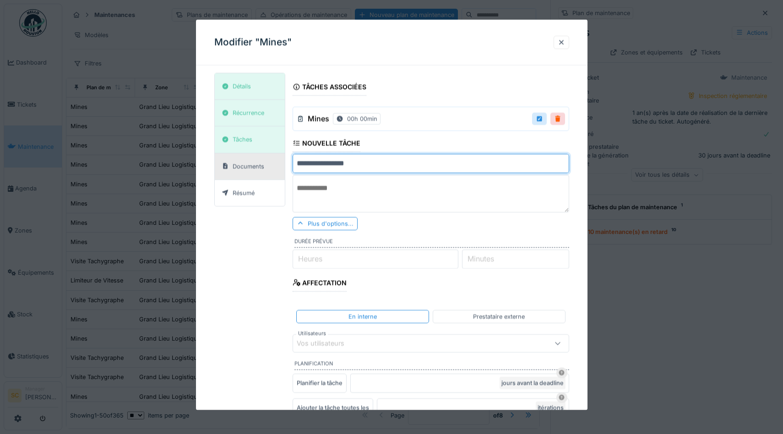
drag, startPoint x: 323, startPoint y: 162, endPoint x: 284, endPoint y: 162, distance: 38.9
click at [284, 162] on div "**********" at bounding box center [391, 304] width 355 height 463
type input "**********"
click at [352, 261] on input "Heures" at bounding box center [375, 258] width 166 height 19
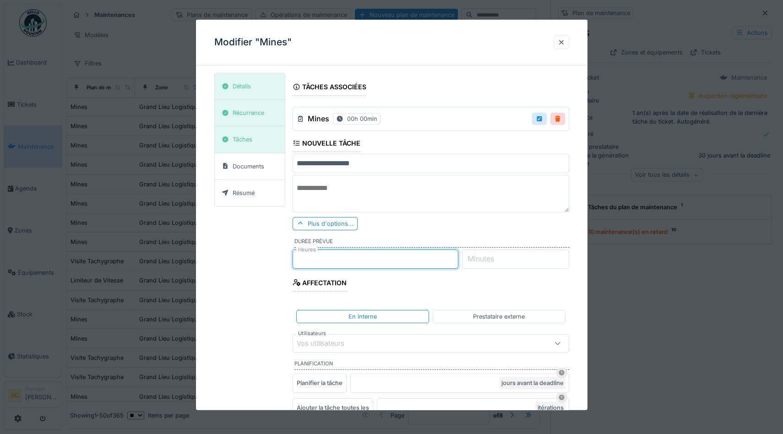
type input "*"
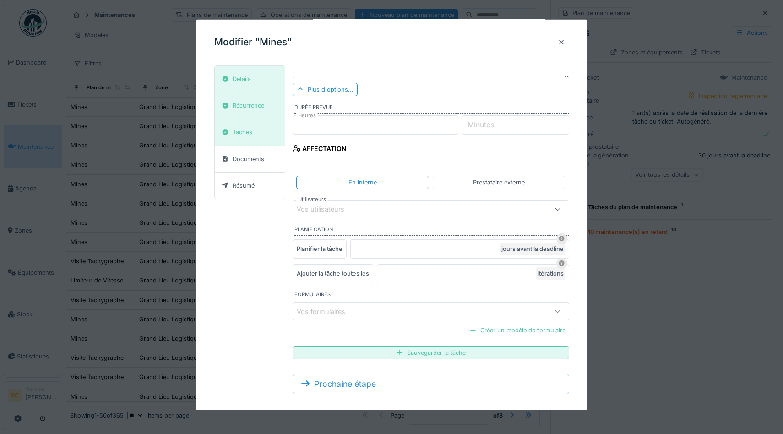
scroll to position [143, 0]
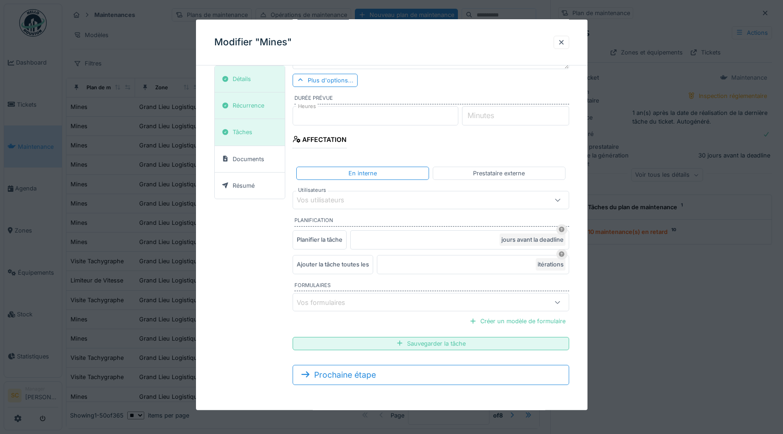
click at [369, 241] on input "*" at bounding box center [459, 239] width 219 height 19
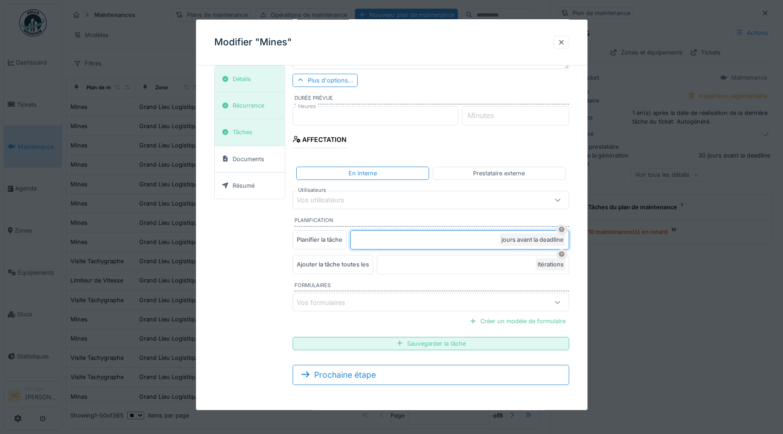
type input "*"
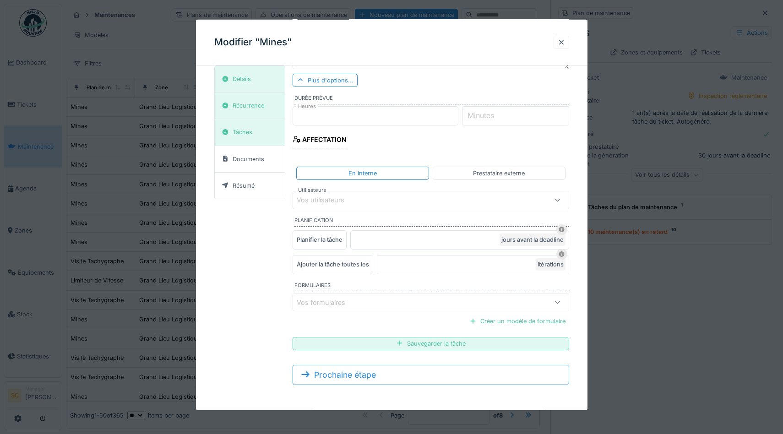
click at [486, 304] on div "Vos formulaires" at bounding box center [414, 302] width 234 height 10
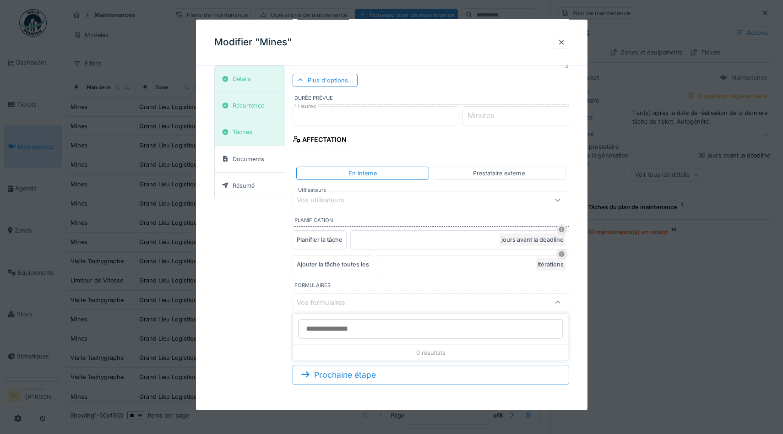
click at [485, 304] on div "Vos formulaires" at bounding box center [414, 302] width 234 height 10
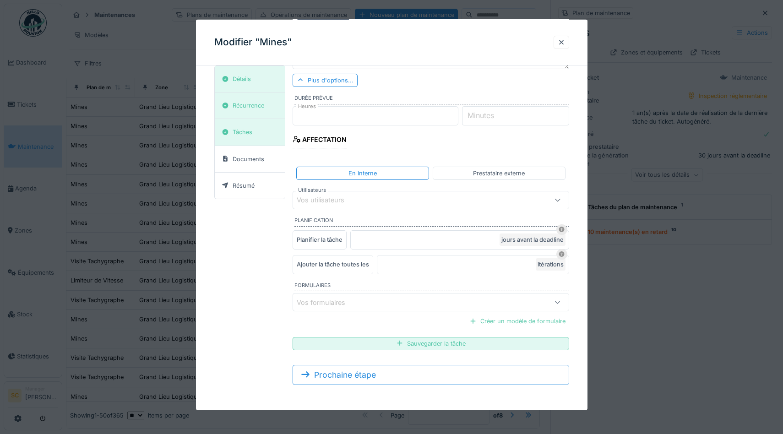
click at [498, 321] on div "Créer un modèle de formulaire" at bounding box center [516, 321] width 103 height 12
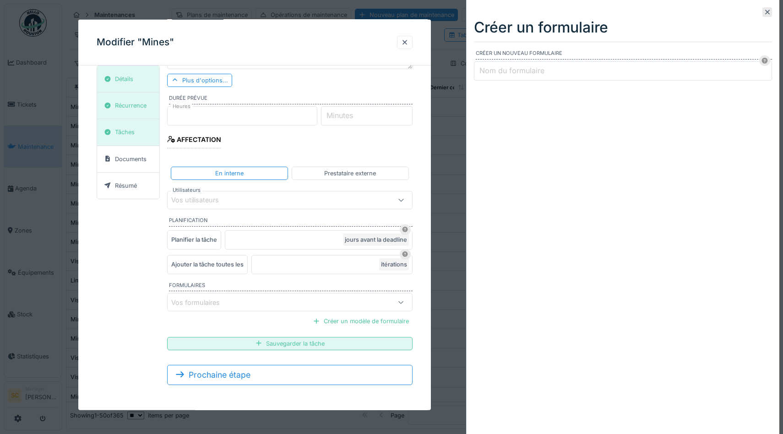
click at [536, 64] on input "Nom du formulaire" at bounding box center [623, 70] width 298 height 19
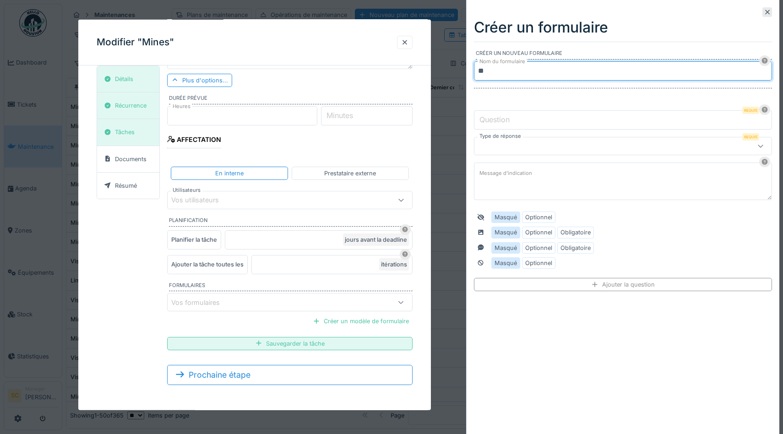
type input "*"
type input "**********"
click at [529, 117] on input "Question" at bounding box center [623, 119] width 298 height 19
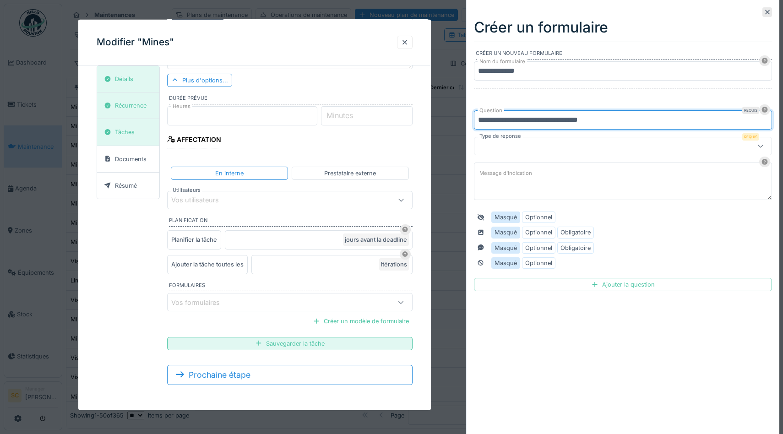
click at [494, 120] on input "**********" at bounding box center [623, 119] width 298 height 19
type input "**********"
click at [525, 142] on div at bounding box center [605, 146] width 254 height 10
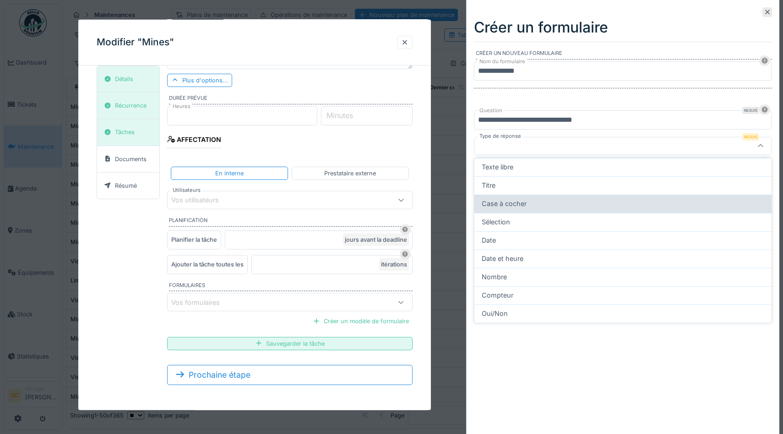
click at [555, 206] on div "Case à cocher" at bounding box center [622, 204] width 282 height 10
type input "*******"
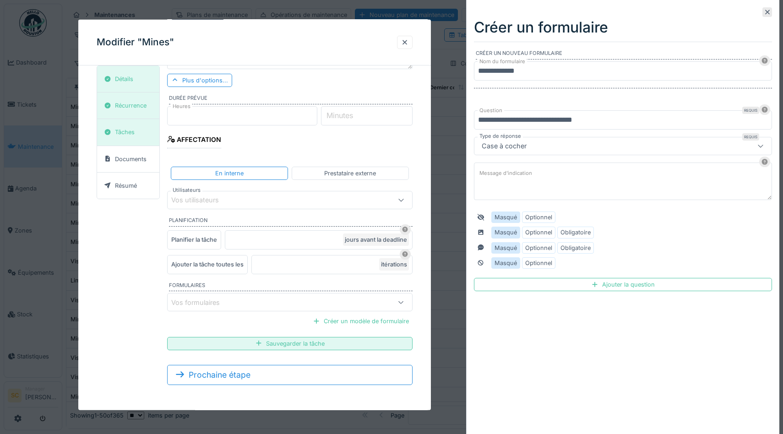
click at [562, 172] on textarea "Message d'indication" at bounding box center [623, 181] width 298 height 38
type textarea "**********"
click at [572, 246] on label "Obligatoire" at bounding box center [575, 247] width 30 height 9
click at [617, 286] on div "Ajouter la question" at bounding box center [623, 284] width 298 height 13
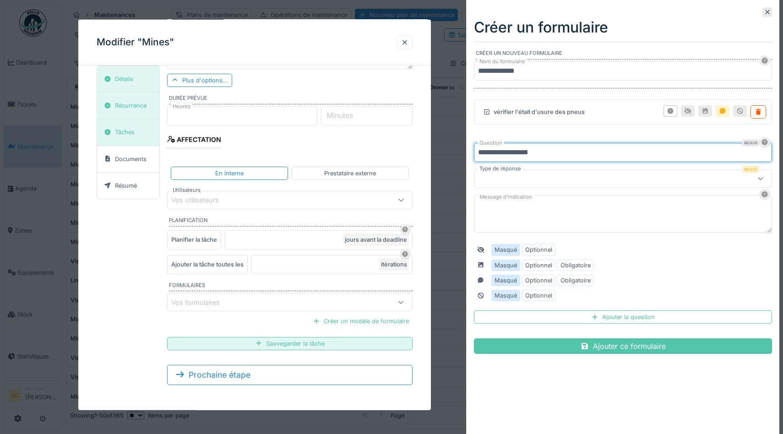
type input "**********"
click at [557, 180] on div at bounding box center [605, 178] width 254 height 10
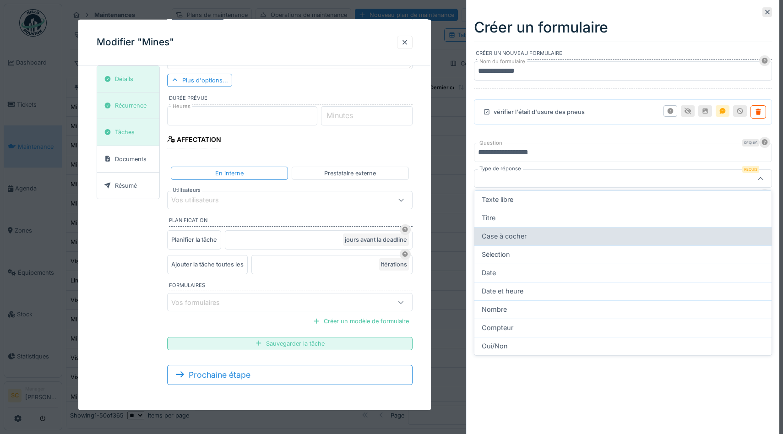
click at [513, 239] on span "Case à cocher" at bounding box center [503, 236] width 45 height 10
type input "*******"
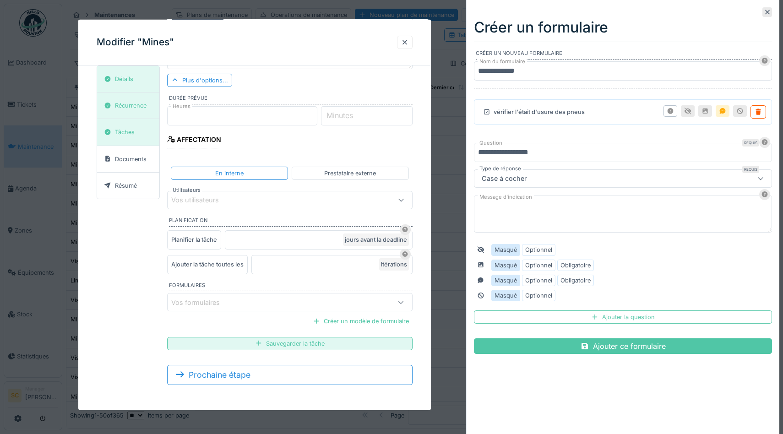
click at [606, 317] on div "Ajouter la question" at bounding box center [623, 316] width 298 height 13
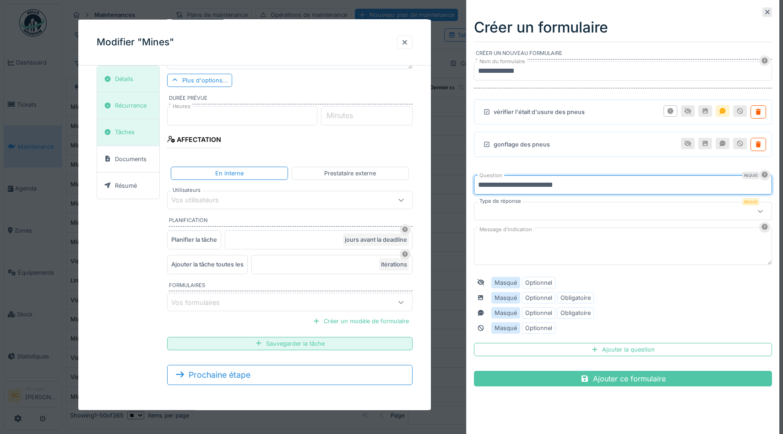
type input "**********"
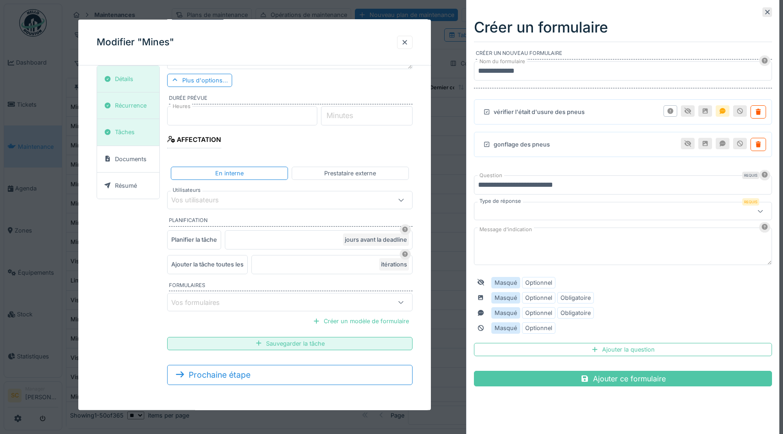
click at [543, 209] on div at bounding box center [605, 211] width 254 height 10
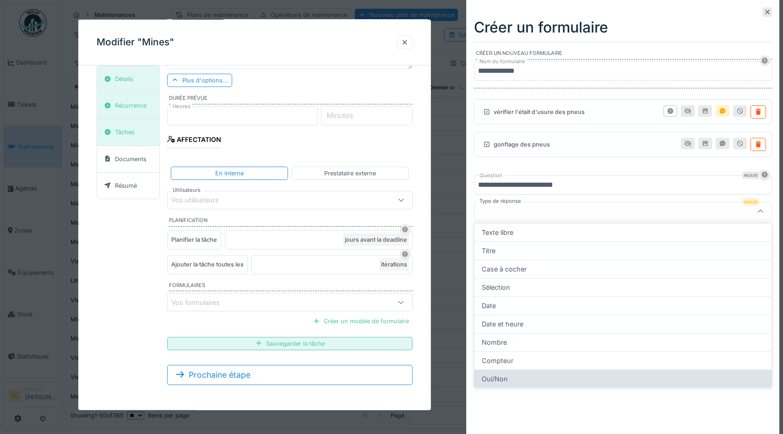
click at [508, 379] on div "Oui/Non" at bounding box center [622, 379] width 282 height 10
type input "******"
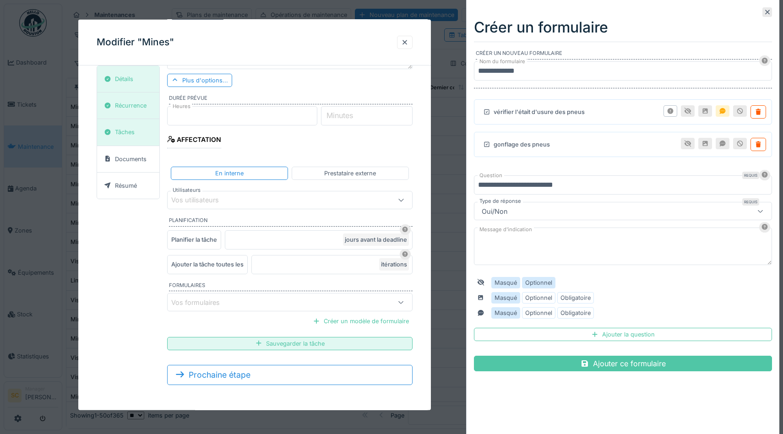
click at [546, 281] on label "Optionnel" at bounding box center [538, 282] width 27 height 9
click at [607, 333] on div "Ajouter la question" at bounding box center [623, 334] width 298 height 13
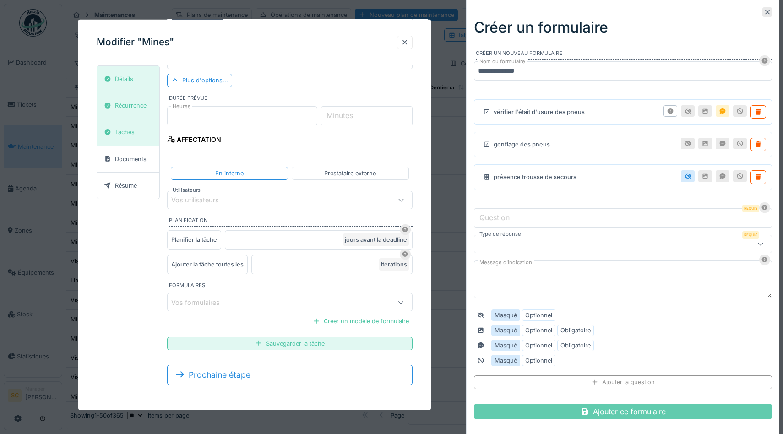
click at [594, 412] on div "Ajouter ce formulaire" at bounding box center [623, 412] width 298 height 16
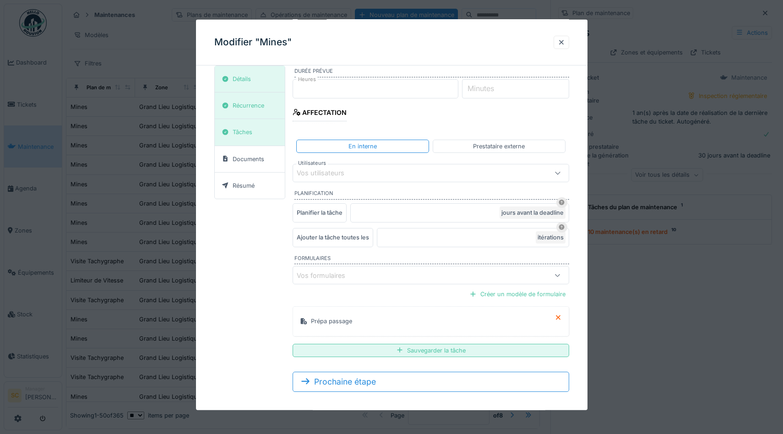
scroll to position [177, 0]
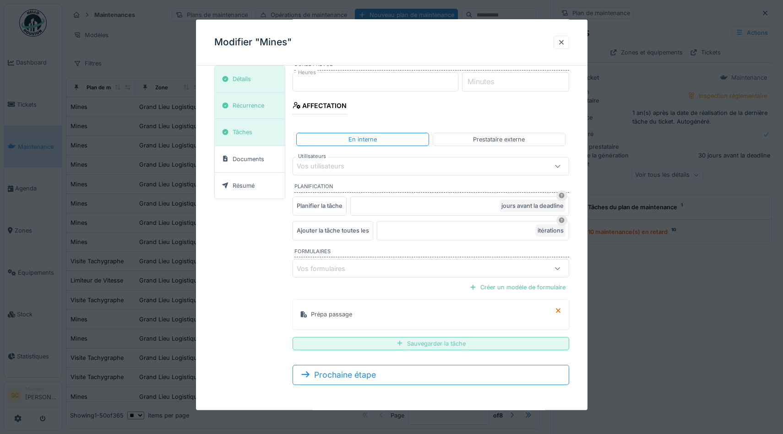
click at [408, 344] on div "Sauvegarder la tâche" at bounding box center [430, 342] width 276 height 13
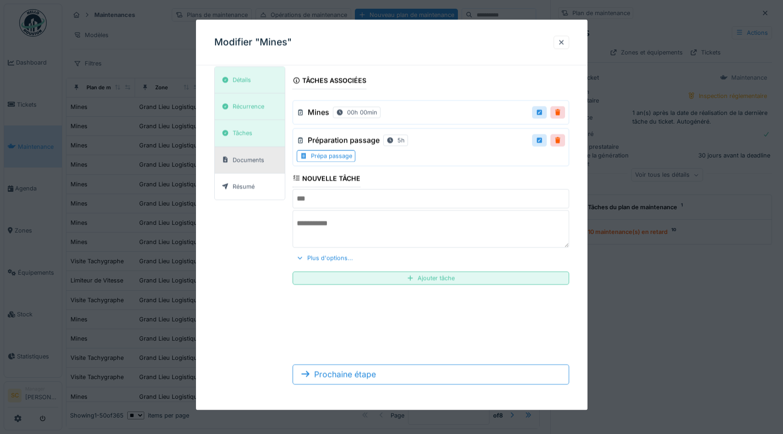
click at [241, 163] on div "Documents" at bounding box center [249, 159] width 32 height 9
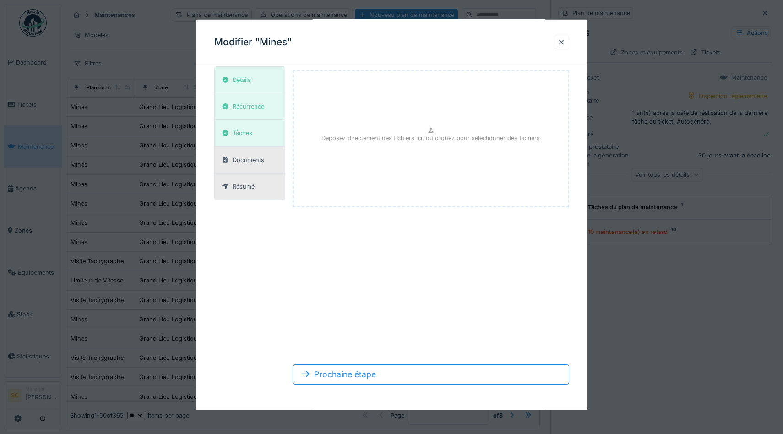
click at [243, 185] on div "Résumé" at bounding box center [244, 186] width 22 height 9
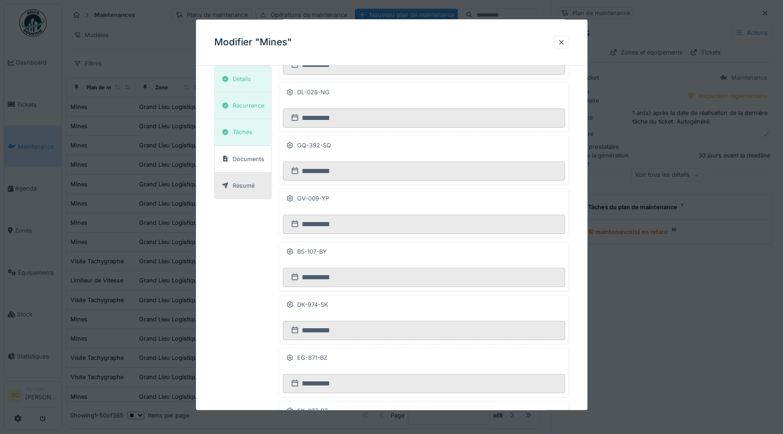
scroll to position [10434, 0]
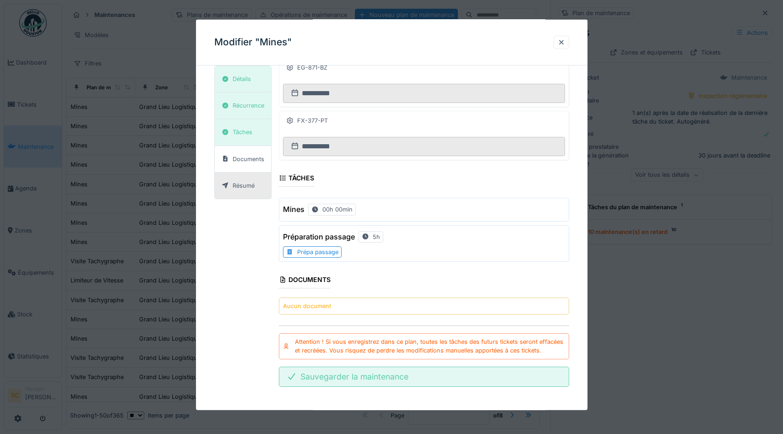
click at [449, 370] on div "Sauvegarder la maintenance" at bounding box center [424, 376] width 290 height 20
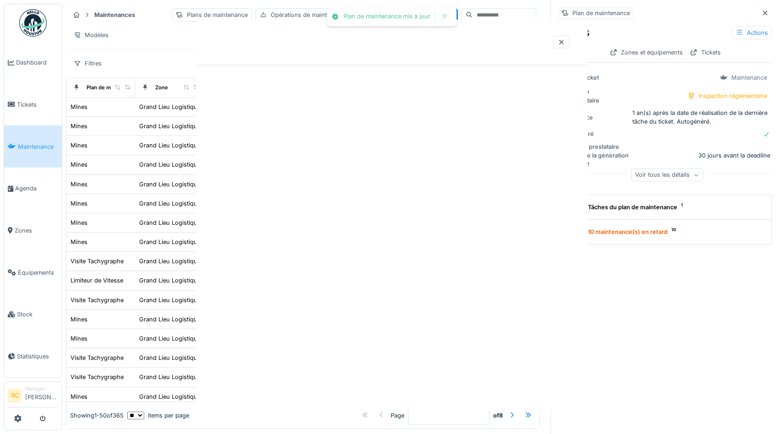
scroll to position [0, 0]
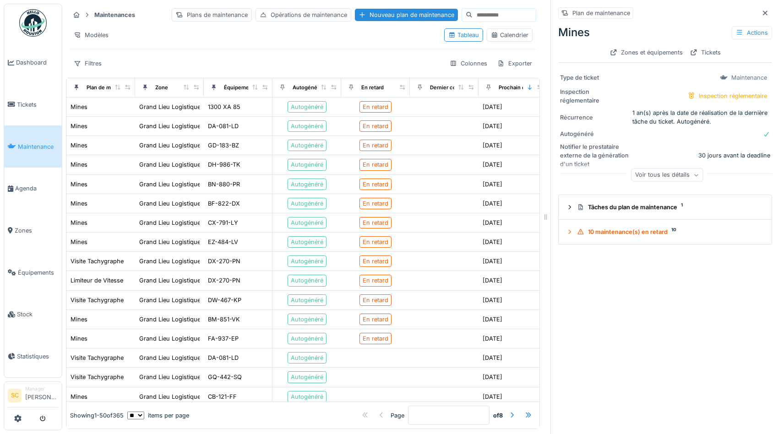
click at [353, 66] on div "Filtres Colonnes Exporter" at bounding box center [303, 63] width 466 height 13
click at [488, 204] on div "[DATE]" at bounding box center [492, 203] width 20 height 9
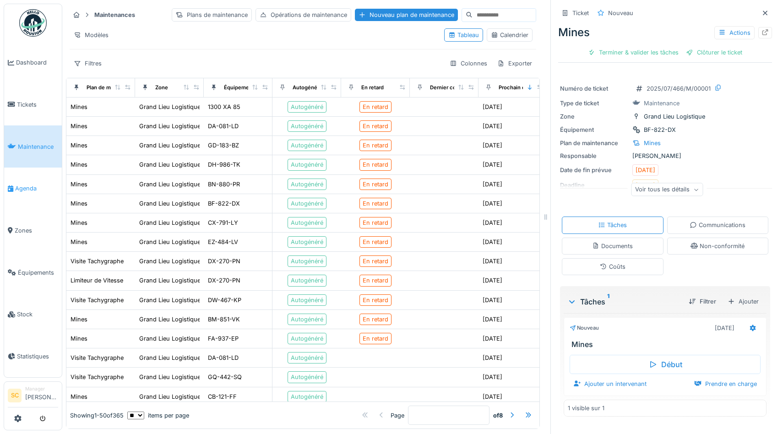
click at [22, 187] on span "Agenda" at bounding box center [36, 188] width 43 height 9
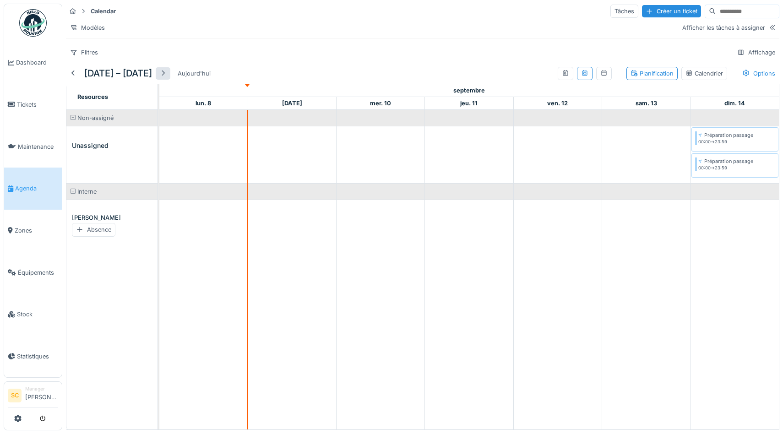
click at [167, 73] on div at bounding box center [162, 73] width 7 height 9
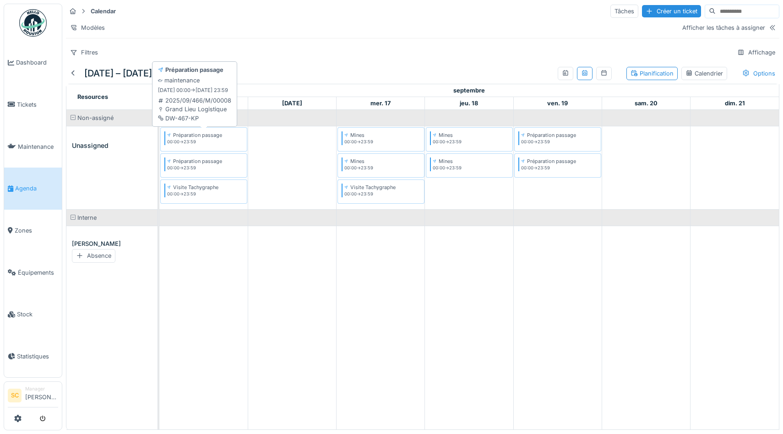
click at [215, 138] on div "Préparation passage" at bounding box center [197, 134] width 49 height 7
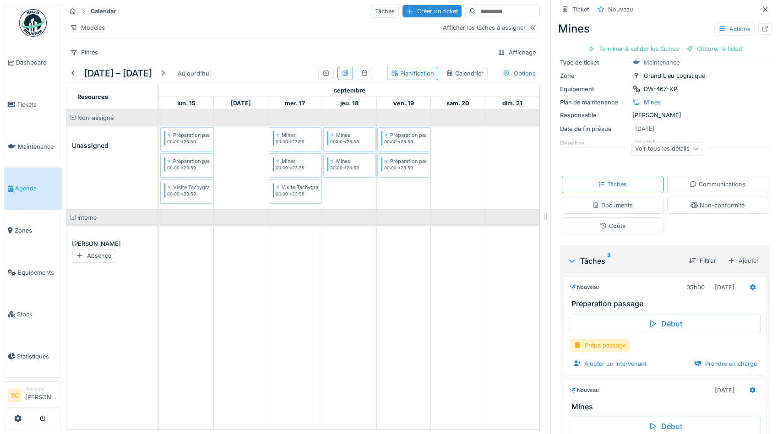
scroll to position [97, 0]
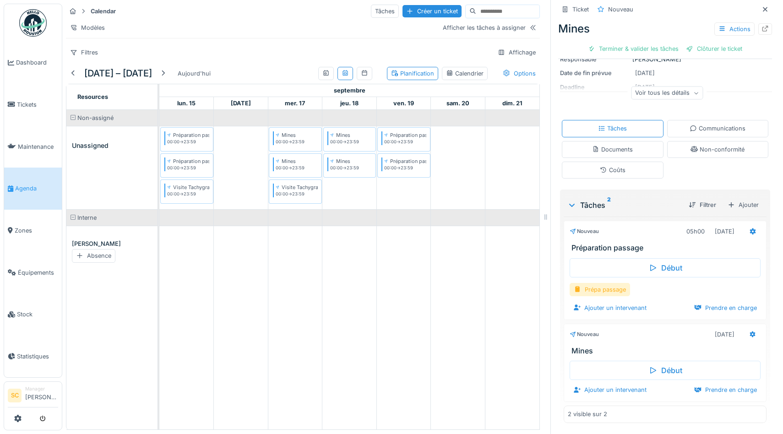
click at [599, 289] on div "Prépa passage" at bounding box center [599, 289] width 60 height 13
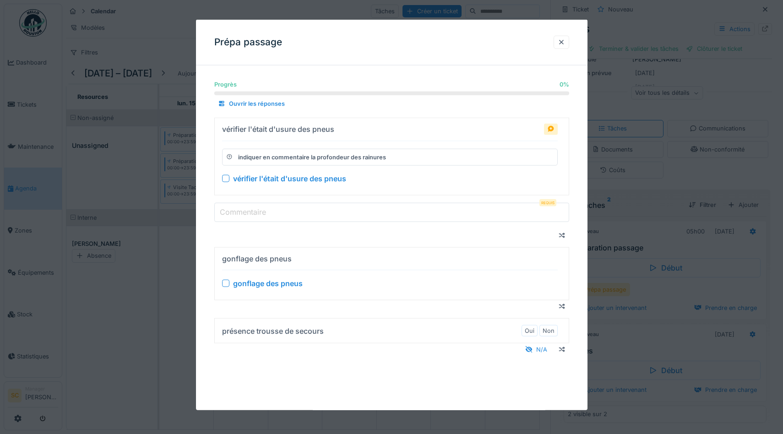
click at [226, 178] on div at bounding box center [225, 178] width 7 height 7
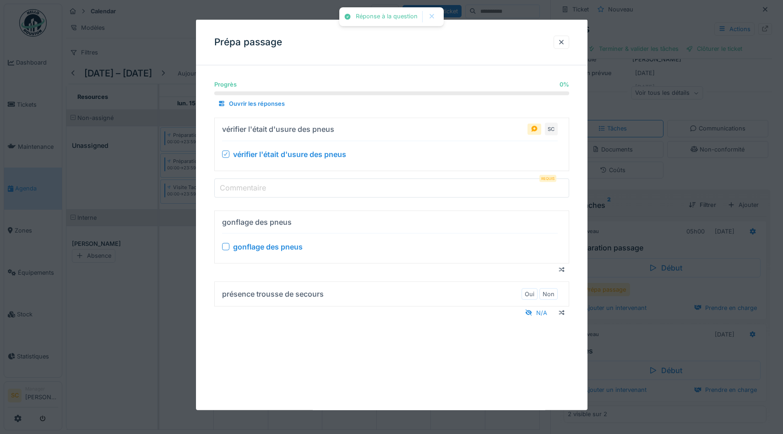
click at [258, 186] on label "Commentaire" at bounding box center [243, 187] width 50 height 11
click at [258, 186] on input "Commentaire" at bounding box center [391, 187] width 355 height 19
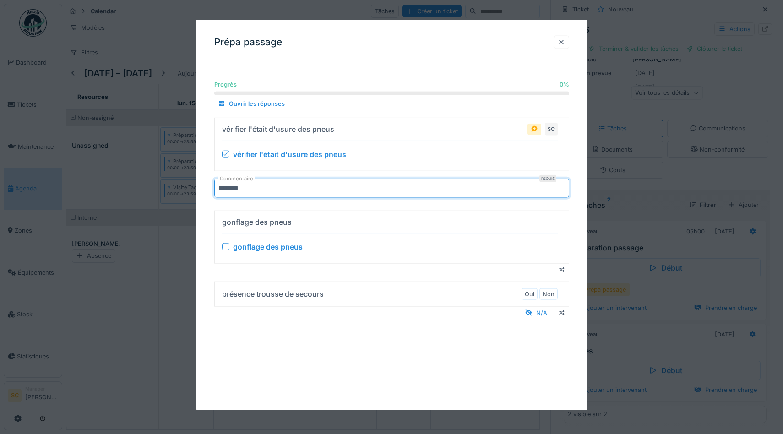
click at [259, 189] on input "*******" at bounding box center [391, 187] width 355 height 19
type input "****"
click at [226, 247] on div at bounding box center [225, 246] width 7 height 7
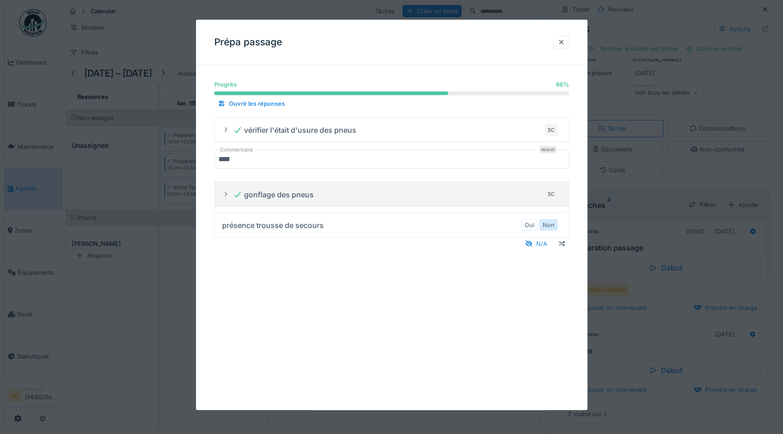
click at [546, 223] on label "Non" at bounding box center [548, 225] width 12 height 9
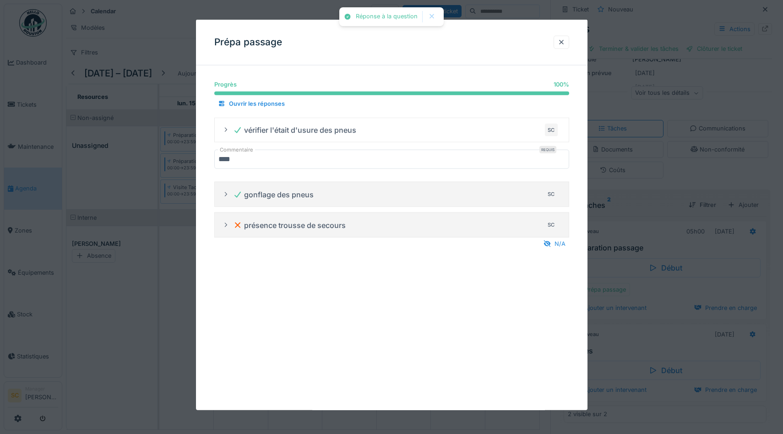
click at [483, 225] on div "présence trousse de secours SC" at bounding box center [395, 224] width 325 height 15
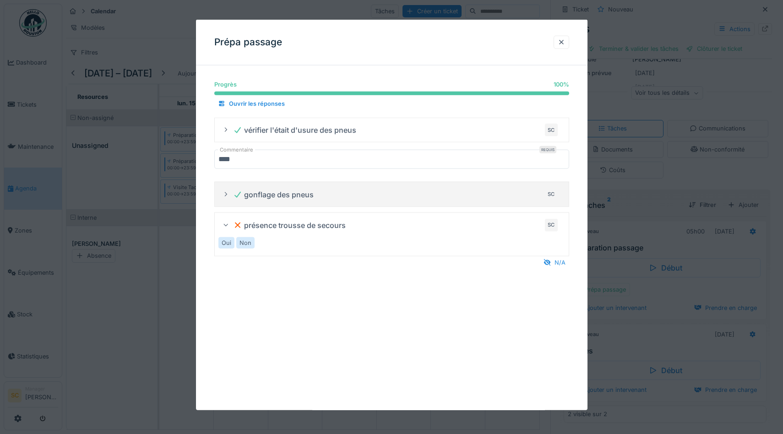
click at [229, 243] on label "Oui" at bounding box center [227, 242] width 10 height 9
click at [554, 260] on div "N/A" at bounding box center [554, 262] width 29 height 12
click at [562, 44] on div at bounding box center [560, 42] width 7 height 9
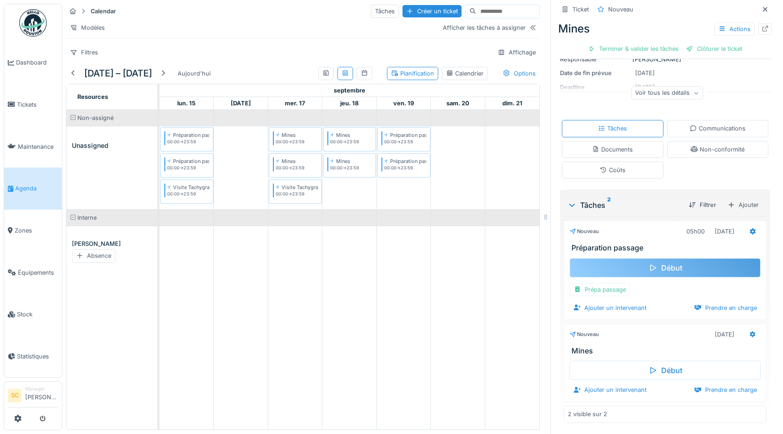
click at [685, 266] on div "Début" at bounding box center [664, 267] width 191 height 19
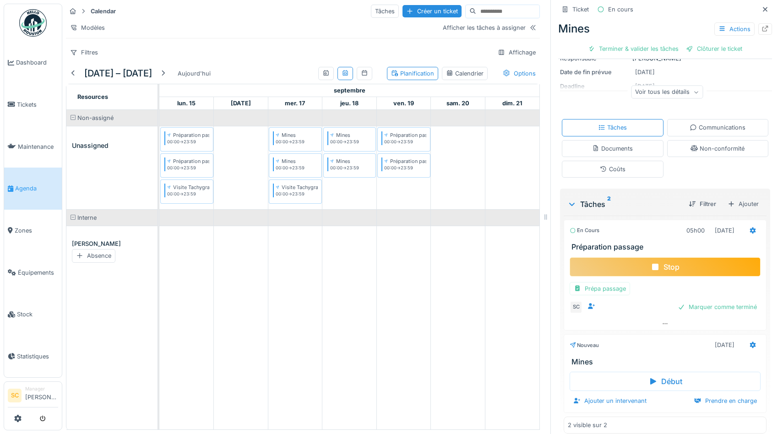
click at [657, 266] on icon at bounding box center [655, 267] width 6 height 6
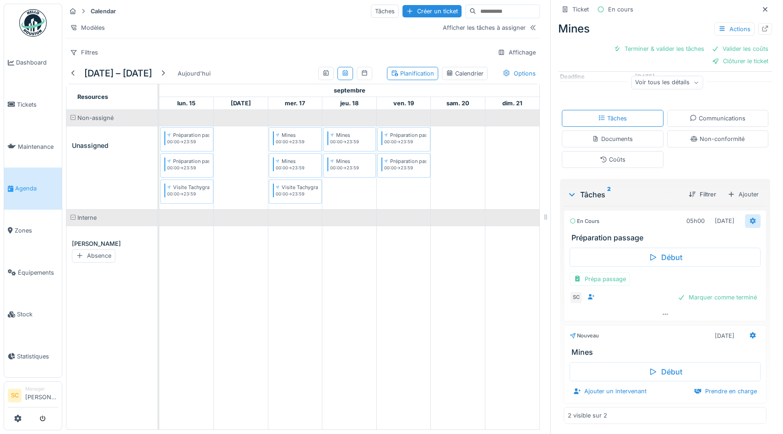
scroll to position [122, 0]
click at [606, 158] on icon at bounding box center [603, 159] width 6 height 6
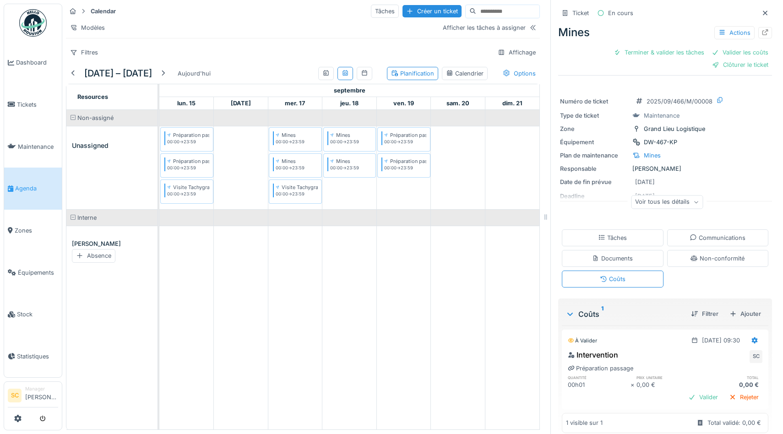
scroll to position [11, 0]
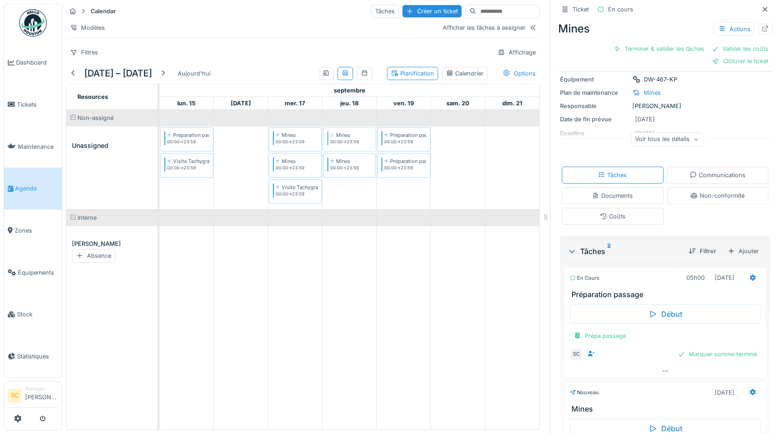
click at [611, 221] on div "Coûts" at bounding box center [613, 216] width 26 height 9
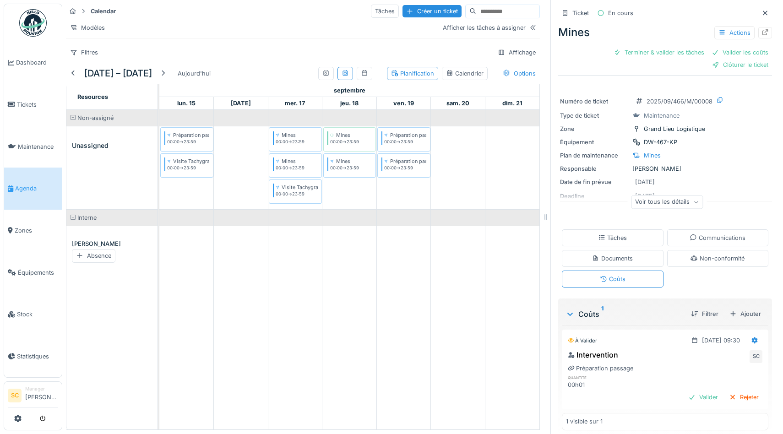
click at [612, 236] on div "Tâches" at bounding box center [612, 237] width 29 height 9
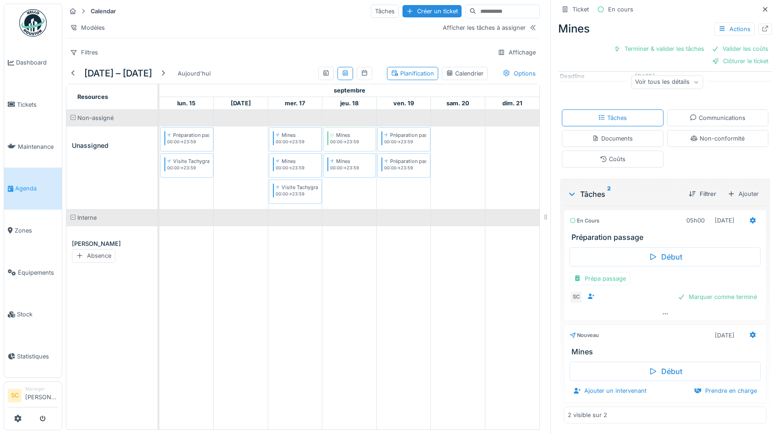
scroll to position [122, 0]
click at [707, 296] on div "Marquer comme terminé" at bounding box center [717, 296] width 87 height 12
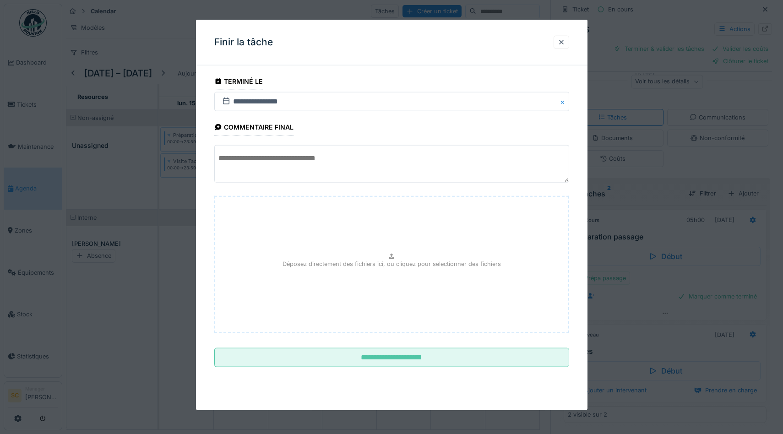
click at [314, 159] on textarea at bounding box center [391, 164] width 355 height 38
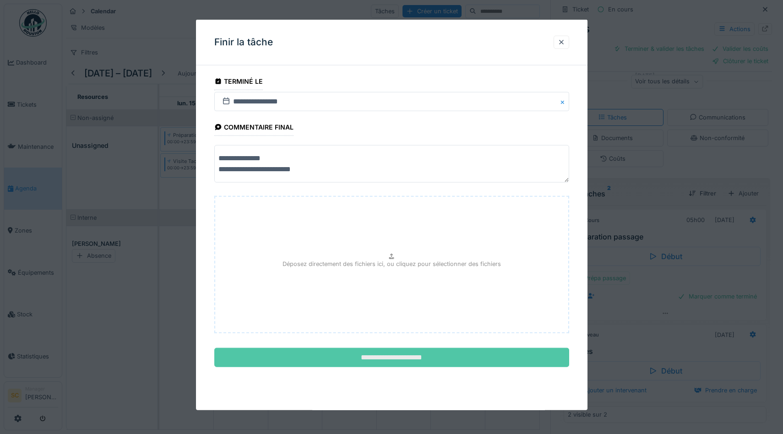
type textarea "**********"
click at [370, 360] on input "**********" at bounding box center [391, 357] width 355 height 19
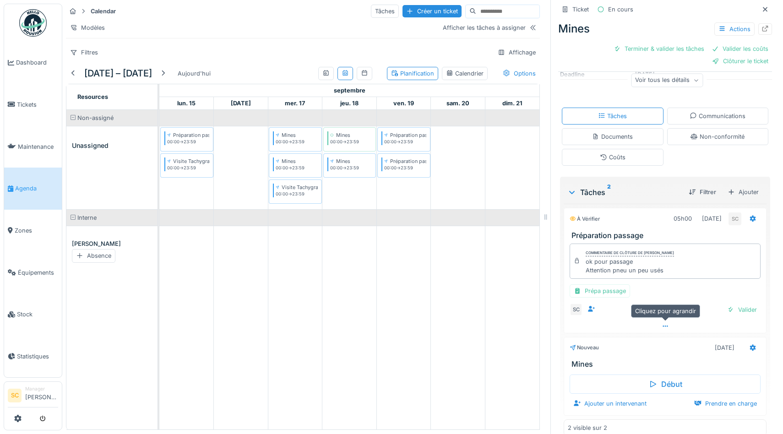
scroll to position [135, 0]
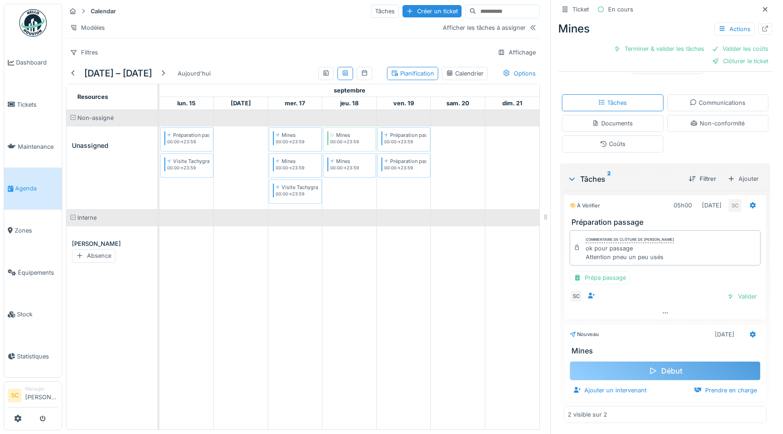
click at [680, 370] on div "Début" at bounding box center [664, 370] width 191 height 19
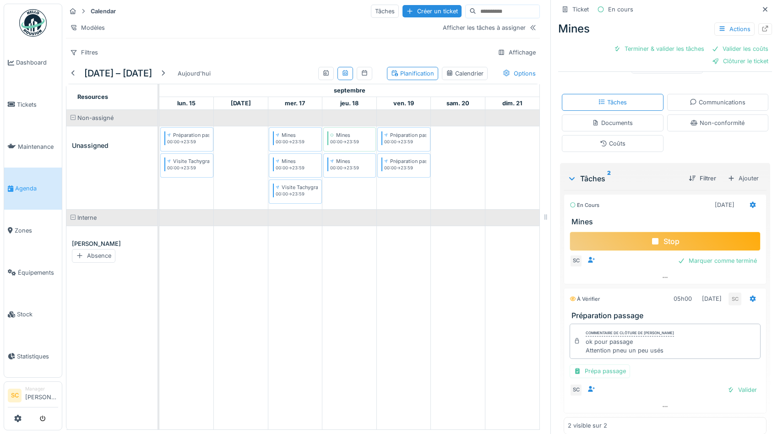
click at [674, 241] on div "Stop" at bounding box center [664, 241] width 191 height 19
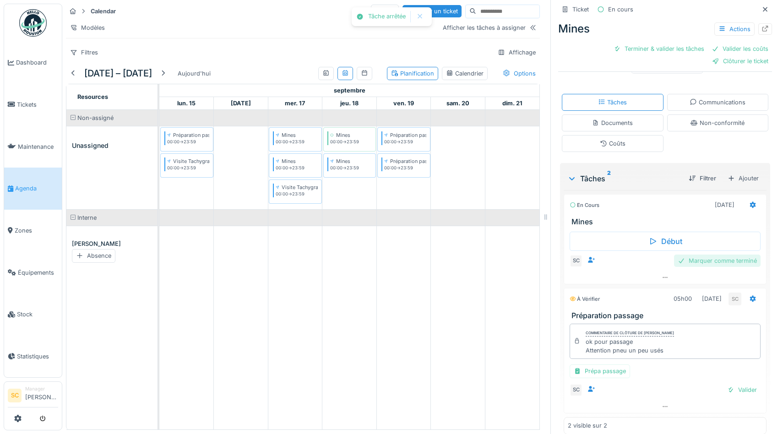
click at [725, 260] on div "Marquer comme terminé" at bounding box center [717, 260] width 87 height 12
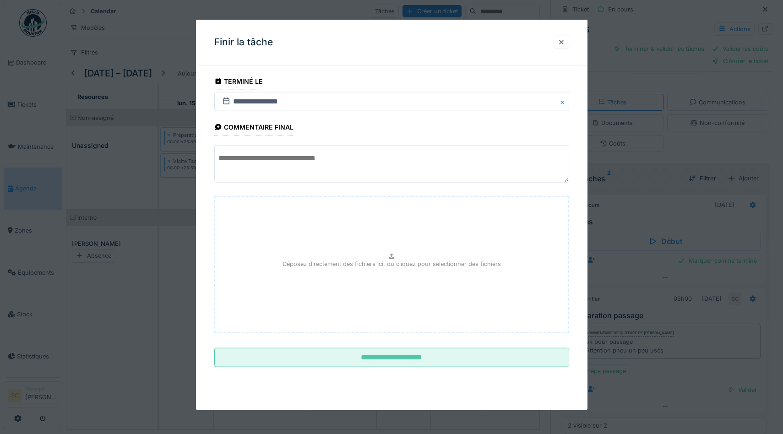
click at [264, 158] on textarea at bounding box center [391, 164] width 355 height 38
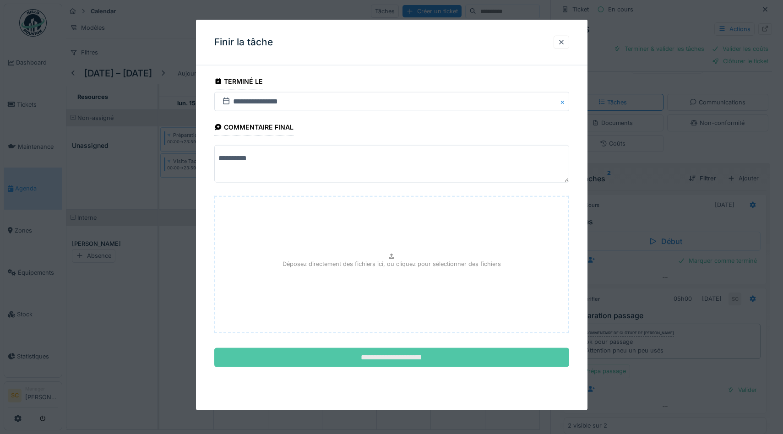
type textarea "**********"
click at [382, 358] on input "**********" at bounding box center [391, 357] width 355 height 19
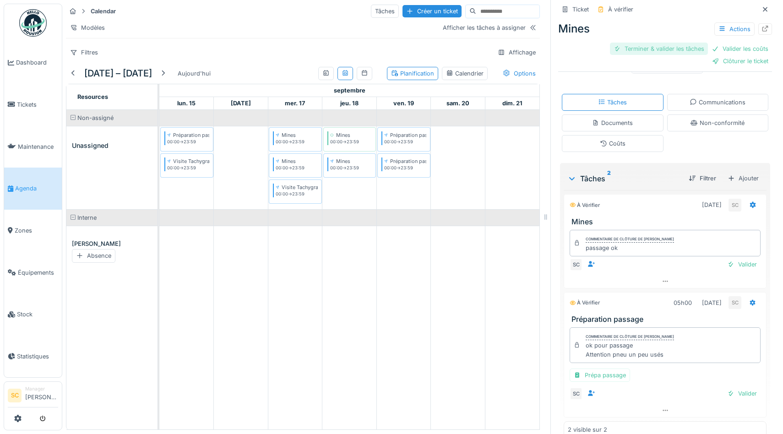
click at [684, 53] on div "Terminer & valider les tâches" at bounding box center [659, 49] width 98 height 12
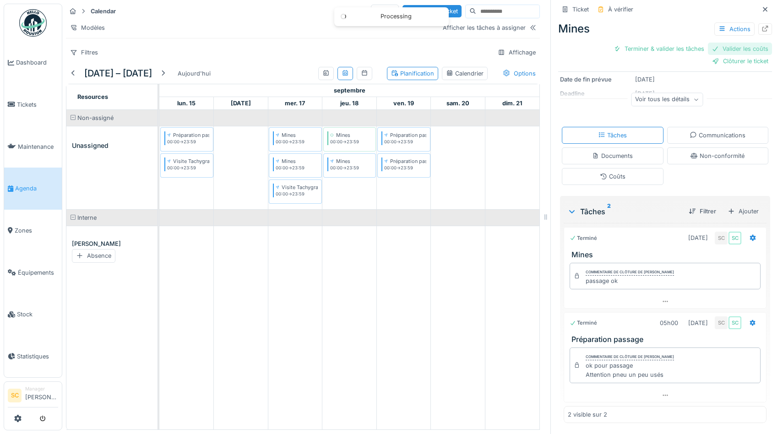
scroll to position [103, 0]
click at [737, 51] on div "Valider les coûts" at bounding box center [740, 49] width 64 height 12
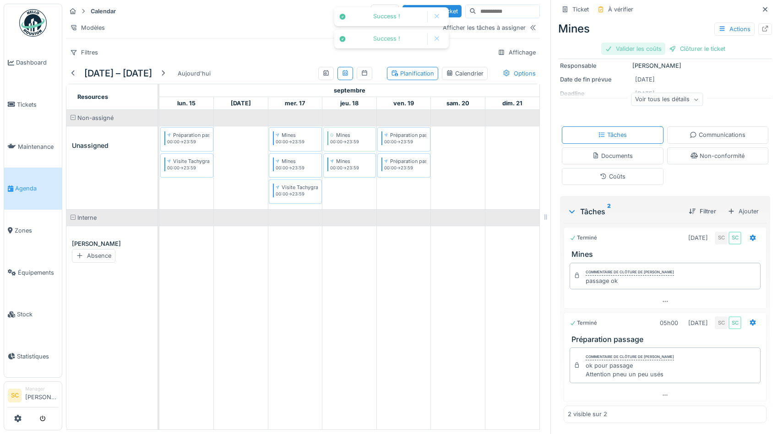
scroll to position [90, 0]
click at [663, 49] on div "Clôturer le ticket" at bounding box center [665, 49] width 64 height 12
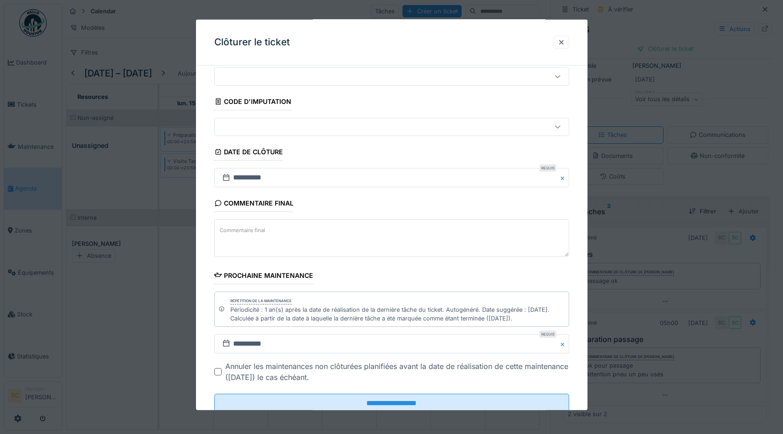
scroll to position [58, 0]
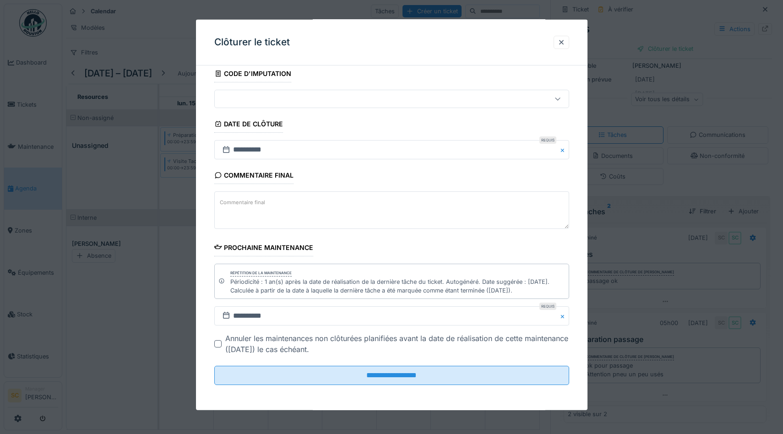
click at [281, 219] on textarea "Commentaire final" at bounding box center [391, 210] width 355 height 38
click at [433, 314] on input "**********" at bounding box center [391, 315] width 355 height 19
click at [525, 248] on fieldset "**********" at bounding box center [391, 204] width 355 height 378
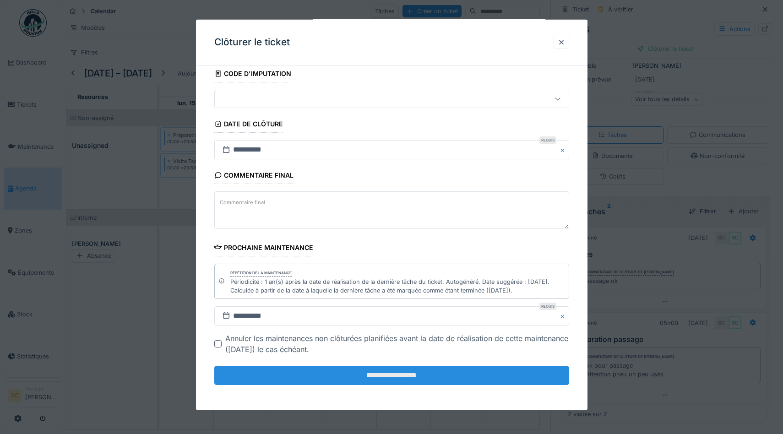
click at [386, 377] on input "**********" at bounding box center [391, 375] width 355 height 19
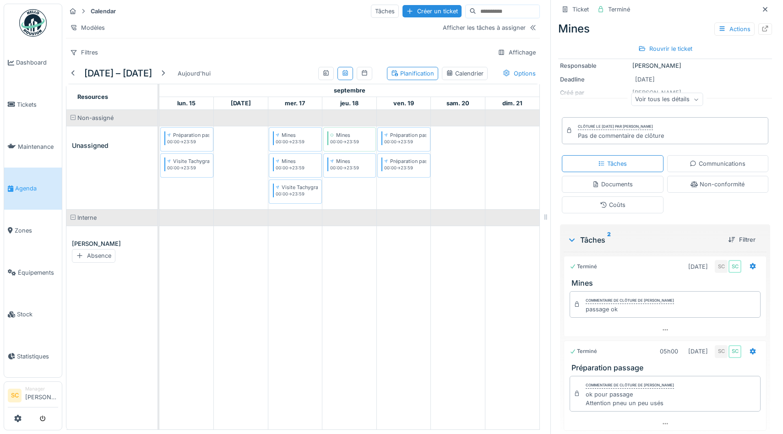
scroll to position [0, 0]
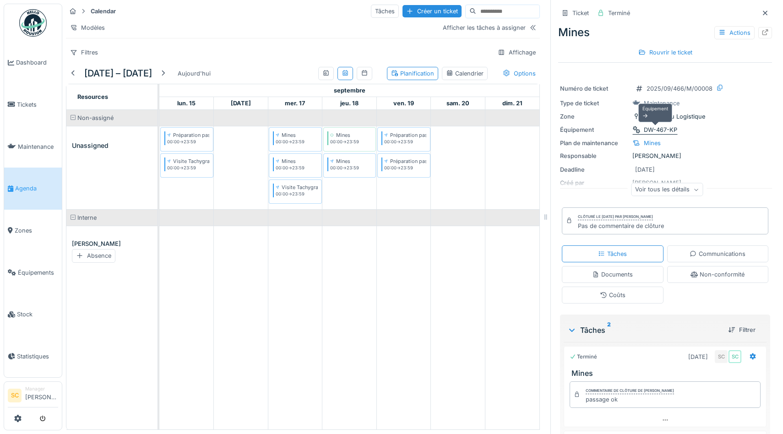
click at [654, 130] on div "DW-467-KP" at bounding box center [660, 129] width 33 height 9
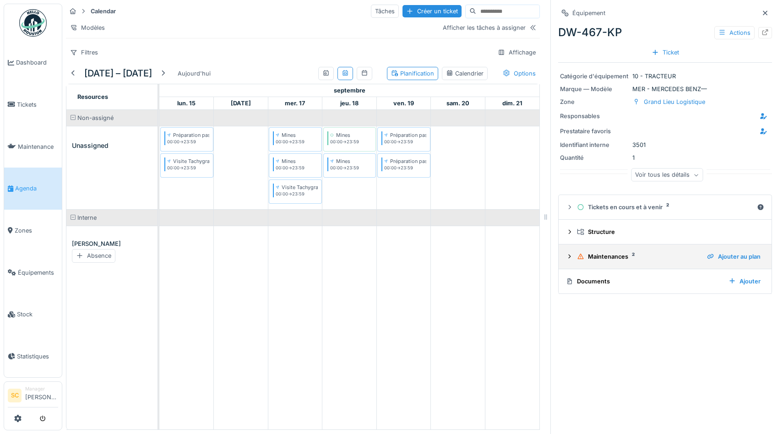
click at [611, 256] on div "Maintenances 2" at bounding box center [638, 256] width 123 height 9
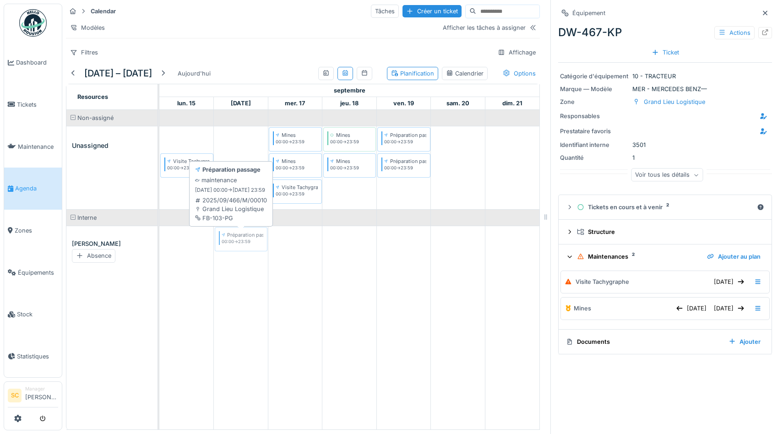
drag, startPoint x: 197, startPoint y: 138, endPoint x: 243, endPoint y: 237, distance: 109.1
click at [243, 237] on tbody "Préparation passage 00:00 -> 23:59 Mines 00:00 -> 23:59 Mines 00:00 -> 23:59 Pr…" at bounding box center [349, 188] width 380 height 157
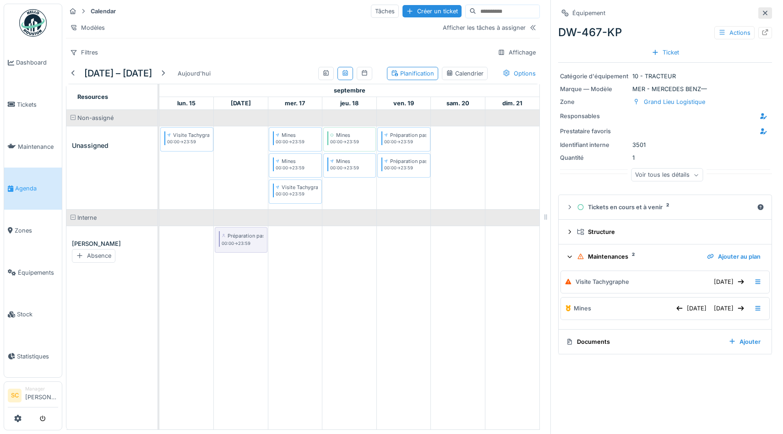
click at [765, 13] on icon at bounding box center [765, 13] width 5 height 5
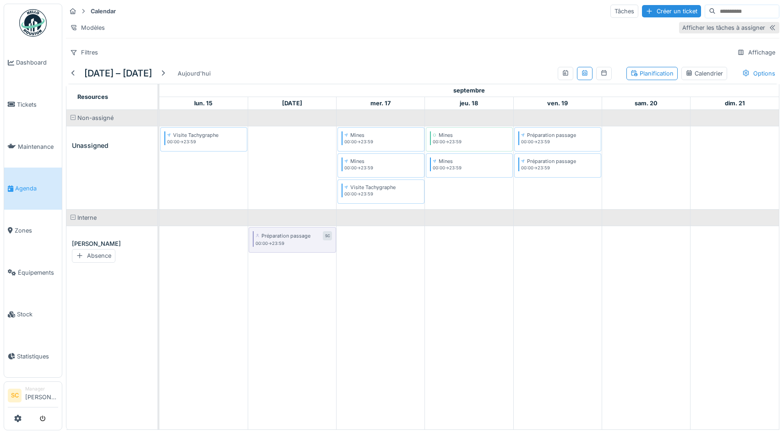
click at [715, 29] on div "Afficher les tâches à assigner" at bounding box center [723, 27] width 83 height 9
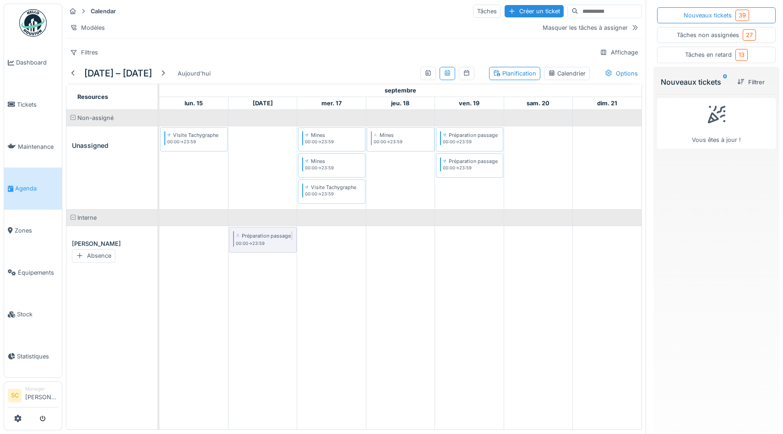
click at [713, 59] on div "Tâches en retard 13" at bounding box center [716, 54] width 63 height 11
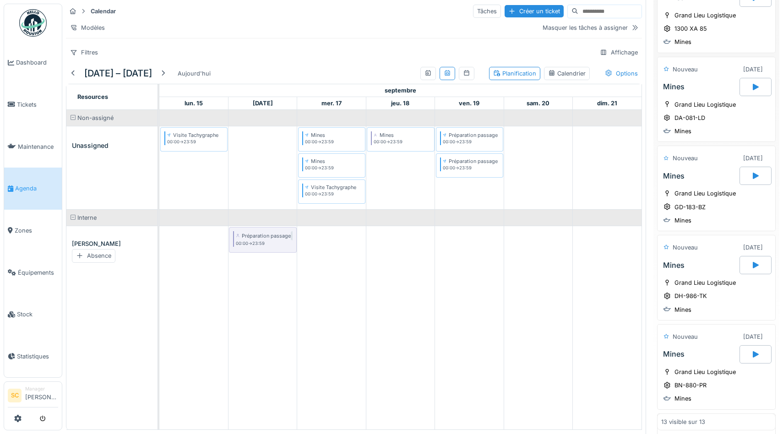
scroll to position [136, 0]
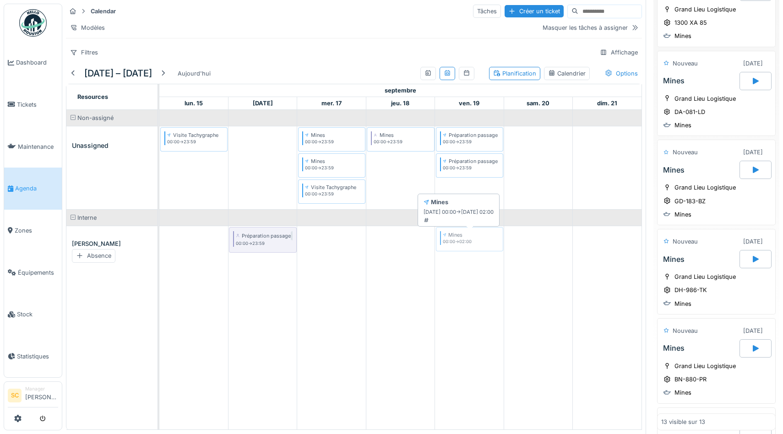
drag, startPoint x: 709, startPoint y: 166, endPoint x: 450, endPoint y: 248, distance: 271.7
click at [450, 247] on div "Calendar Tâches Créer un ticket Modèles Masquer les tâches à assigner Filtres A…" at bounding box center [422, 217] width 720 height 434
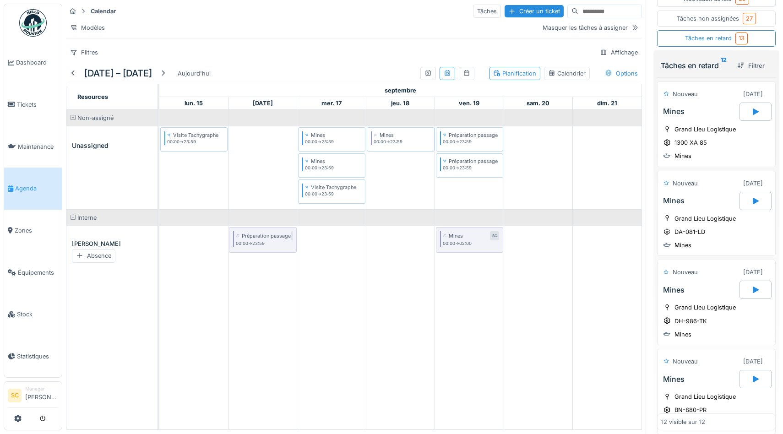
scroll to position [0, 0]
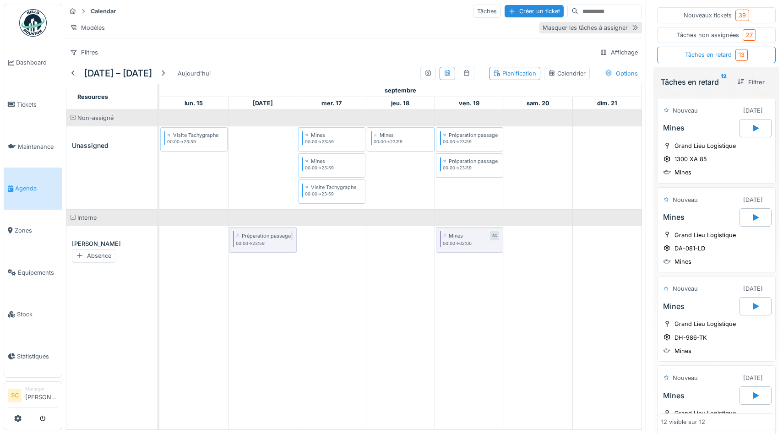
click at [596, 26] on div "Masquer les tâches à assigner" at bounding box center [584, 27] width 85 height 9
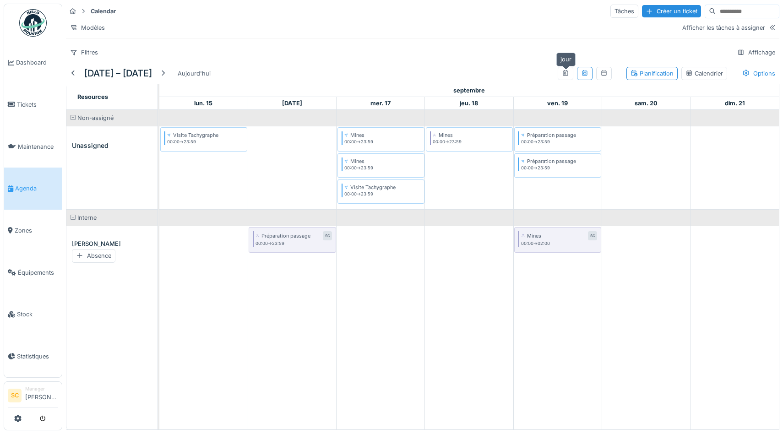
click at [565, 76] on div at bounding box center [565, 73] width 7 height 9
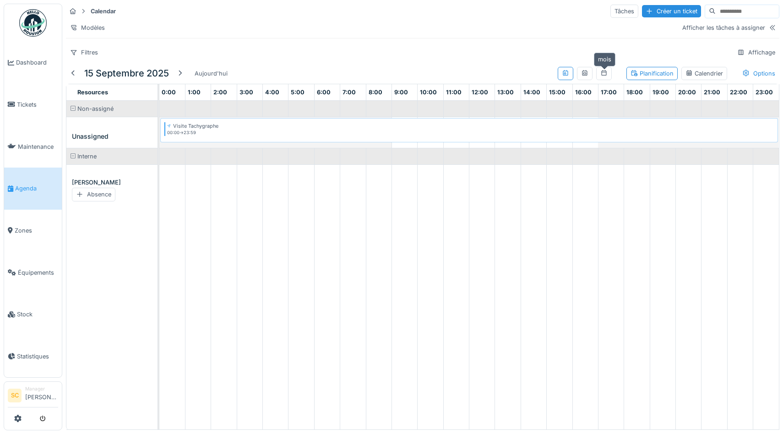
click at [605, 72] on icon at bounding box center [603, 72] width 5 height 5
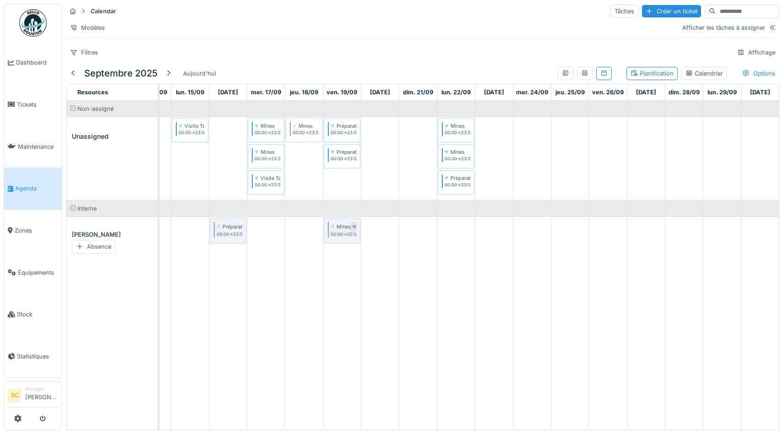
scroll to position [0, 520]
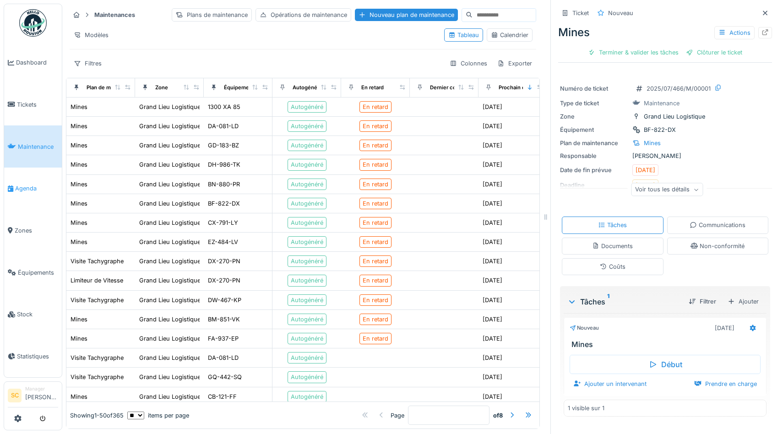
click at [15, 197] on link "Agenda" at bounding box center [33, 189] width 58 height 42
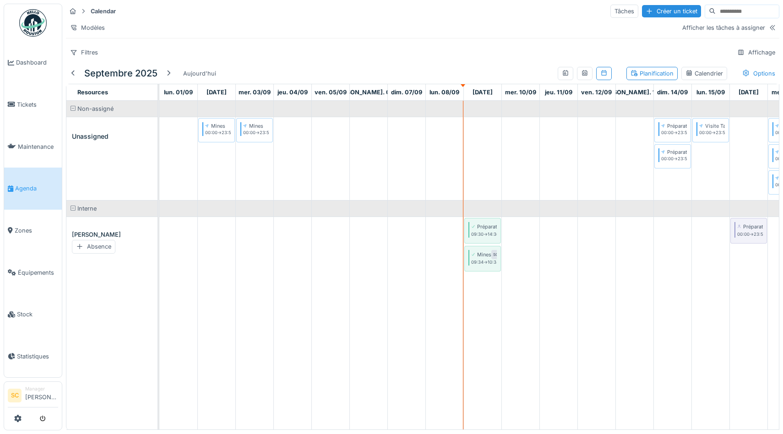
click at [697, 74] on div "Calendrier" at bounding box center [704, 73] width 38 height 9
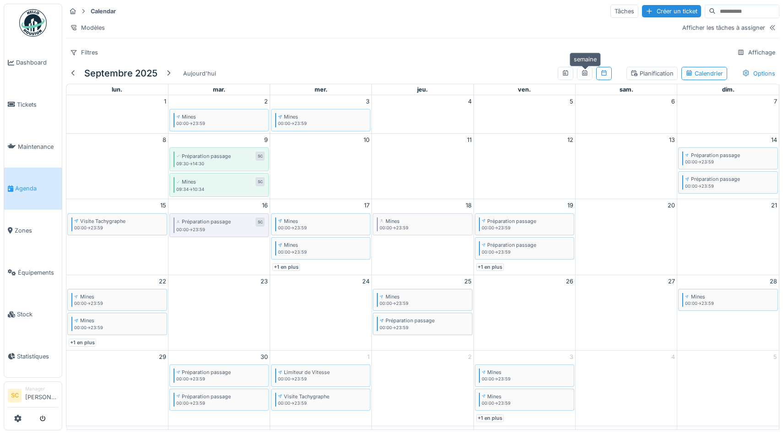
click at [586, 71] on icon at bounding box center [584, 73] width 7 height 6
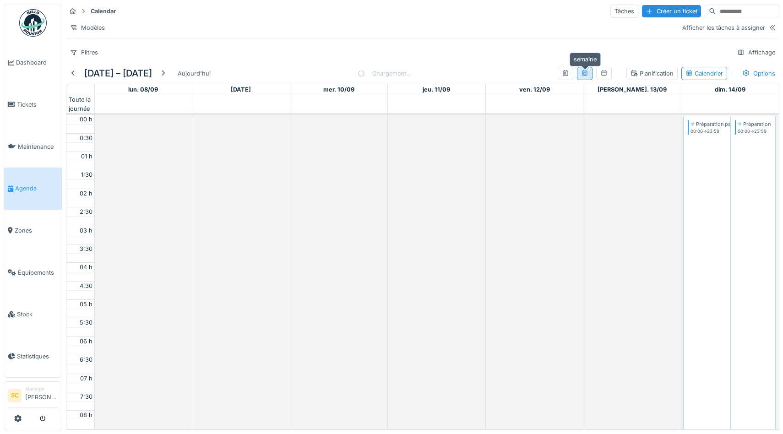
scroll to position [222, 0]
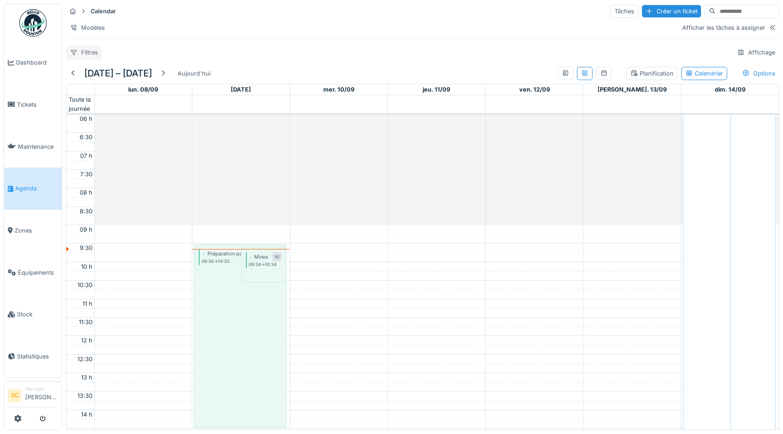
click at [84, 51] on div "Filtres" at bounding box center [84, 52] width 36 height 13
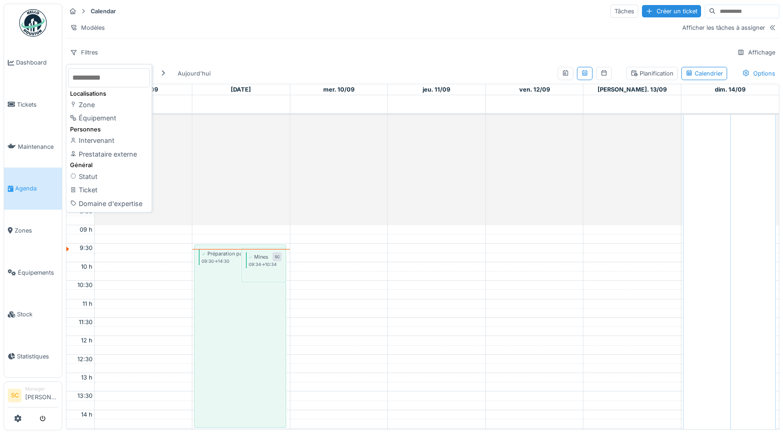
click at [281, 37] on div "Calendar Tâches Créer un ticket Modèles Afficher les tâches à assigner Filtres …" at bounding box center [422, 31] width 720 height 63
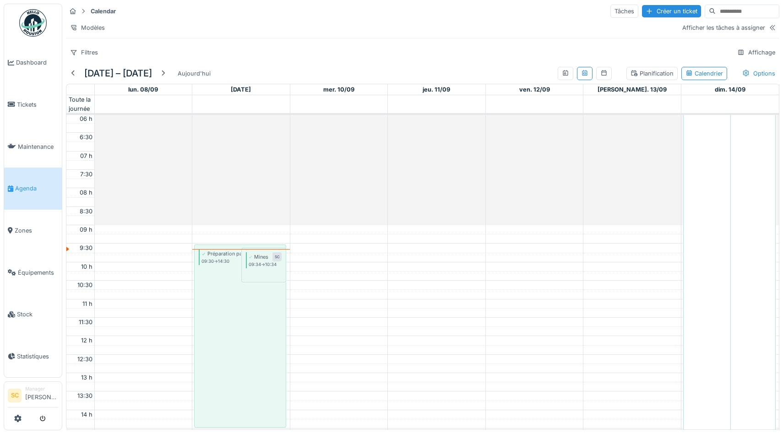
click at [644, 72] on div "Planification" at bounding box center [651, 73] width 43 height 9
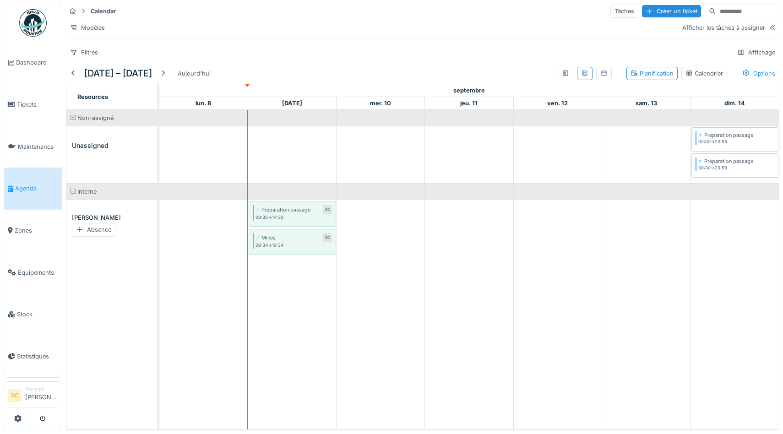
click at [471, 227] on td at bounding box center [469, 269] width 88 height 319
click at [456, 216] on td at bounding box center [469, 269] width 88 height 319
click at [28, 103] on span "Tickets" at bounding box center [37, 104] width 41 height 9
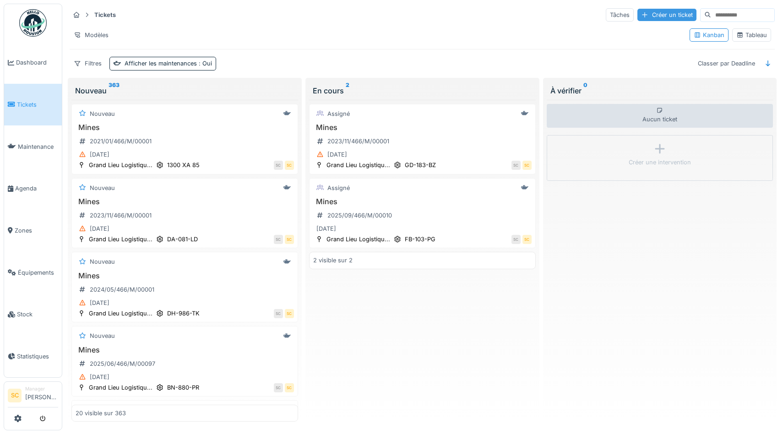
click at [654, 15] on div "Créer un ticket" at bounding box center [666, 15] width 59 height 12
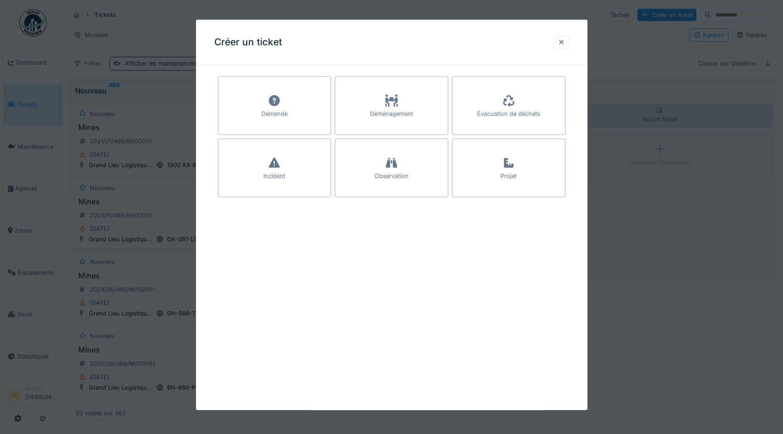
click at [384, 324] on div "Créer un ticket Demande Déménagement Évacuation de déchets Incident Observation…" at bounding box center [391, 215] width 391 height 390
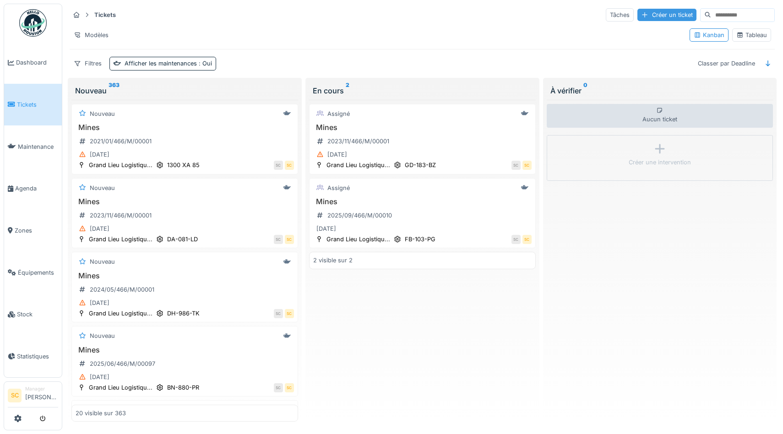
click at [665, 13] on div "Créer un ticket" at bounding box center [666, 15] width 59 height 12
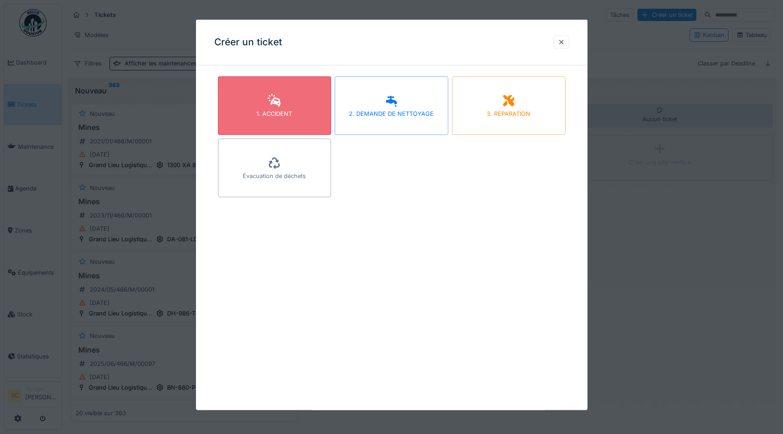
click at [274, 121] on div "1. ACCIDENT" at bounding box center [275, 105] width 114 height 59
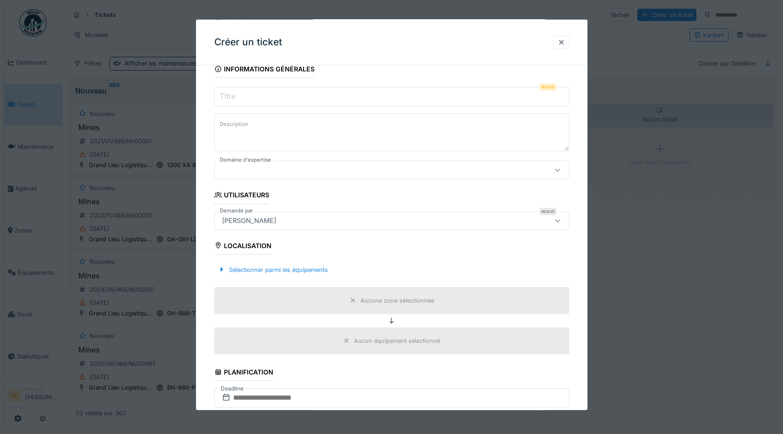
scroll to position [99, 0]
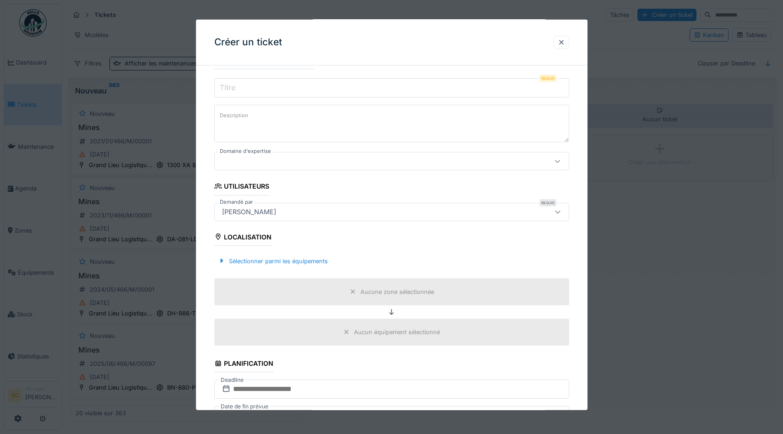
click at [342, 88] on input "Titre" at bounding box center [391, 87] width 355 height 19
click at [208, 131] on div "**********" at bounding box center [391, 370] width 391 height 793
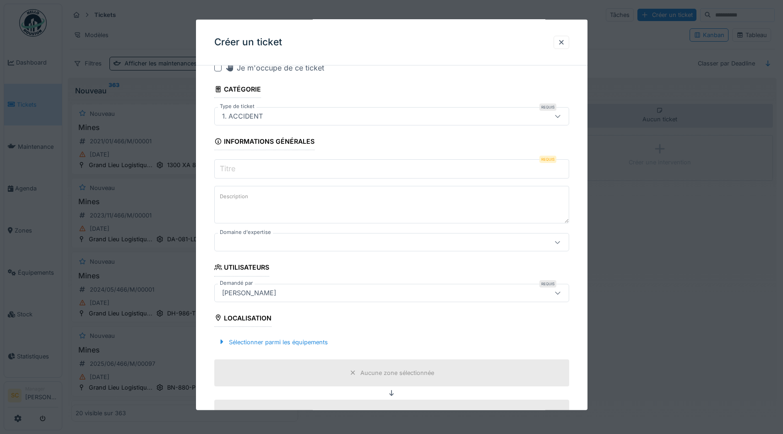
scroll to position [0, 0]
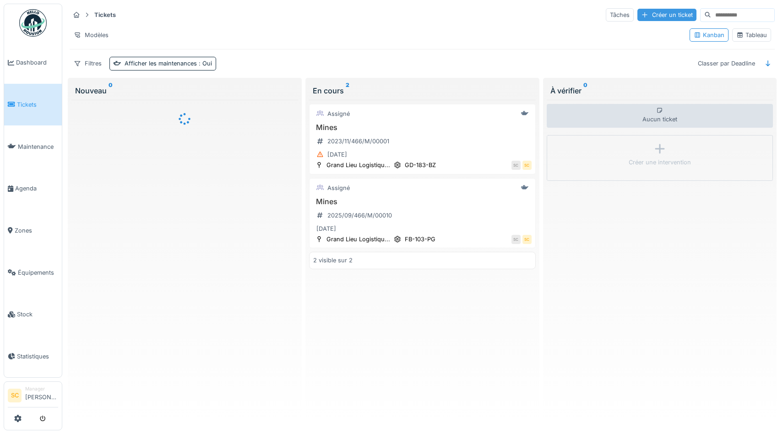
click at [652, 16] on div "Créer un ticket" at bounding box center [666, 15] width 59 height 12
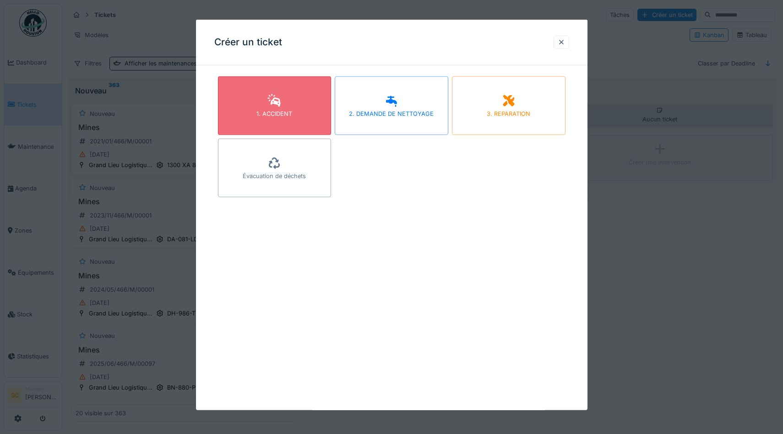
click at [264, 106] on div "1. ACCIDENT" at bounding box center [275, 105] width 114 height 59
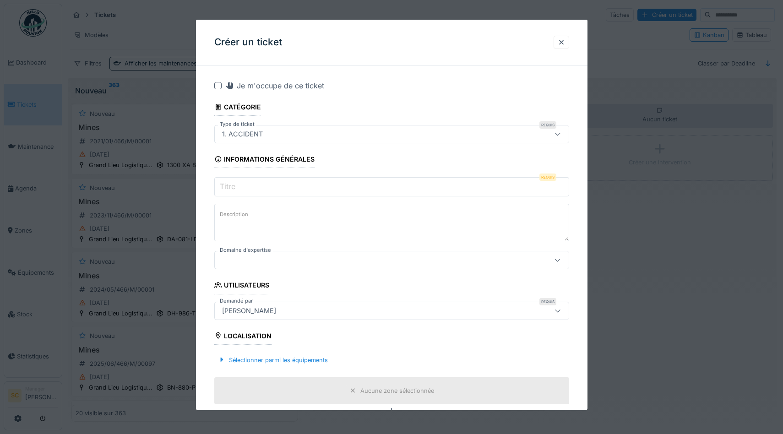
click at [292, 188] on input "Titre" at bounding box center [391, 186] width 355 height 19
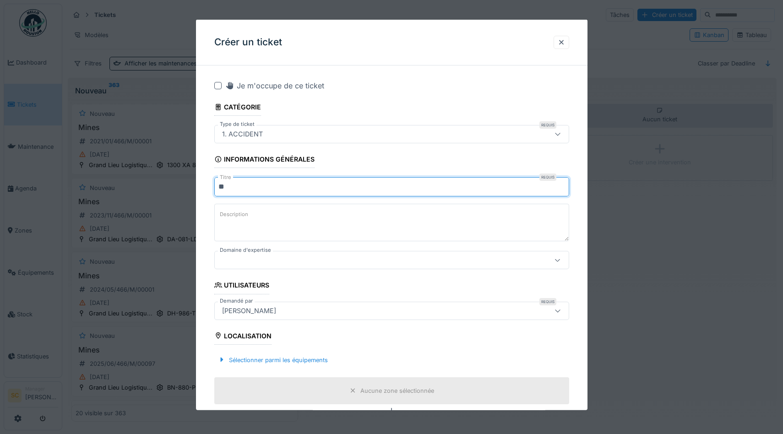
type input "*"
type input "**********"
click at [302, 221] on textarea "Description" at bounding box center [391, 223] width 355 height 38
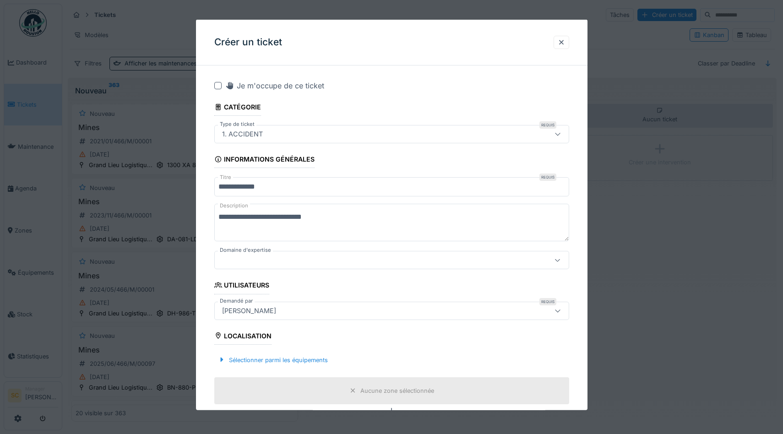
type textarea "**********"
click at [282, 260] on div at bounding box center [370, 260] width 304 height 10
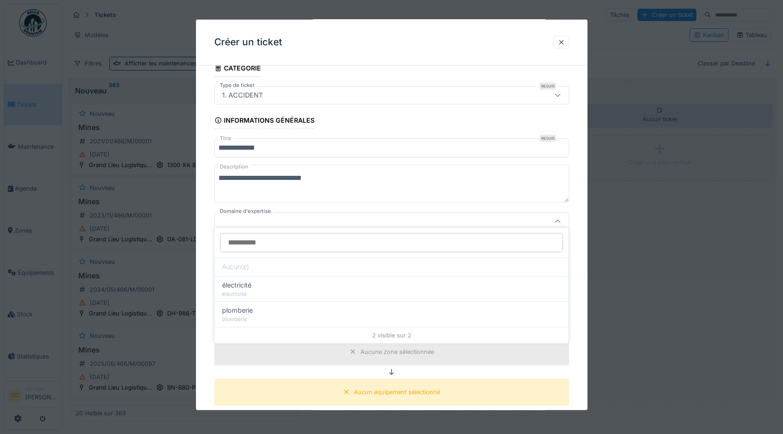
scroll to position [45, 0]
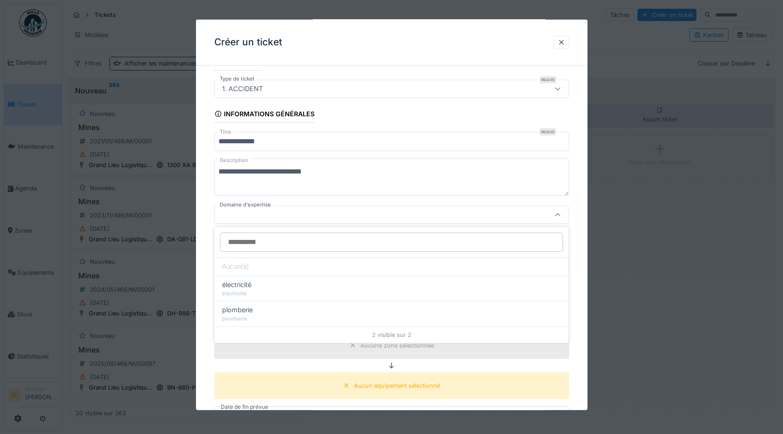
click at [201, 209] on div "**********" at bounding box center [391, 361] width 391 height 669
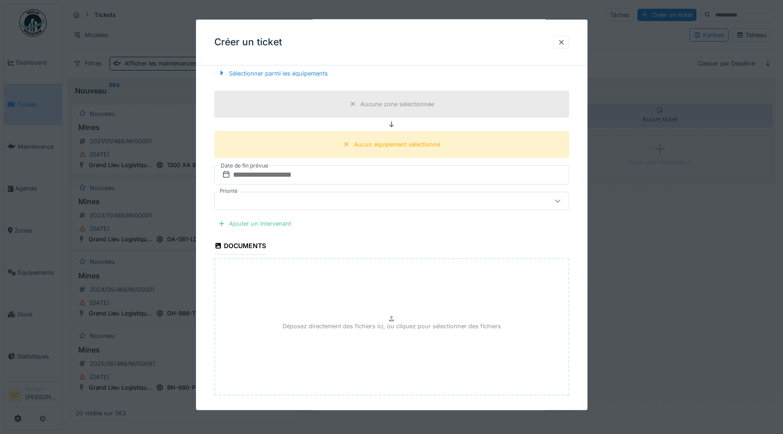
scroll to position [234, 0]
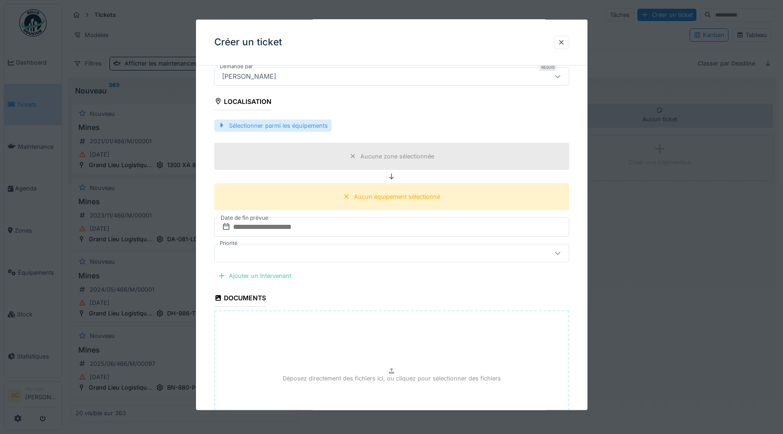
click at [247, 124] on div "Sélectionner parmi les équipements" at bounding box center [272, 125] width 117 height 12
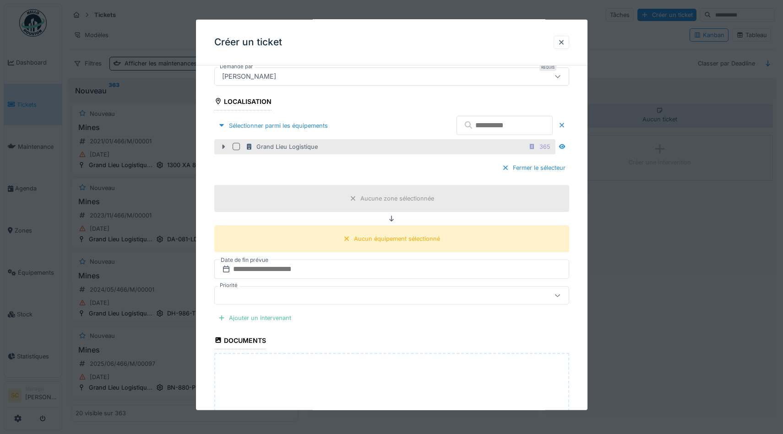
click at [222, 146] on icon at bounding box center [223, 147] width 7 height 6
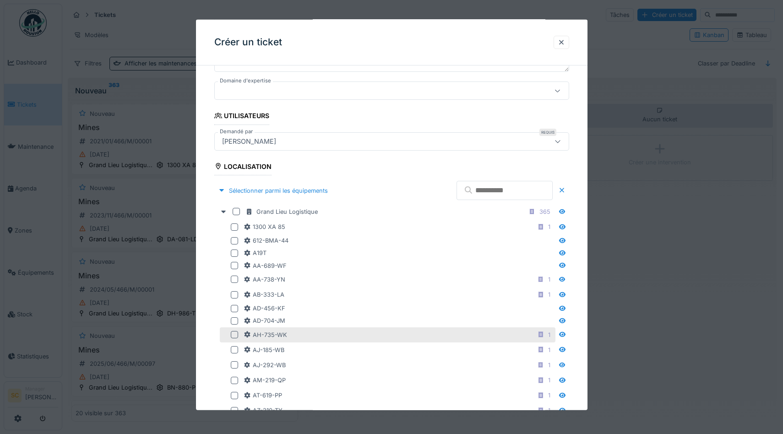
scroll to position [147, 0]
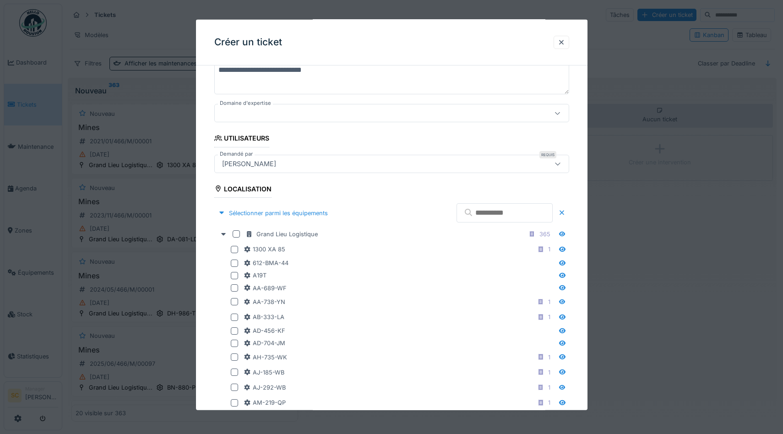
click at [484, 211] on input "text" at bounding box center [504, 212] width 96 height 19
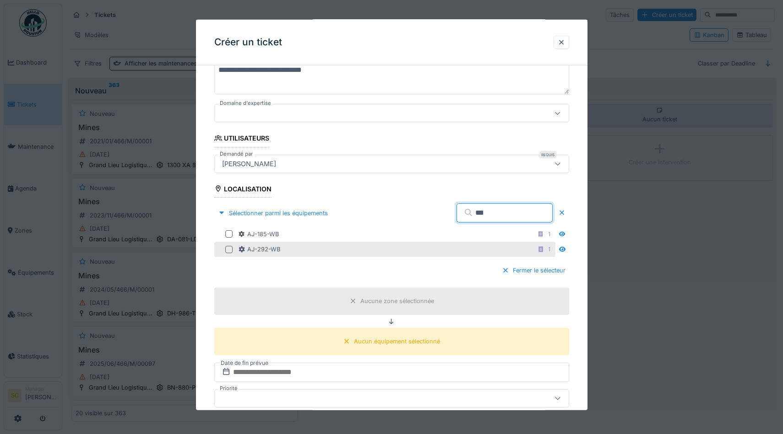
type input "***"
click at [227, 249] on div at bounding box center [228, 248] width 7 height 7
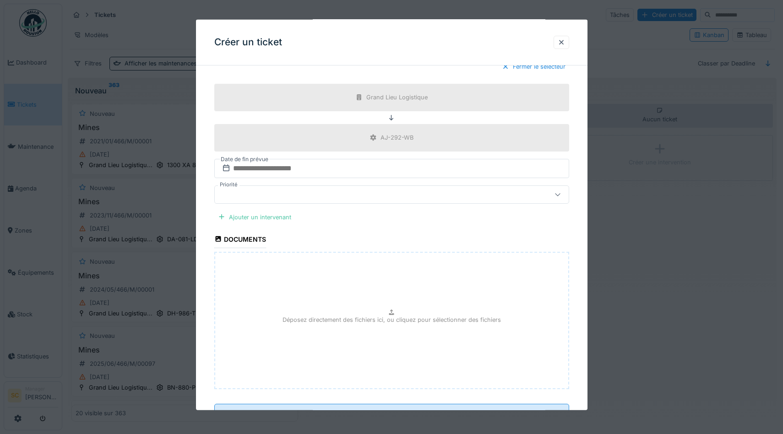
scroll to position [389, 0]
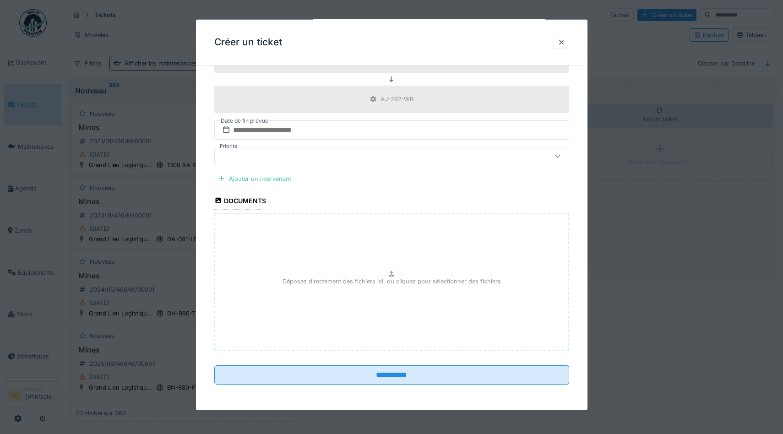
click at [330, 156] on div at bounding box center [370, 156] width 304 height 10
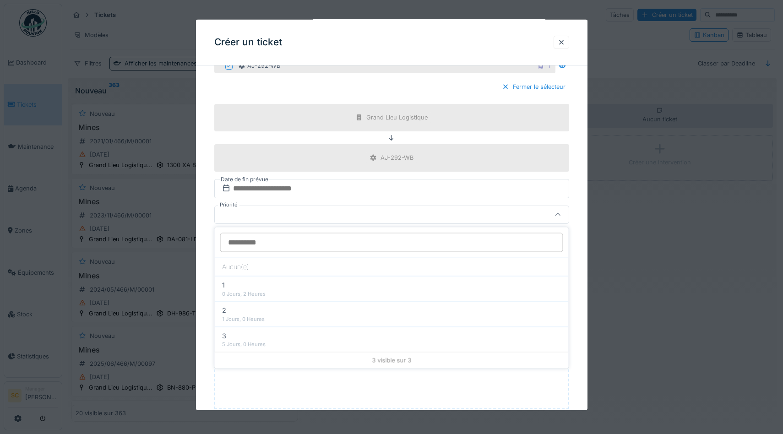
scroll to position [330, 0]
click at [205, 242] on div "**********" at bounding box center [391, 106] width 391 height 726
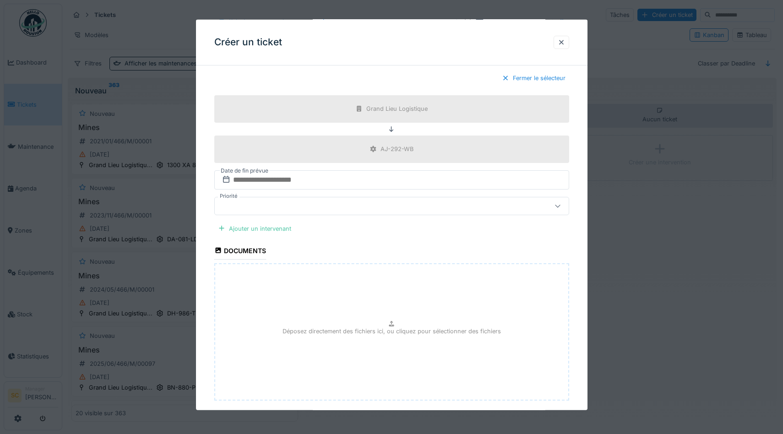
scroll to position [389, 0]
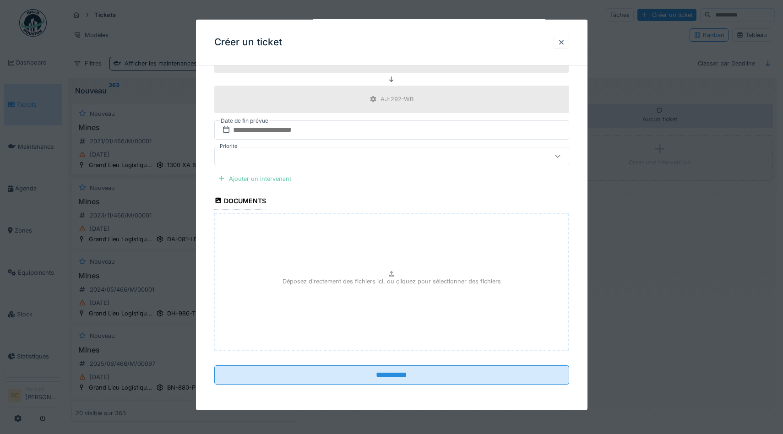
click at [260, 177] on div "Ajouter un intervenant" at bounding box center [254, 178] width 81 height 12
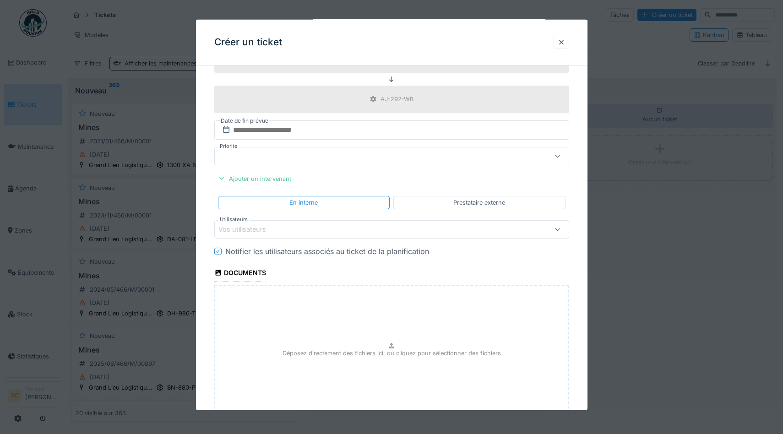
click at [277, 232] on div "Vos utilisateurs" at bounding box center [248, 229] width 60 height 10
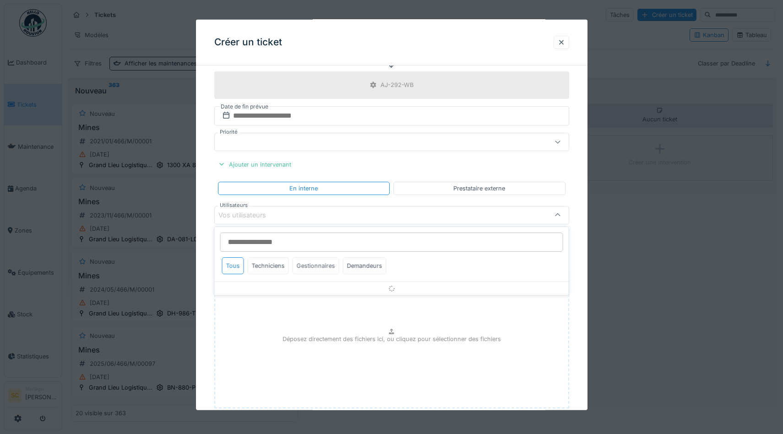
click at [319, 265] on div "Gestionnaires" at bounding box center [315, 265] width 47 height 17
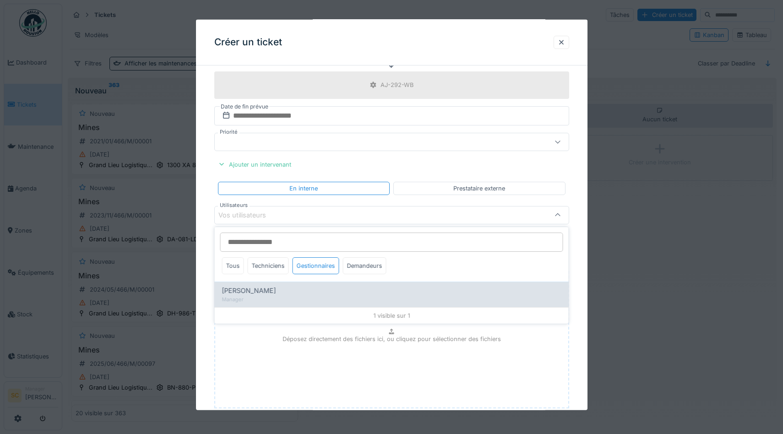
click at [247, 288] on span "[PERSON_NAME]" at bounding box center [249, 291] width 54 height 10
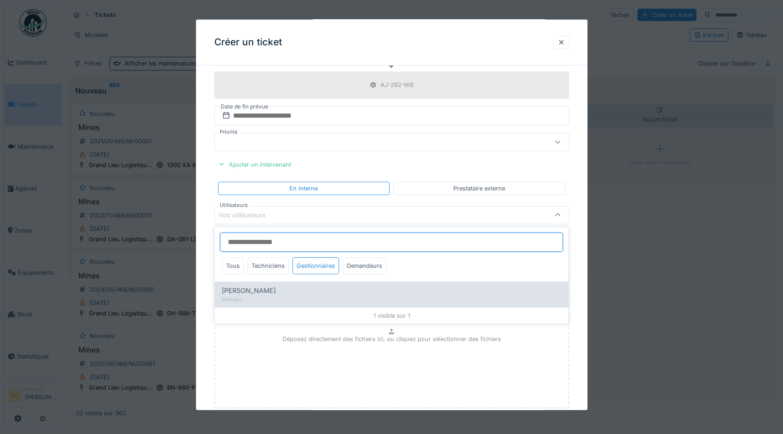
type input "*****"
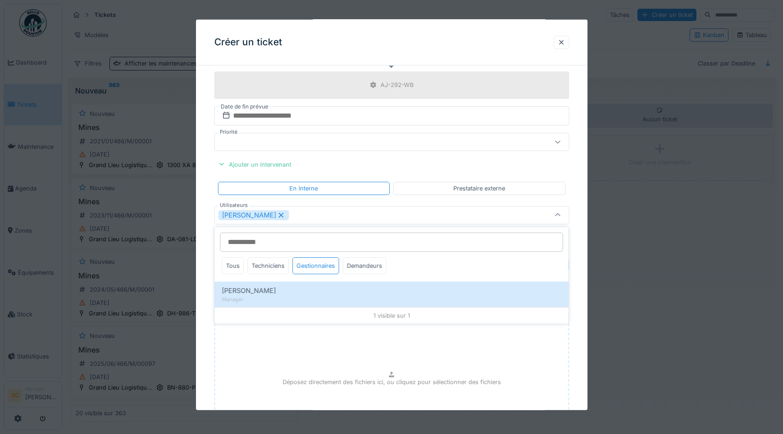
click at [208, 232] on div "**********" at bounding box center [391, 90] width 391 height 841
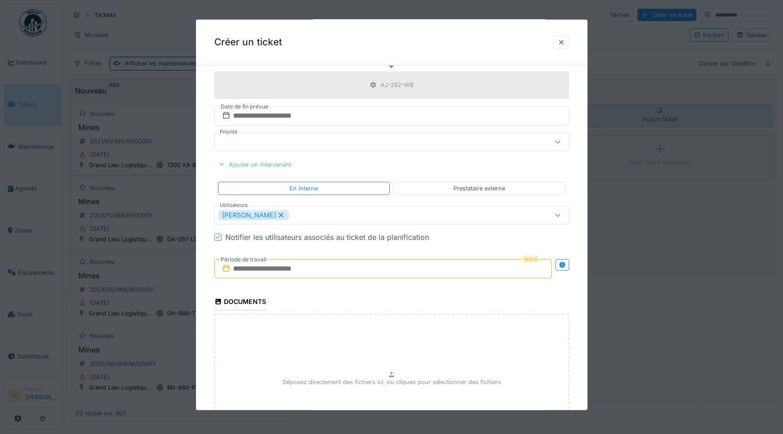
click at [313, 270] on input "text" at bounding box center [382, 268] width 337 height 19
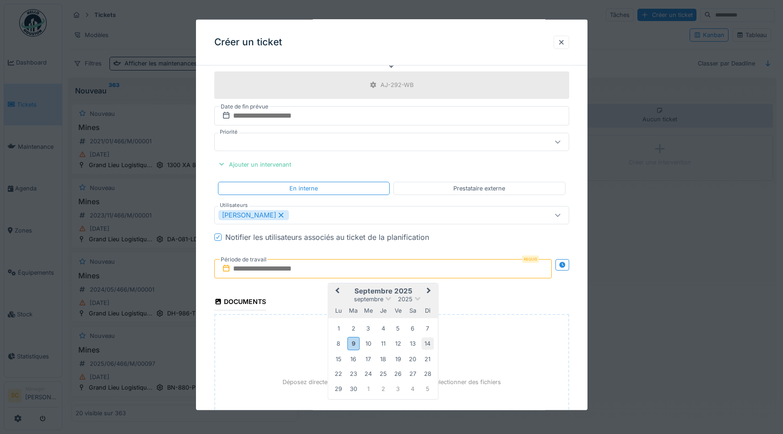
click at [429, 344] on div "14" at bounding box center [427, 343] width 12 height 12
click at [427, 341] on div "14" at bounding box center [427, 343] width 12 height 12
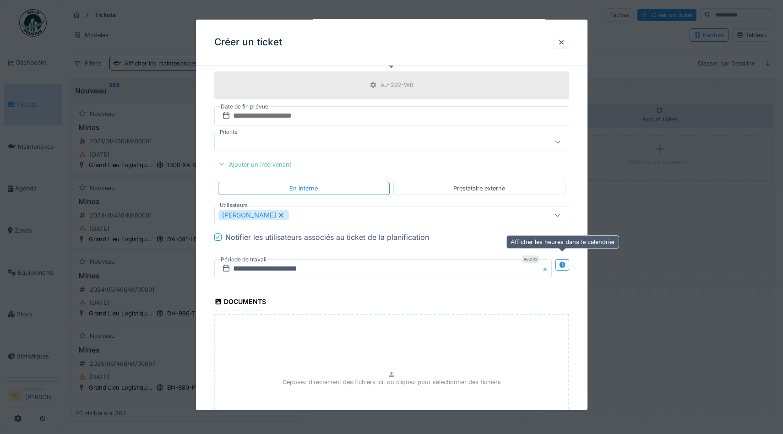
click at [562, 265] on icon at bounding box center [562, 264] width 6 height 6
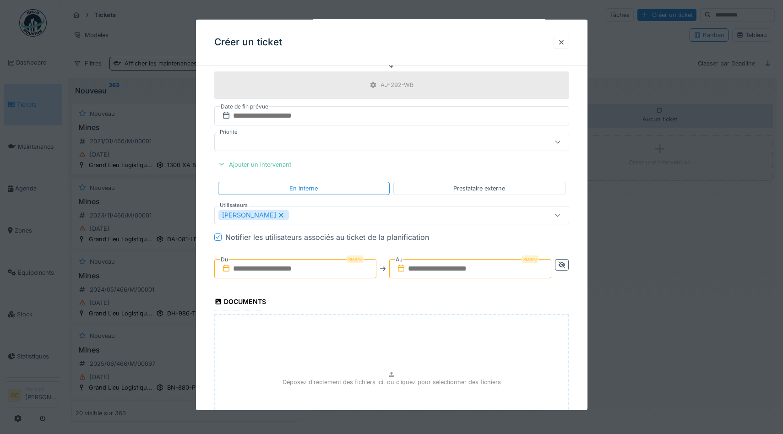
click at [313, 266] on input "text" at bounding box center [295, 268] width 162 height 19
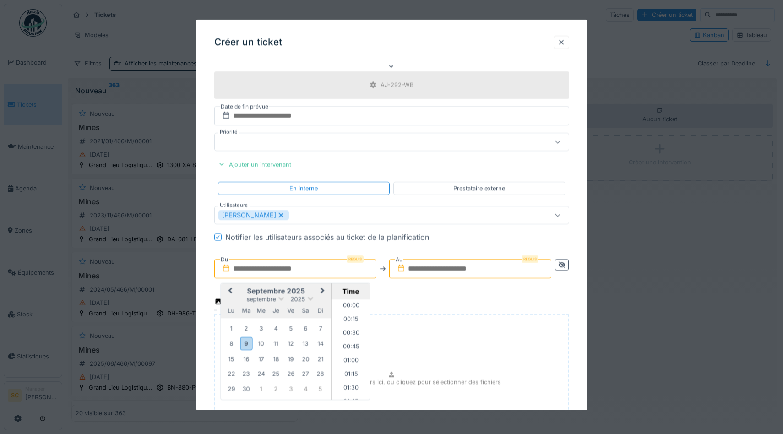
scroll to position [492, 0]
click at [319, 345] on div "14" at bounding box center [320, 343] width 12 height 12
click at [349, 319] on li "09:15" at bounding box center [350, 322] width 39 height 14
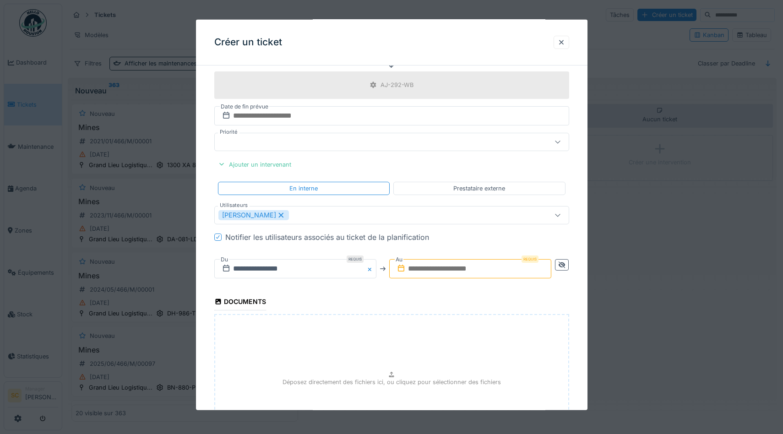
click at [456, 270] on input "text" at bounding box center [470, 268] width 162 height 19
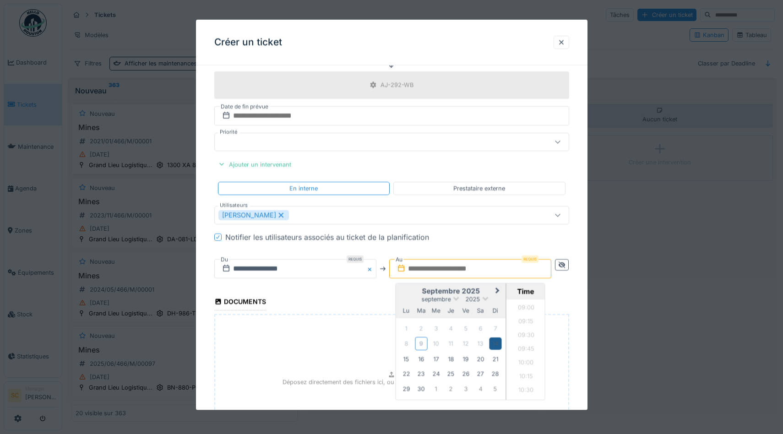
click at [494, 340] on div "14" at bounding box center [495, 343] width 12 height 12
click at [529, 343] on li "11:30" at bounding box center [525, 345] width 39 height 14
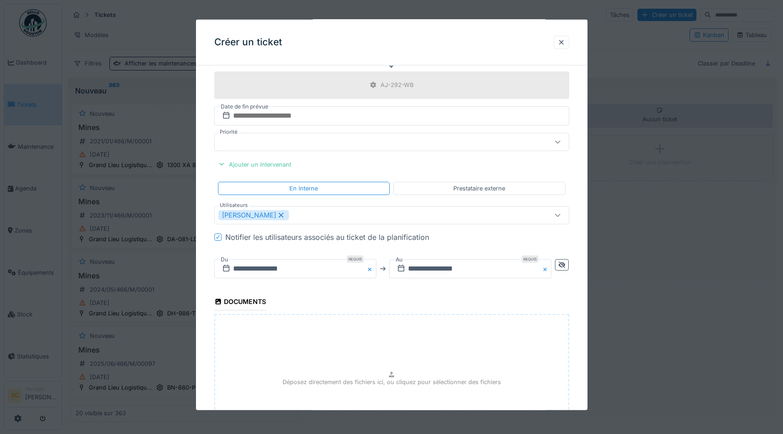
click at [385, 297] on fieldset "**********" at bounding box center [391, 81] width 355 height 823
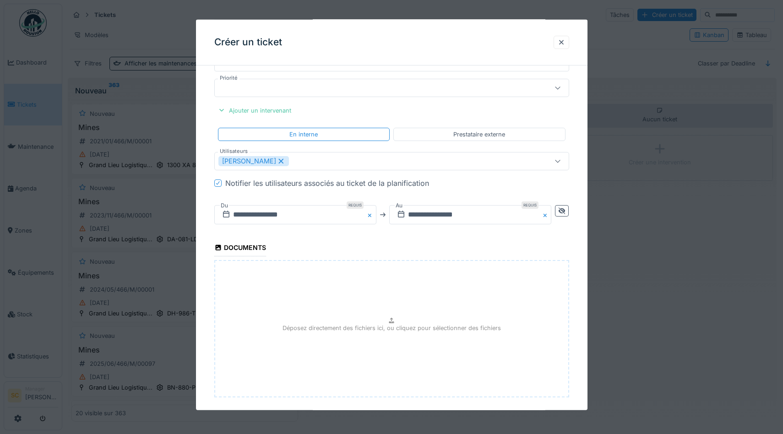
scroll to position [504, 0]
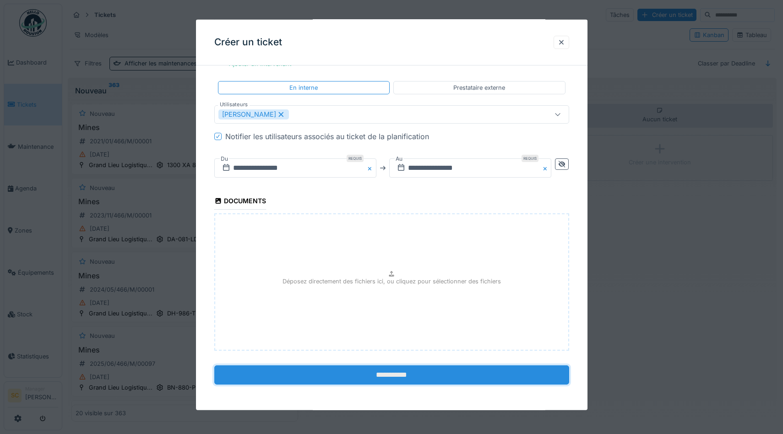
click at [394, 370] on input "**********" at bounding box center [391, 374] width 355 height 19
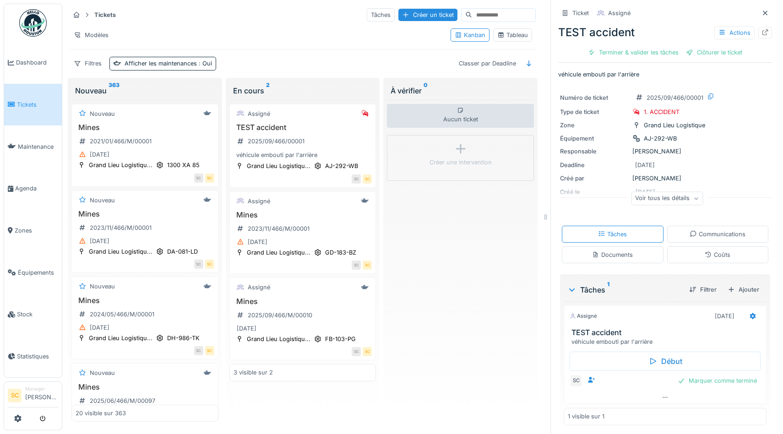
scroll to position [3, 0]
click at [705, 378] on div "Marquer comme terminé" at bounding box center [717, 378] width 87 height 12
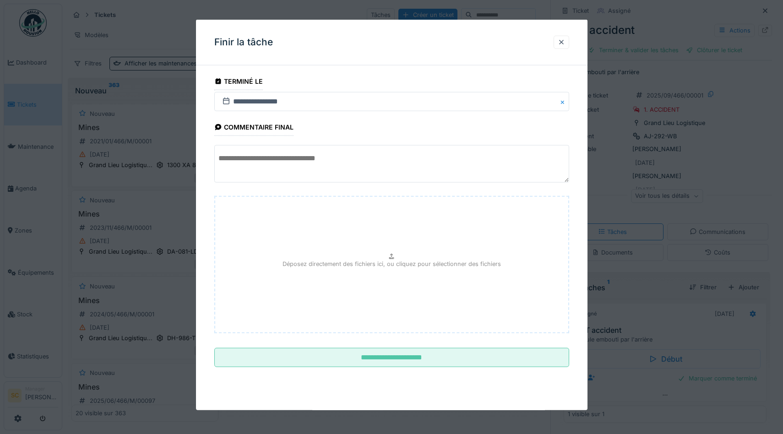
click at [356, 169] on textarea at bounding box center [391, 164] width 355 height 38
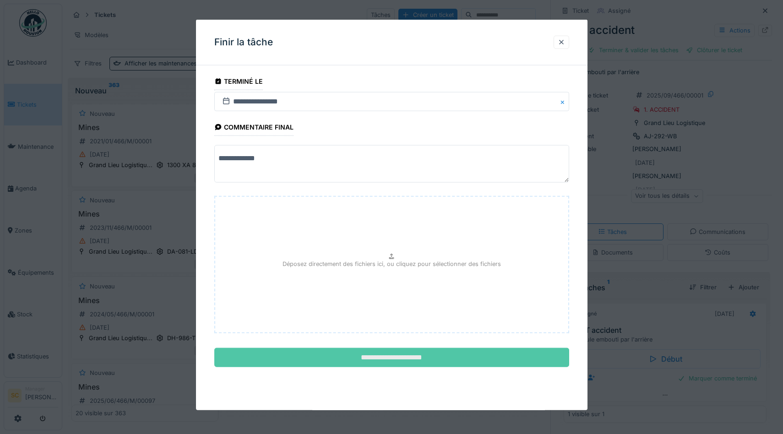
type textarea "**********"
click at [404, 353] on input "**********" at bounding box center [391, 357] width 355 height 19
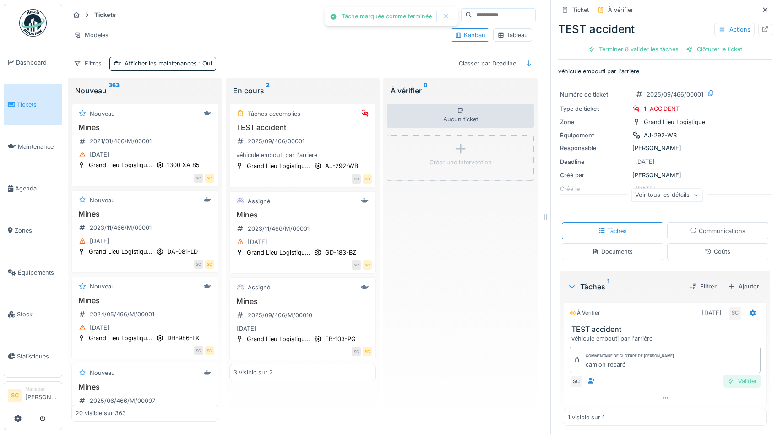
click at [752, 379] on div "Valider" at bounding box center [741, 381] width 37 height 12
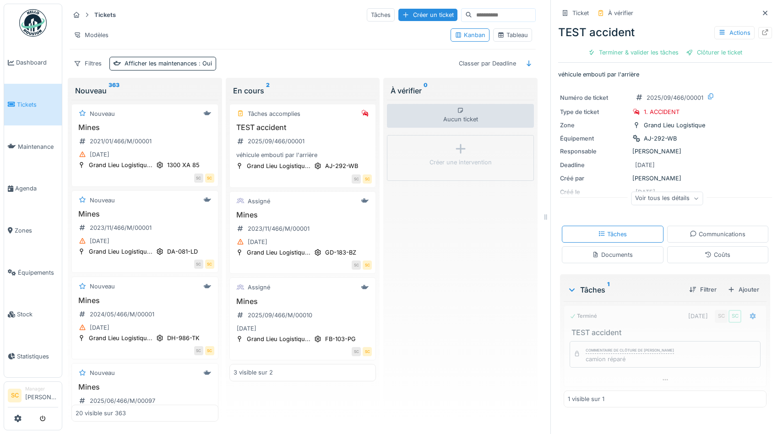
scroll to position [0, 0]
click at [677, 51] on div "Clôturer le ticket" at bounding box center [665, 52] width 64 height 12
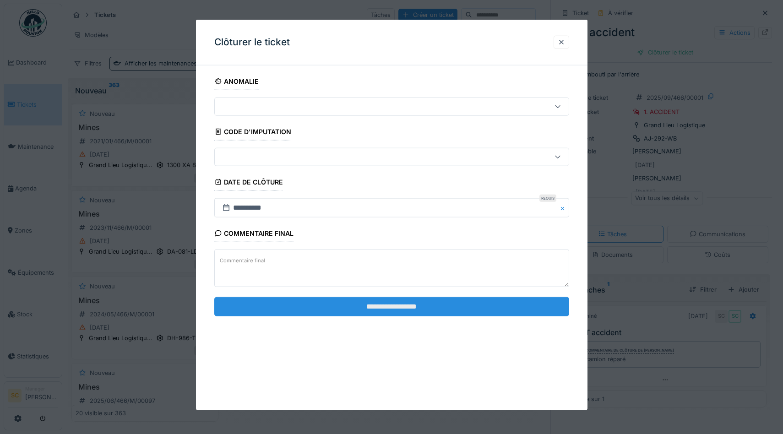
click at [389, 307] on input "**********" at bounding box center [391, 306] width 355 height 19
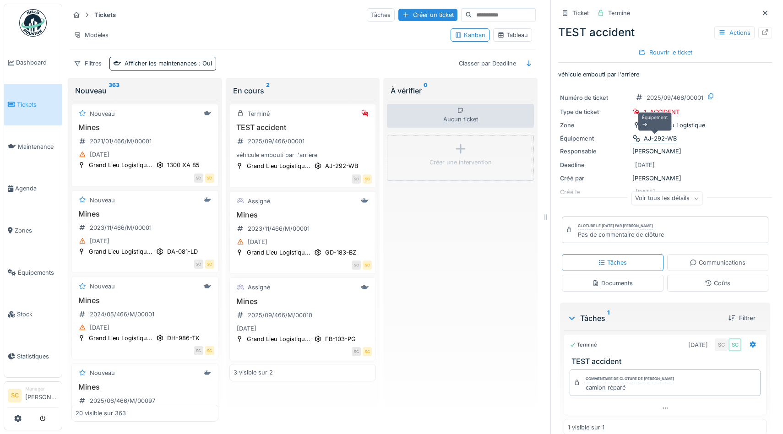
click at [654, 139] on div "AJ-292-WB" at bounding box center [660, 138] width 33 height 9
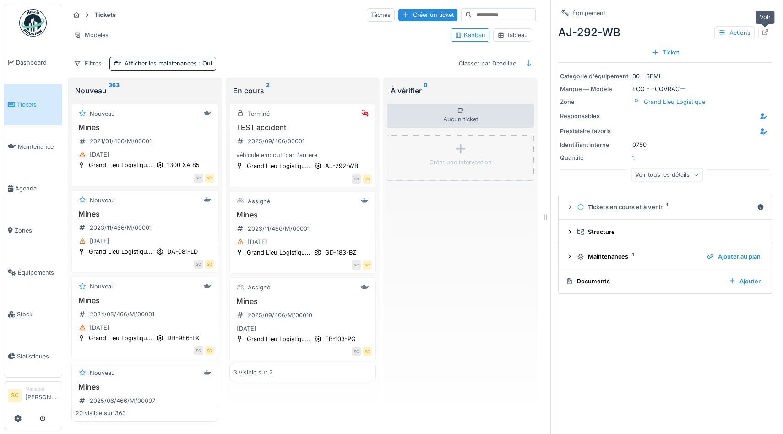
click at [766, 32] on icon at bounding box center [764, 32] width 7 height 6
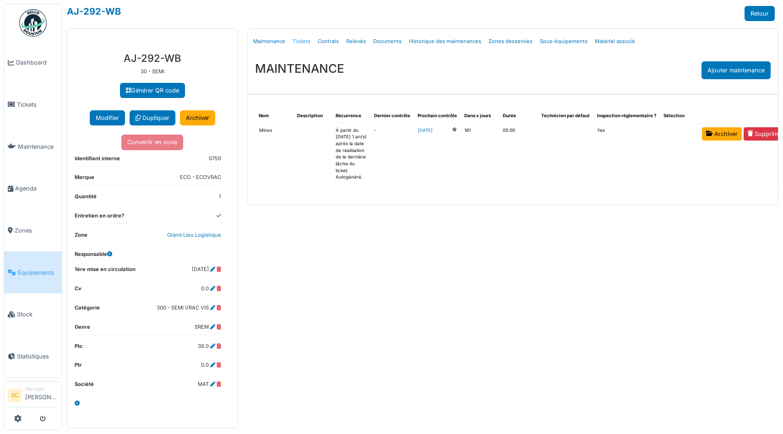
click at [301, 43] on link "Tickets" at bounding box center [301, 42] width 25 height 22
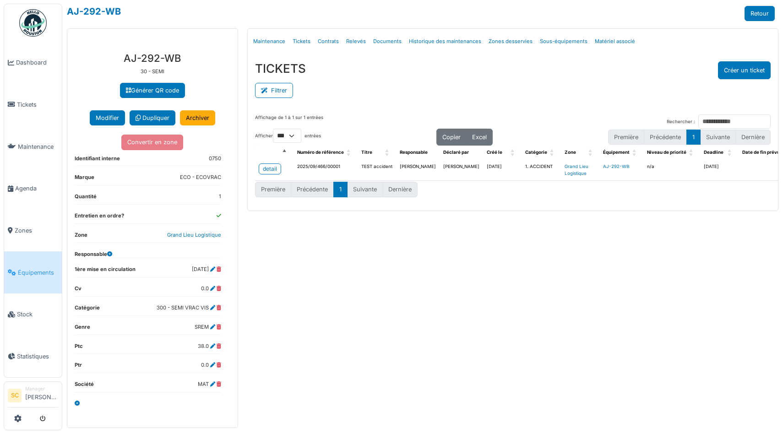
select select "***"
click at [591, 41] on link "Matériel associé" at bounding box center [615, 42] width 48 height 22
select select "***"
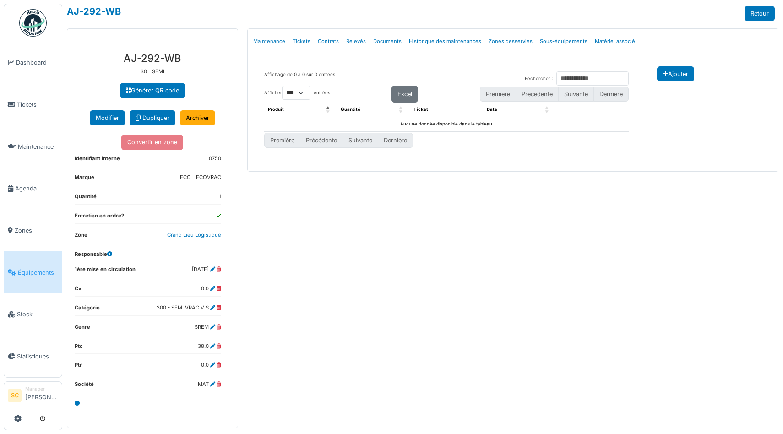
click at [32, 268] on span "Équipements" at bounding box center [38, 272] width 40 height 9
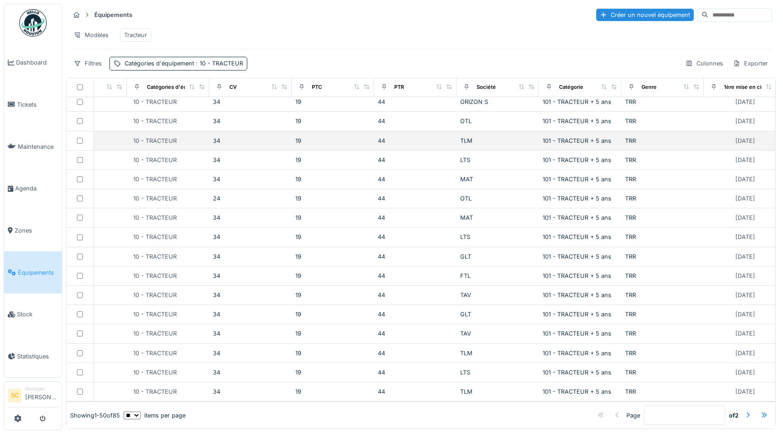
scroll to position [0, 223]
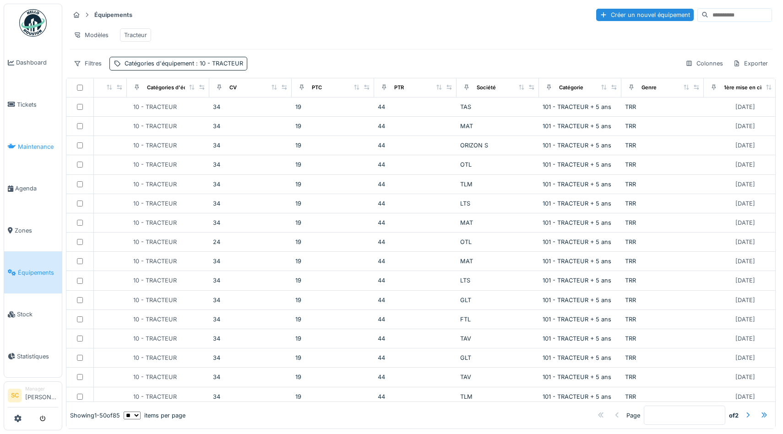
click at [33, 146] on span "Maintenance" at bounding box center [38, 146] width 40 height 9
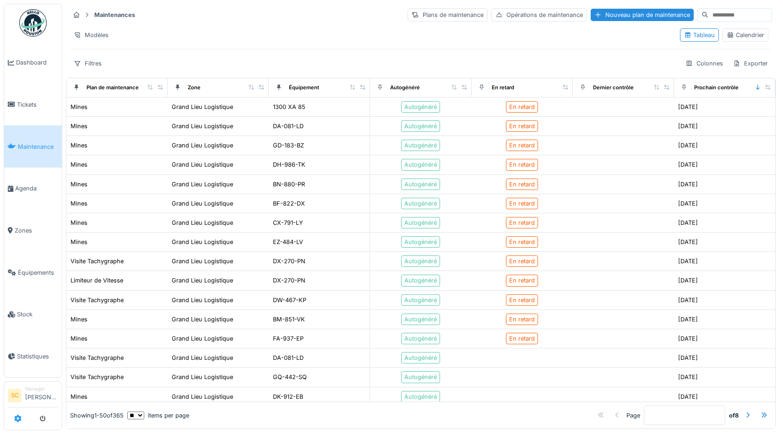
click at [16, 417] on icon at bounding box center [17, 418] width 7 height 7
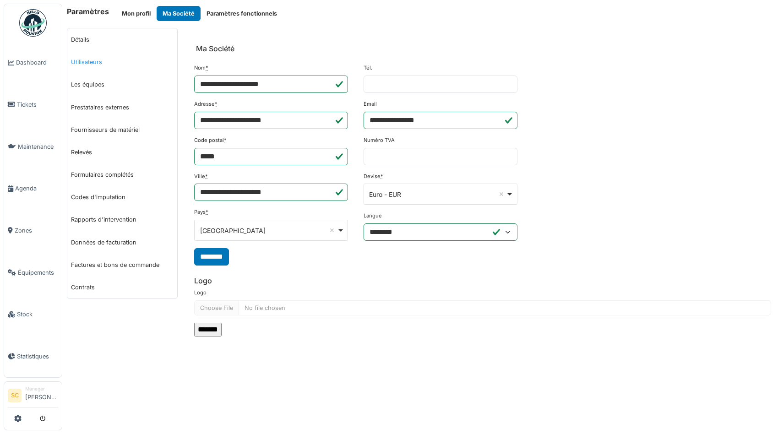
click at [93, 59] on link "Utilisateurs" at bounding box center [122, 62] width 110 height 22
select select "***"
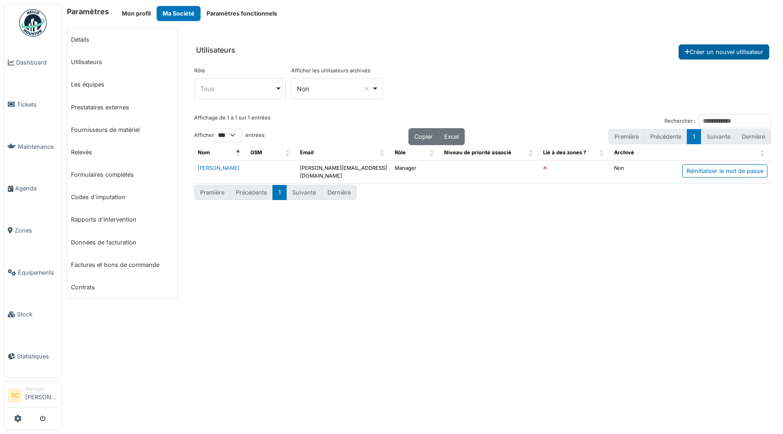
click at [727, 49] on button "Créer un nouvel utilisateur" at bounding box center [723, 51] width 91 height 15
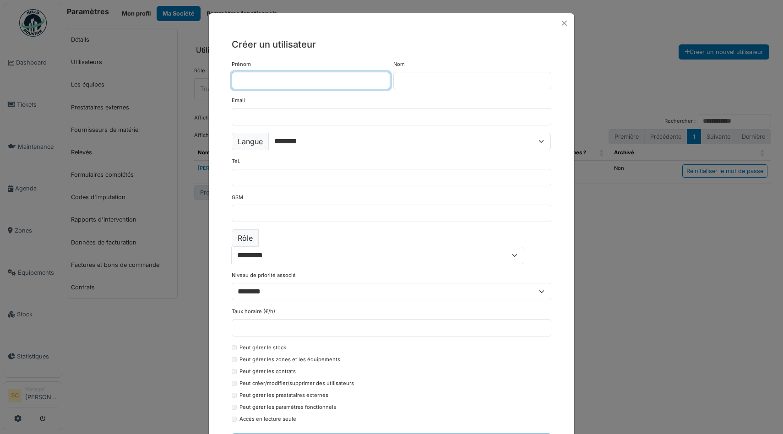
click at [314, 77] on input "Prénom" at bounding box center [311, 80] width 158 height 17
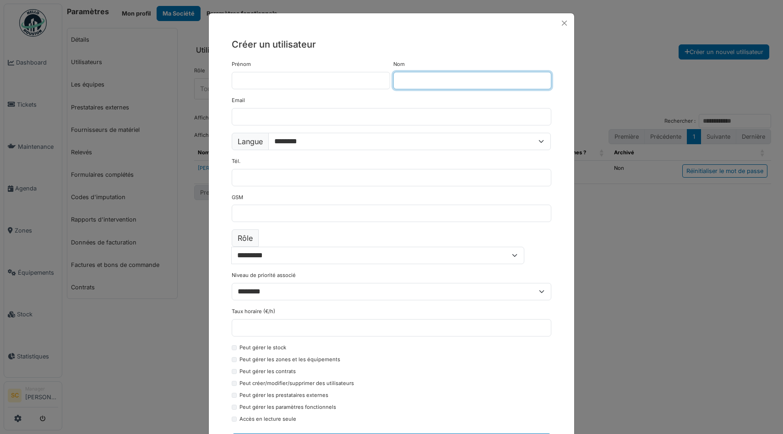
click at [452, 76] on input "Nom" at bounding box center [472, 80] width 158 height 17
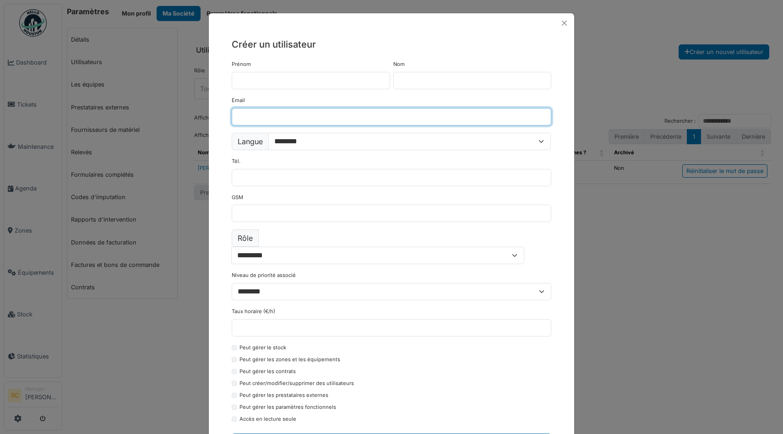
click at [319, 116] on input "Email" at bounding box center [391, 116] width 319 height 17
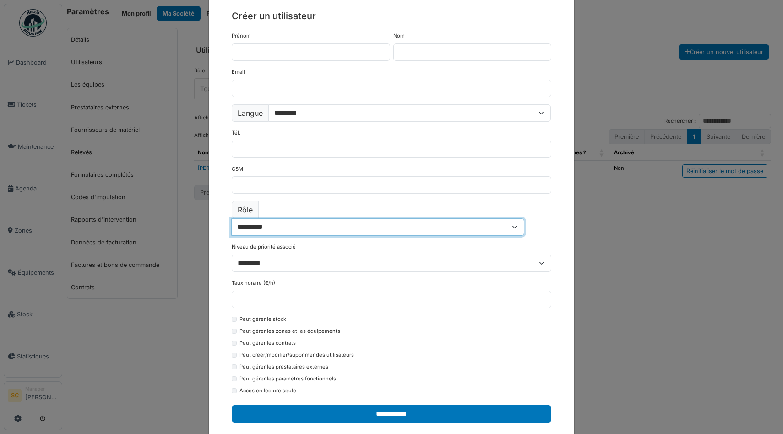
click at [315, 218] on select "**********" at bounding box center [377, 226] width 293 height 17
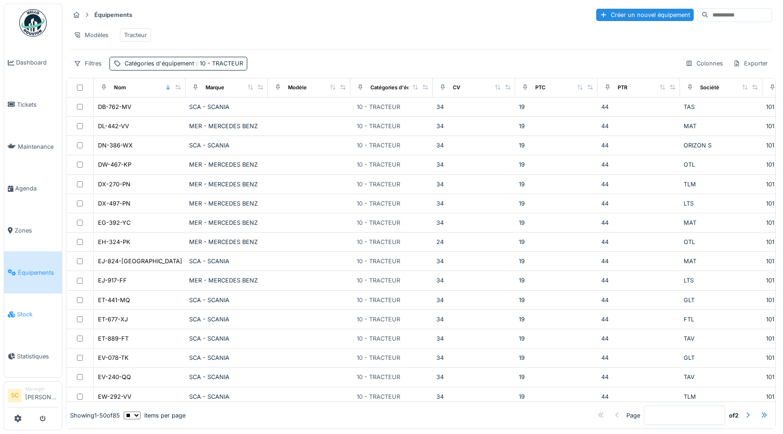
click at [19, 300] on link "Stock" at bounding box center [33, 314] width 58 height 42
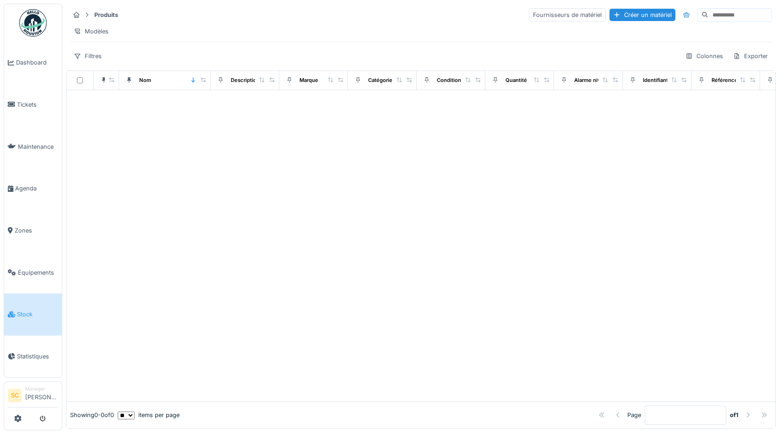
click at [192, 206] on div at bounding box center [420, 245] width 708 height 311
